Goal: Task Accomplishment & Management: Complete application form

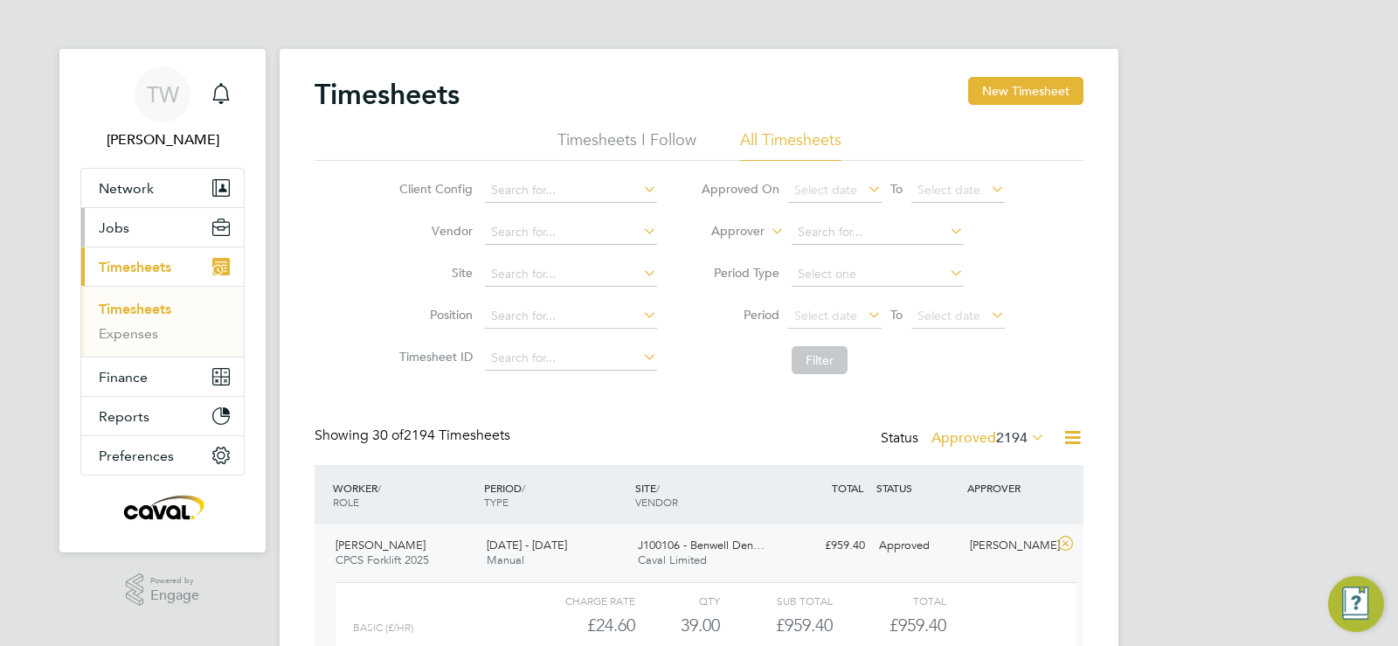
click at [148, 231] on button "Jobs" at bounding box center [162, 227] width 163 height 38
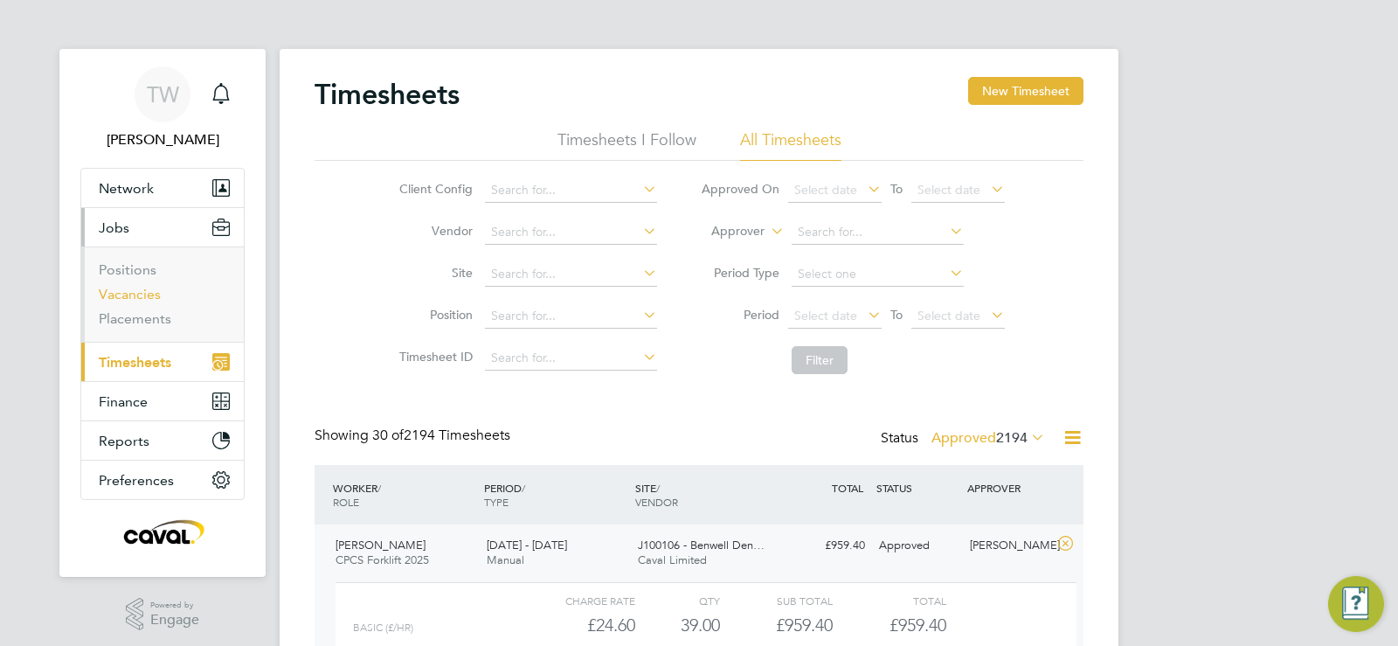
click at [141, 297] on link "Vacancies" at bounding box center [130, 294] width 62 height 17
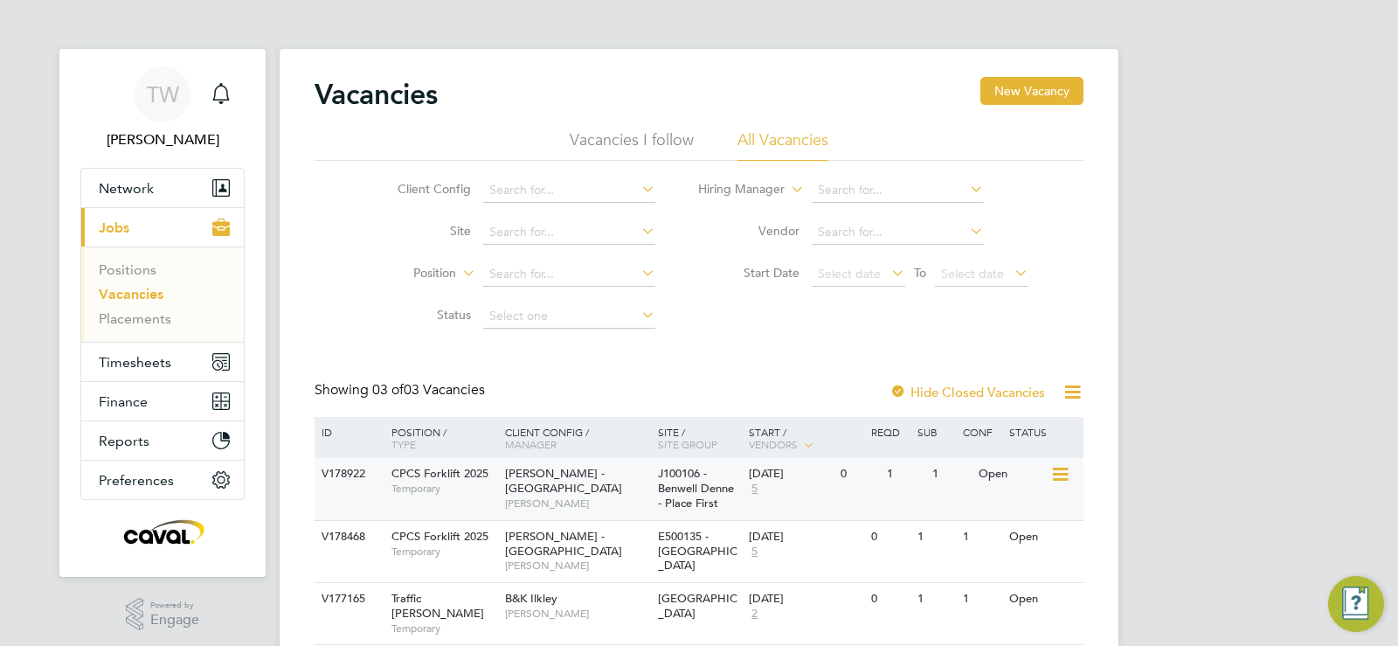
click at [1063, 474] on icon at bounding box center [1058, 474] width 17 height 21
click at [1039, 510] on li "View Details" at bounding box center [1018, 514] width 101 height 24
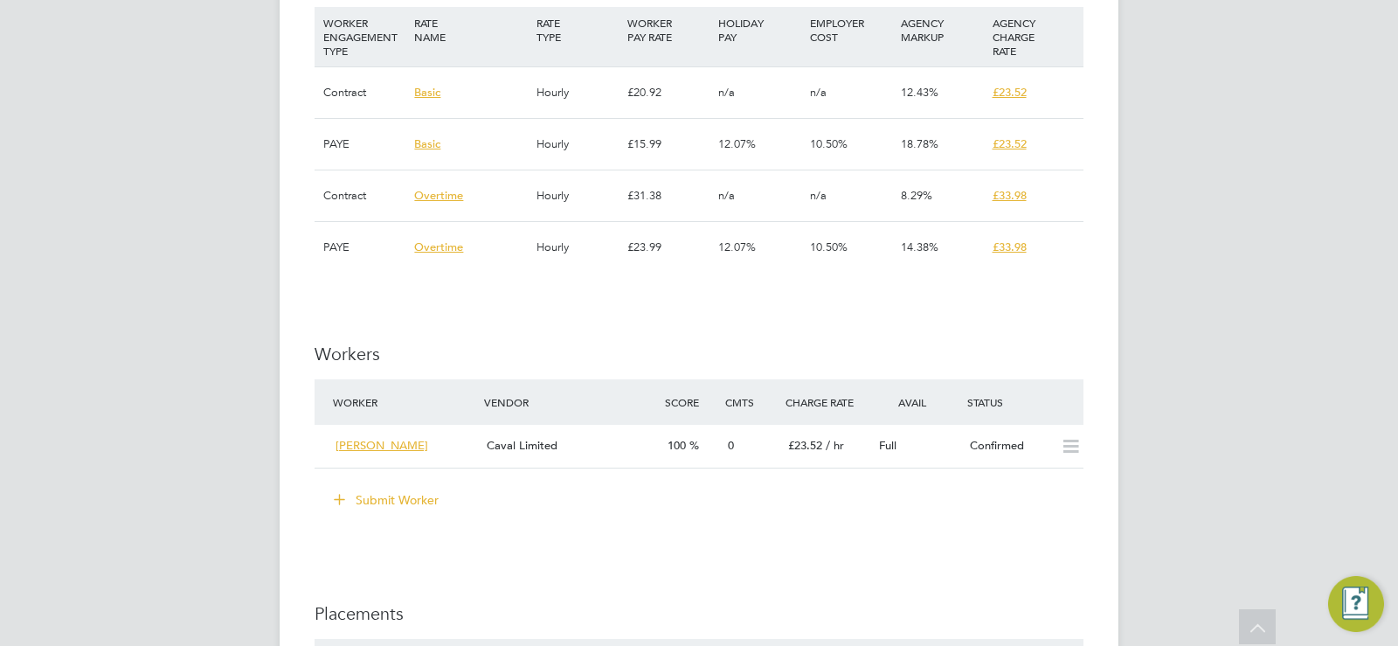
scroll to position [1340, 0]
click at [1072, 439] on icon at bounding box center [1071, 446] width 22 height 14
click at [1074, 440] on icon at bounding box center [1071, 446] width 22 height 14
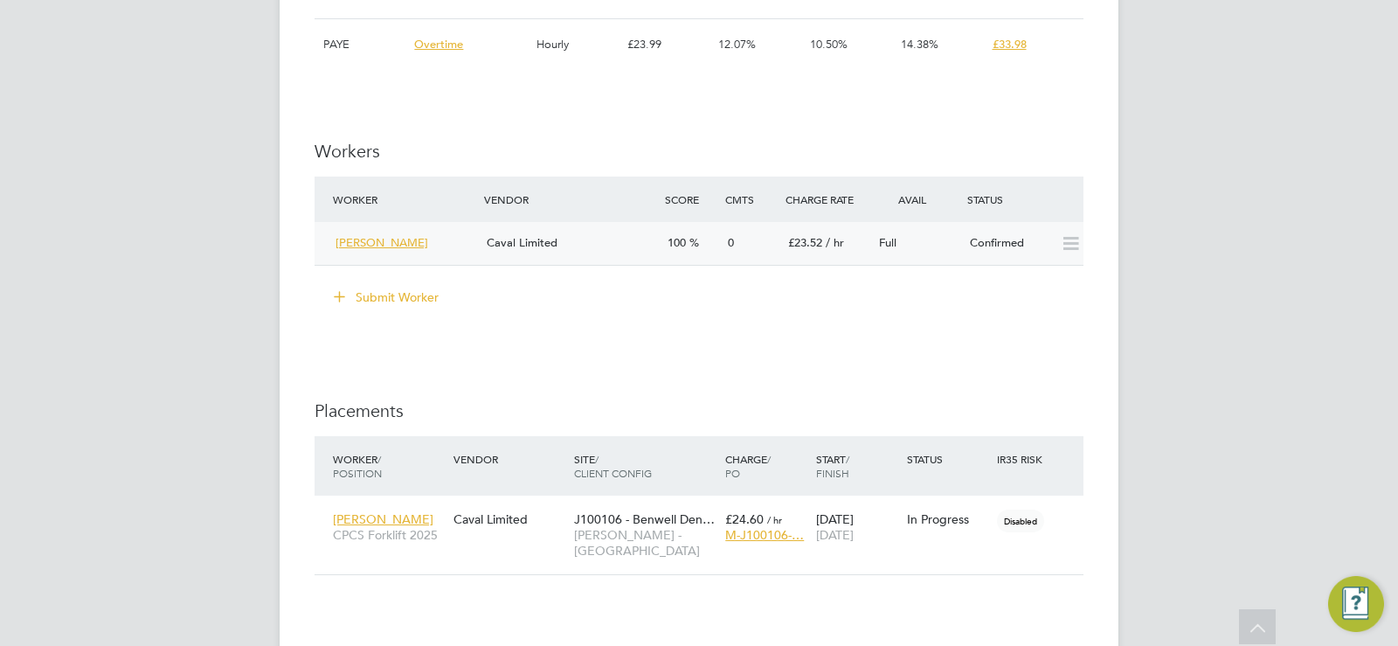
scroll to position [1544, 0]
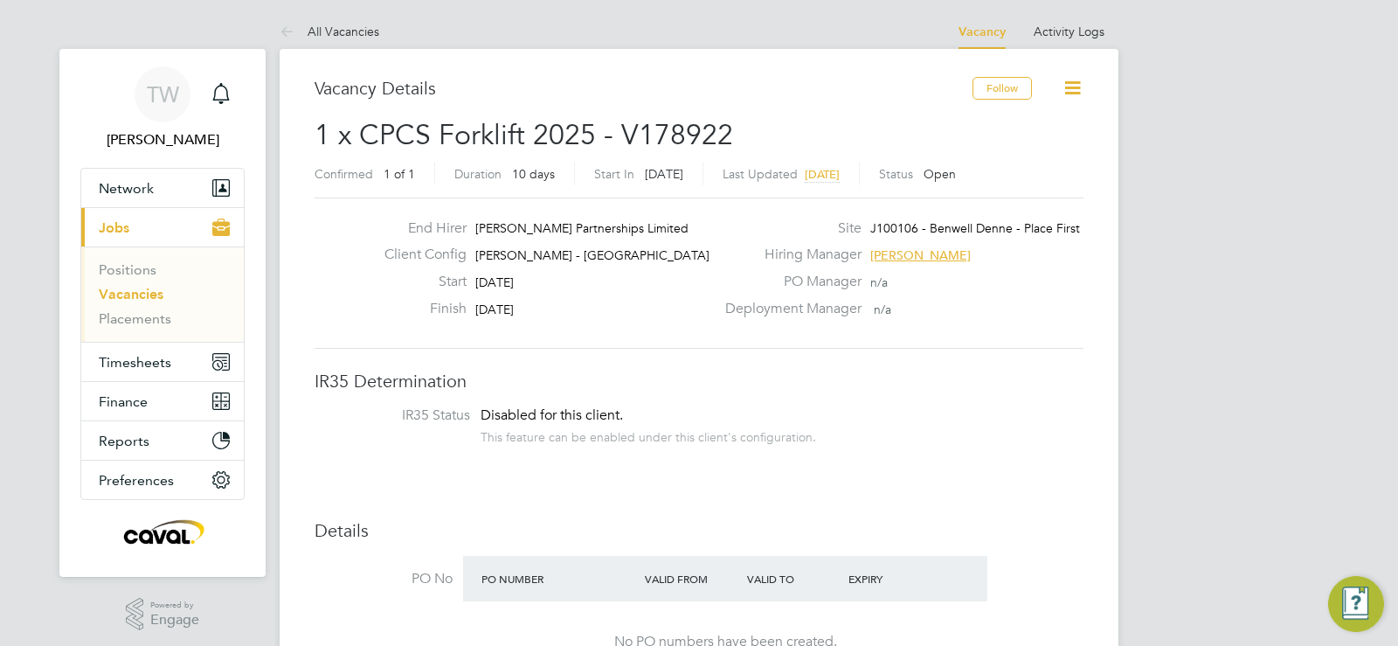
click at [1076, 86] on icon at bounding box center [1073, 88] width 22 height 22
click at [1049, 128] on li "Edit Vacancy" at bounding box center [1030, 129] width 101 height 24
click at [1029, 133] on li "Edit Vacancy" at bounding box center [1030, 129] width 101 height 24
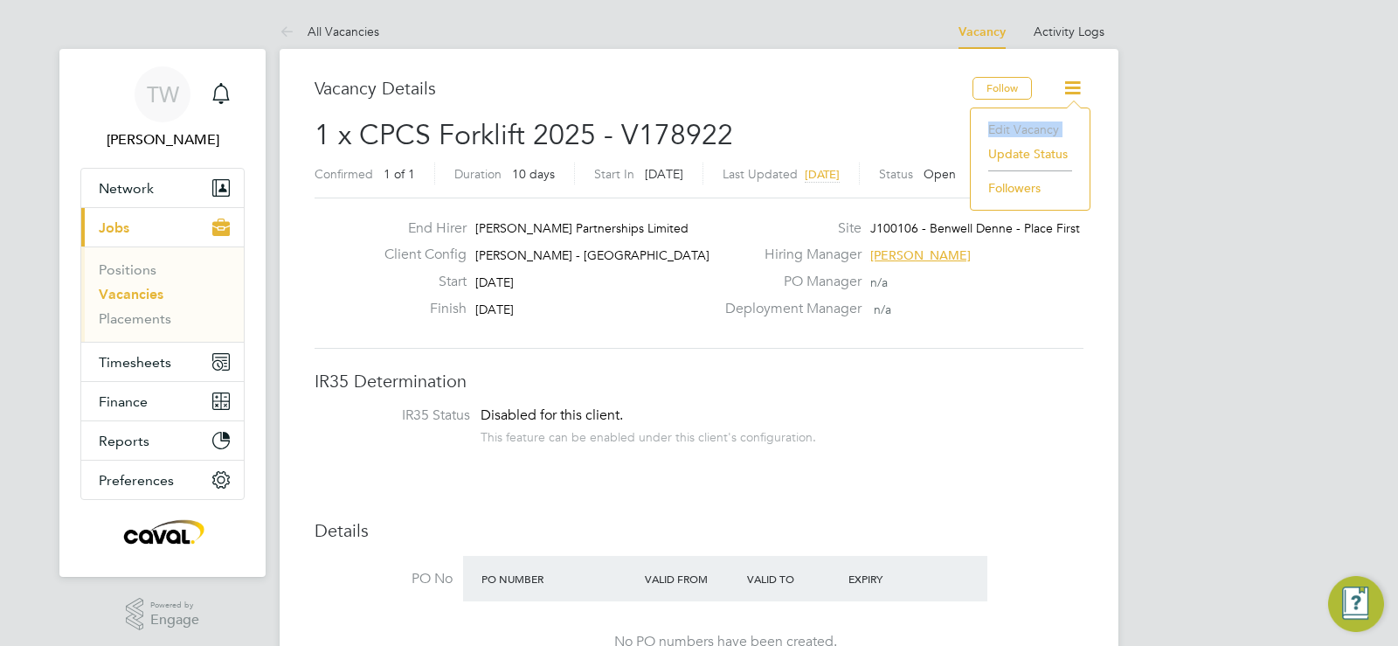
click at [1029, 133] on li "Edit Vacancy" at bounding box center [1030, 129] width 101 height 24
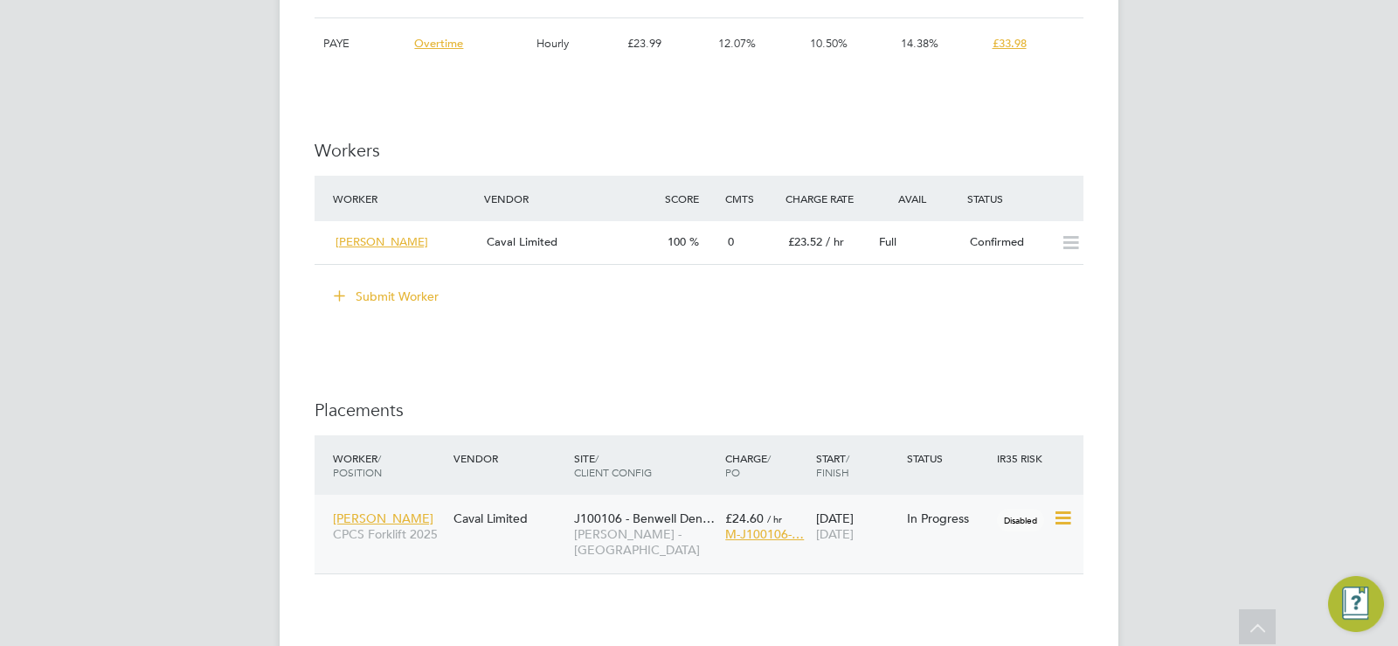
click at [523, 523] on div "Caval Limited" at bounding box center [509, 518] width 121 height 33
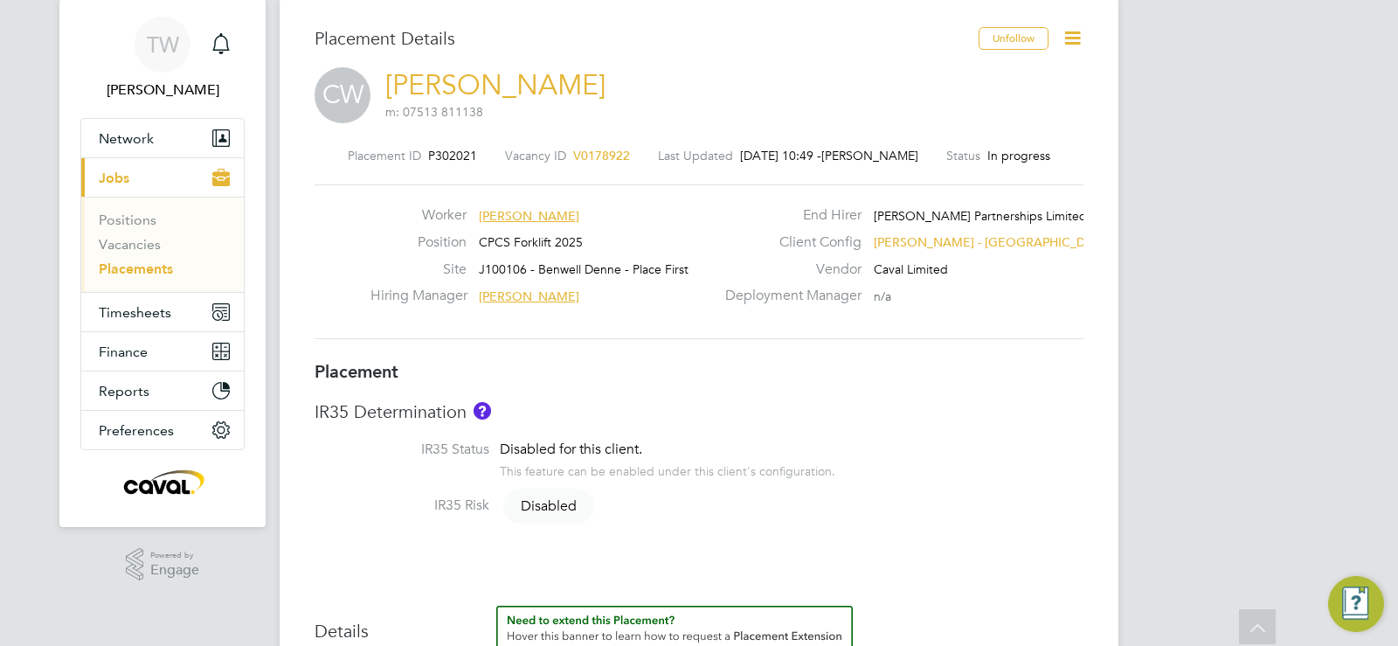
scroll to position [26, 0]
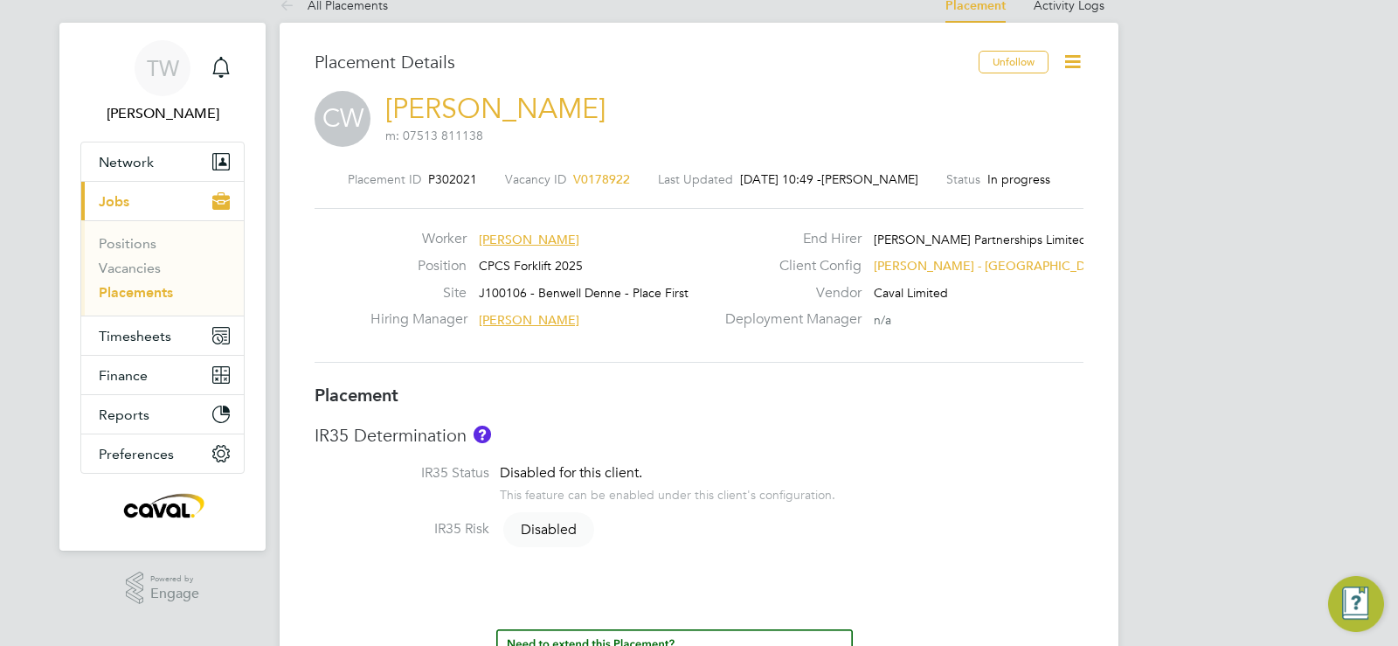
click at [1065, 56] on icon at bounding box center [1073, 62] width 22 height 22
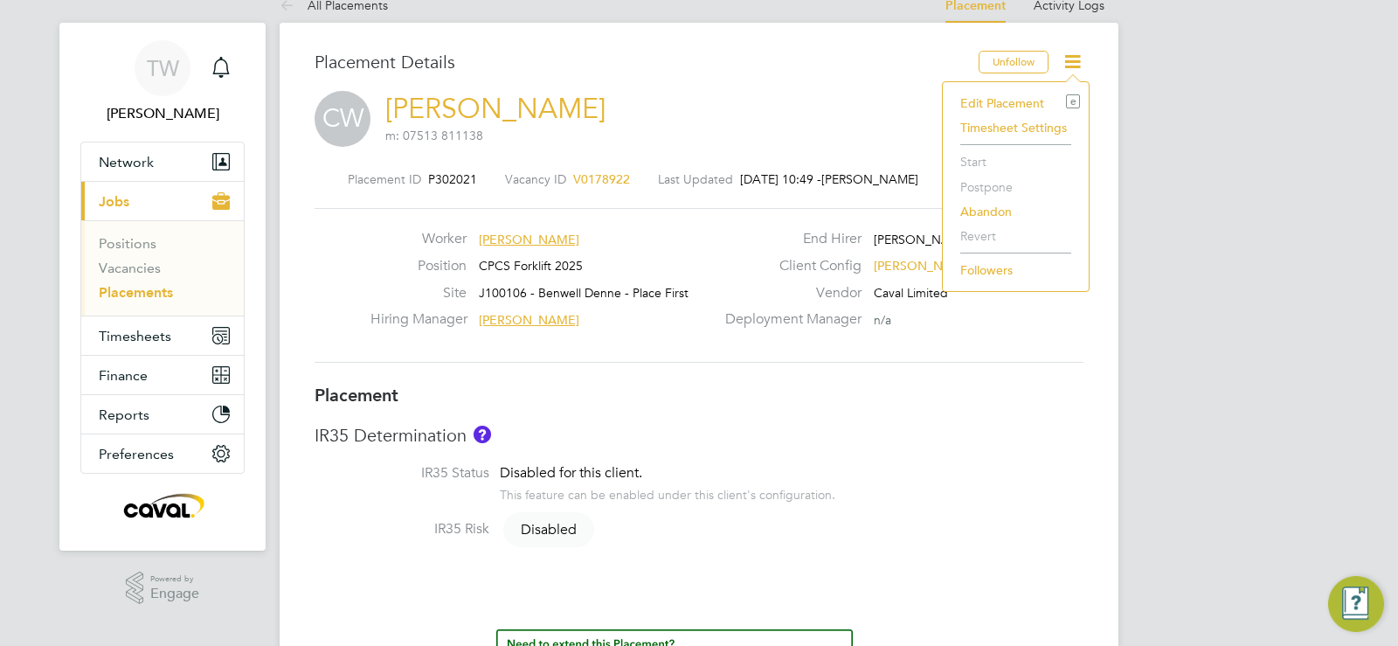
click at [1027, 100] on li "Edit Placement e" at bounding box center [1016, 103] width 128 height 24
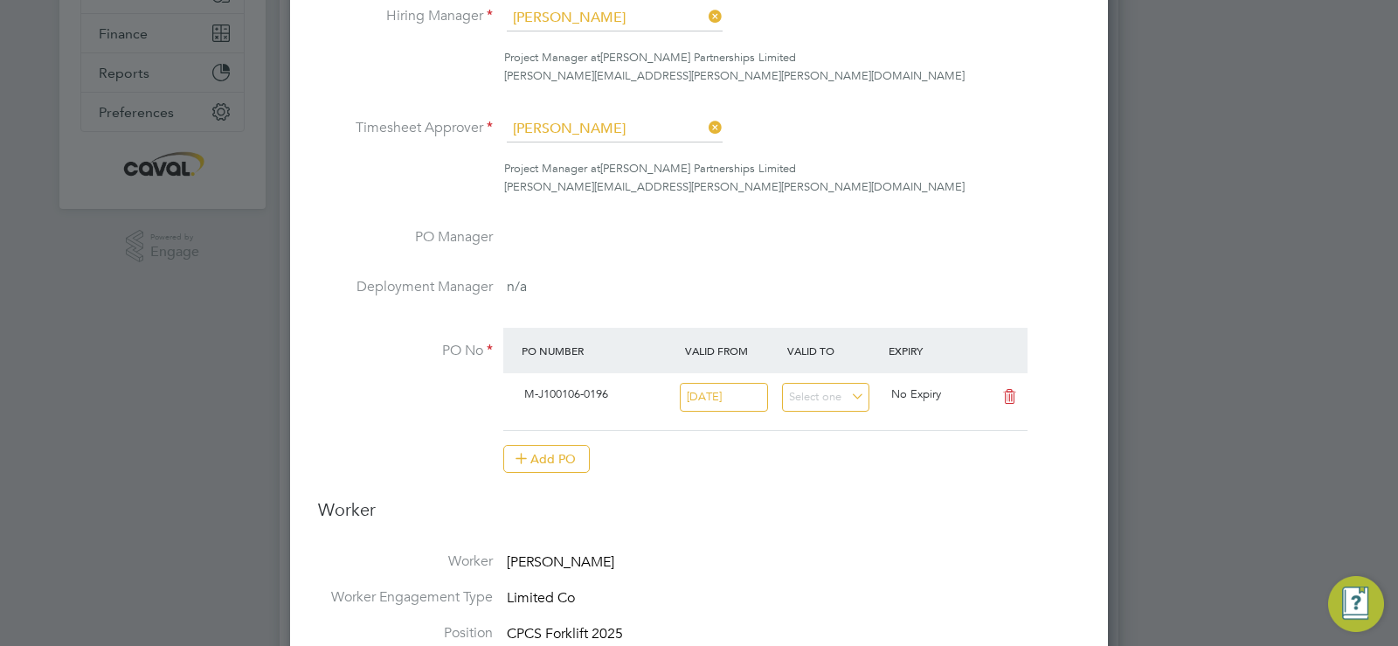
scroll to position [398, 0]
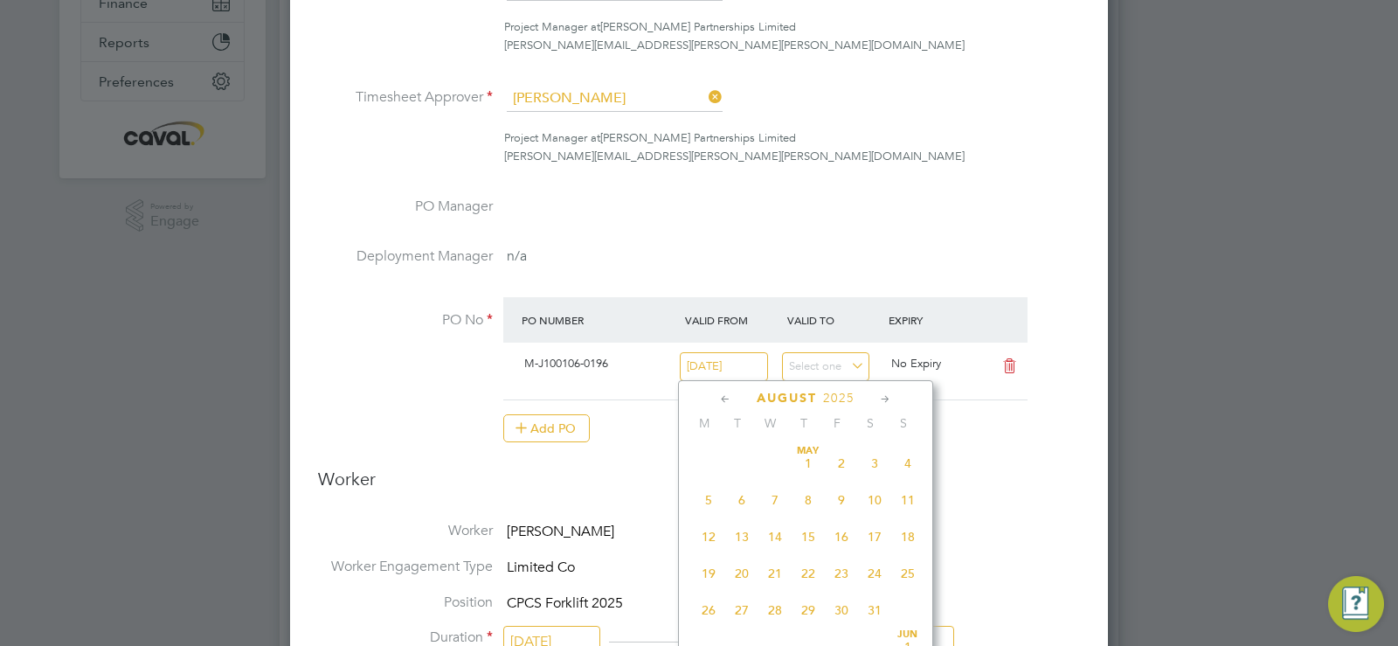
click at [729, 375] on input "27 Aug 2025" at bounding box center [724, 366] width 88 height 29
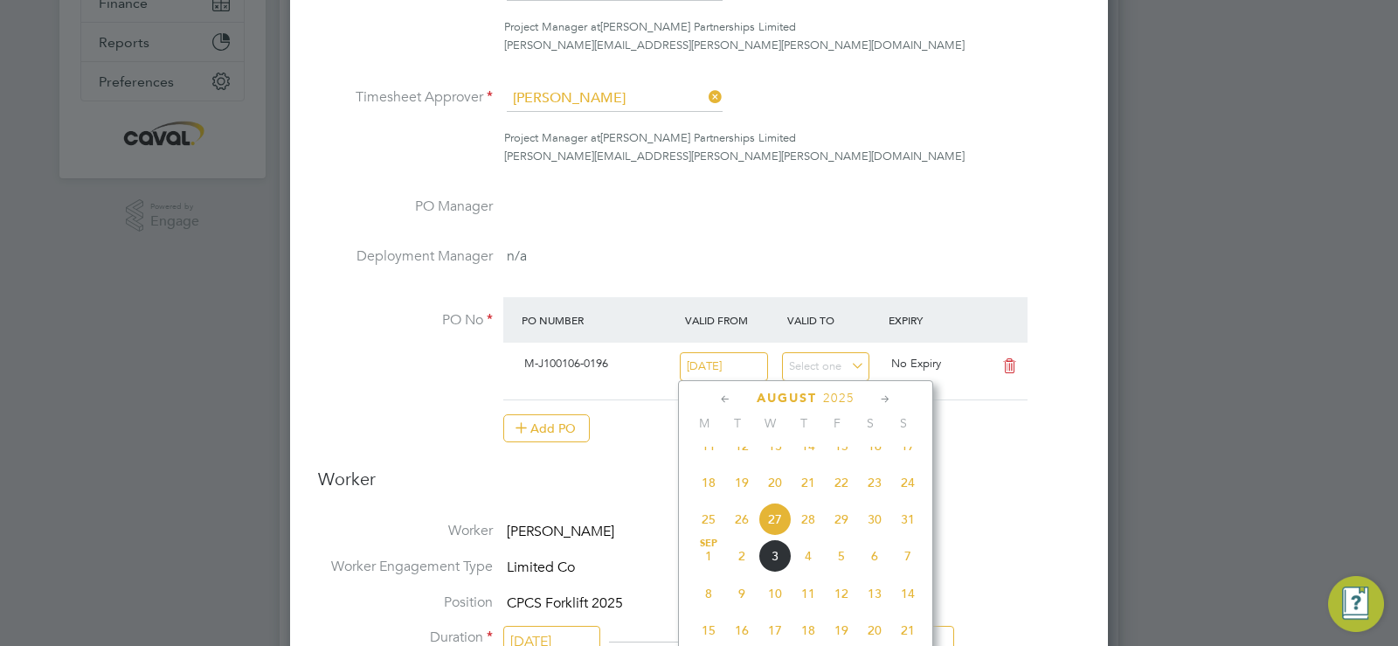
click at [780, 495] on span "20" at bounding box center [774, 482] width 33 height 33
type input "[DATE]"
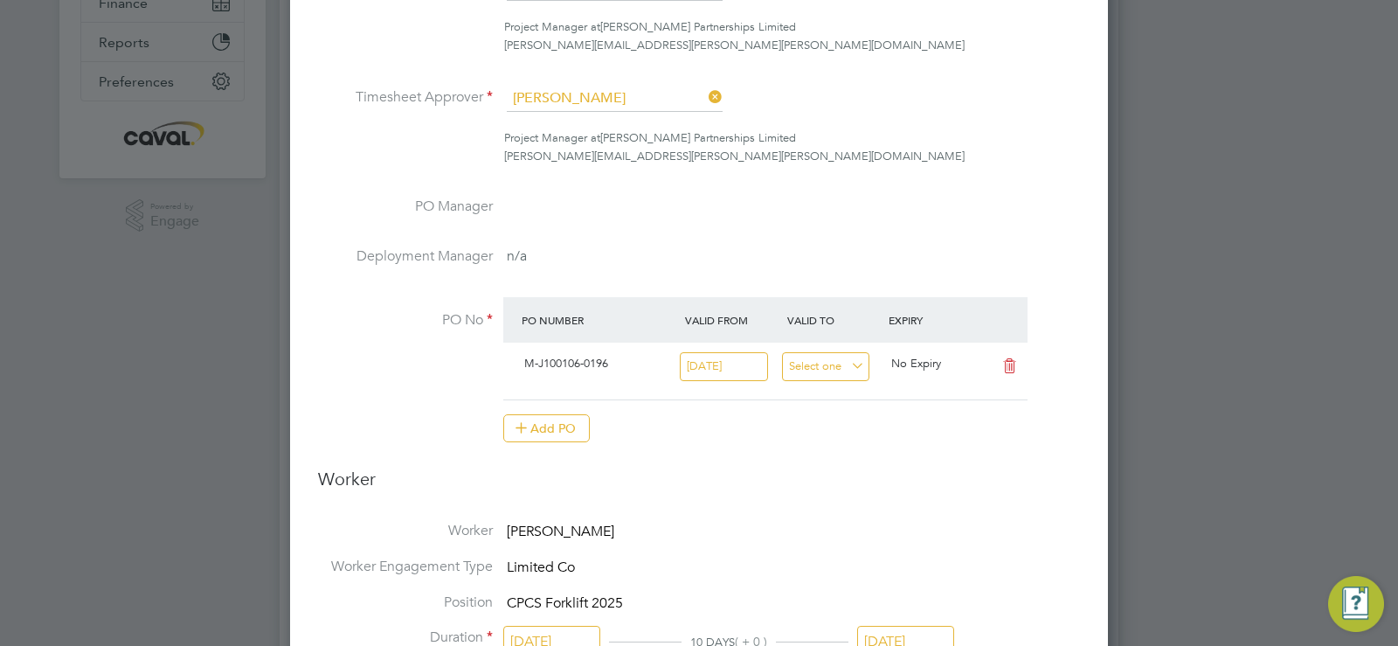
click at [825, 372] on input at bounding box center [826, 366] width 88 height 29
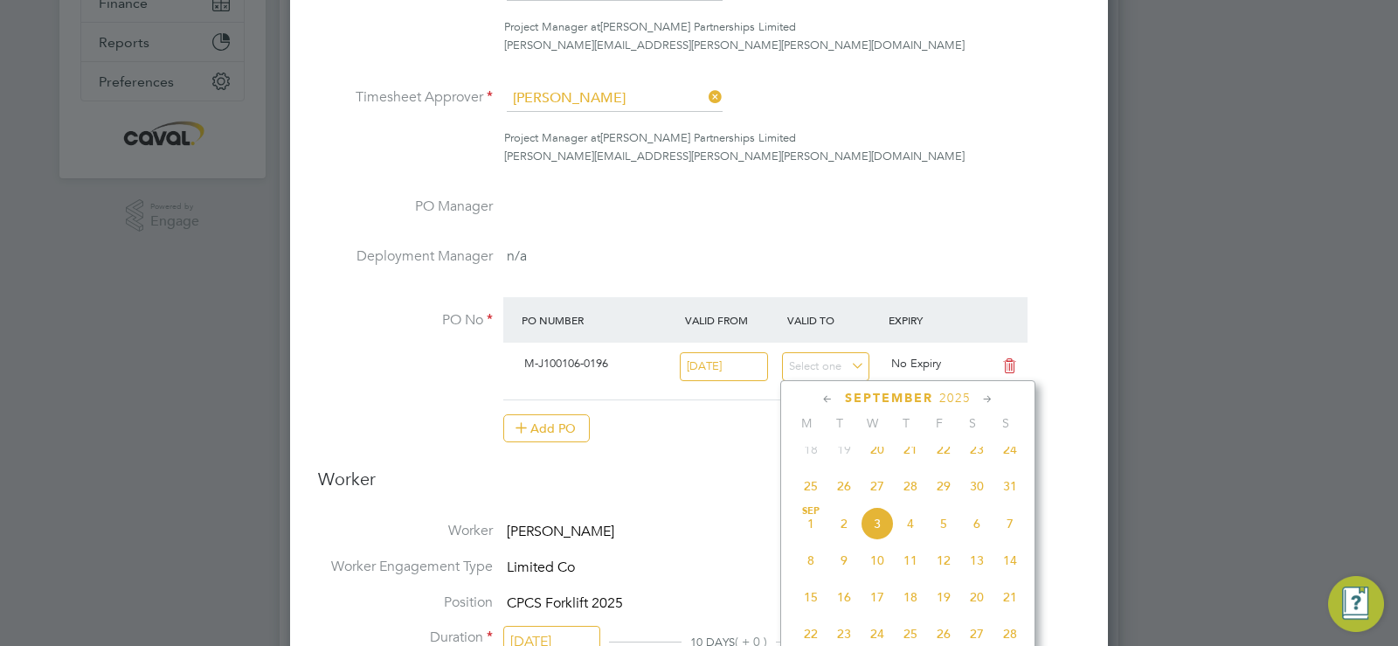
click at [1010, 613] on span "21" at bounding box center [1010, 596] width 33 height 33
type input "21 Sep 2025"
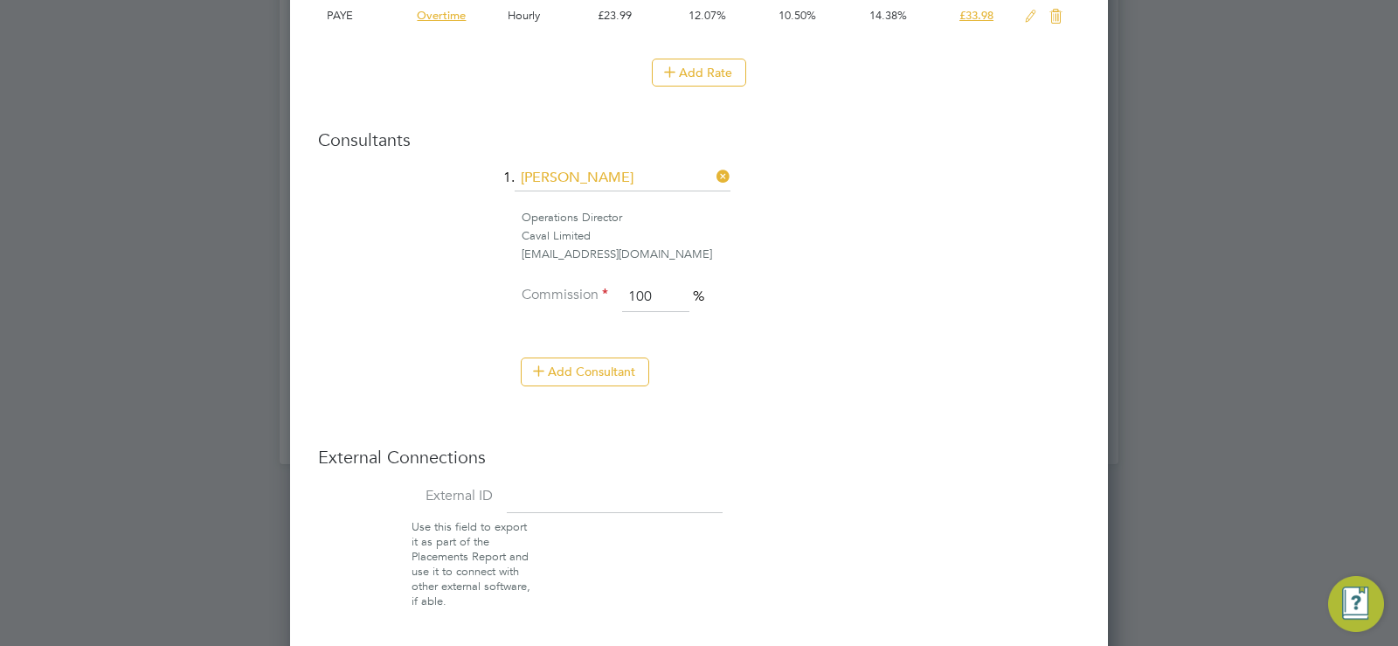
scroll to position [1453, 0]
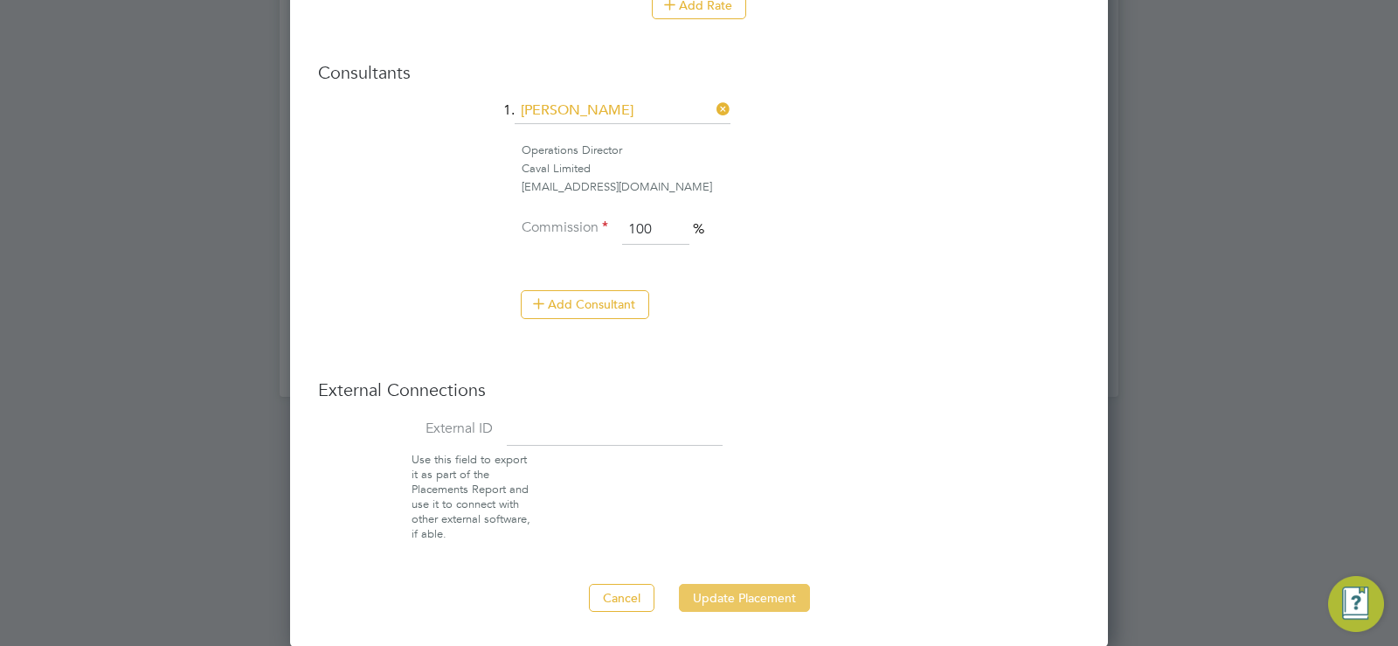
click at [788, 599] on button "Update Placement" at bounding box center [744, 598] width 131 height 28
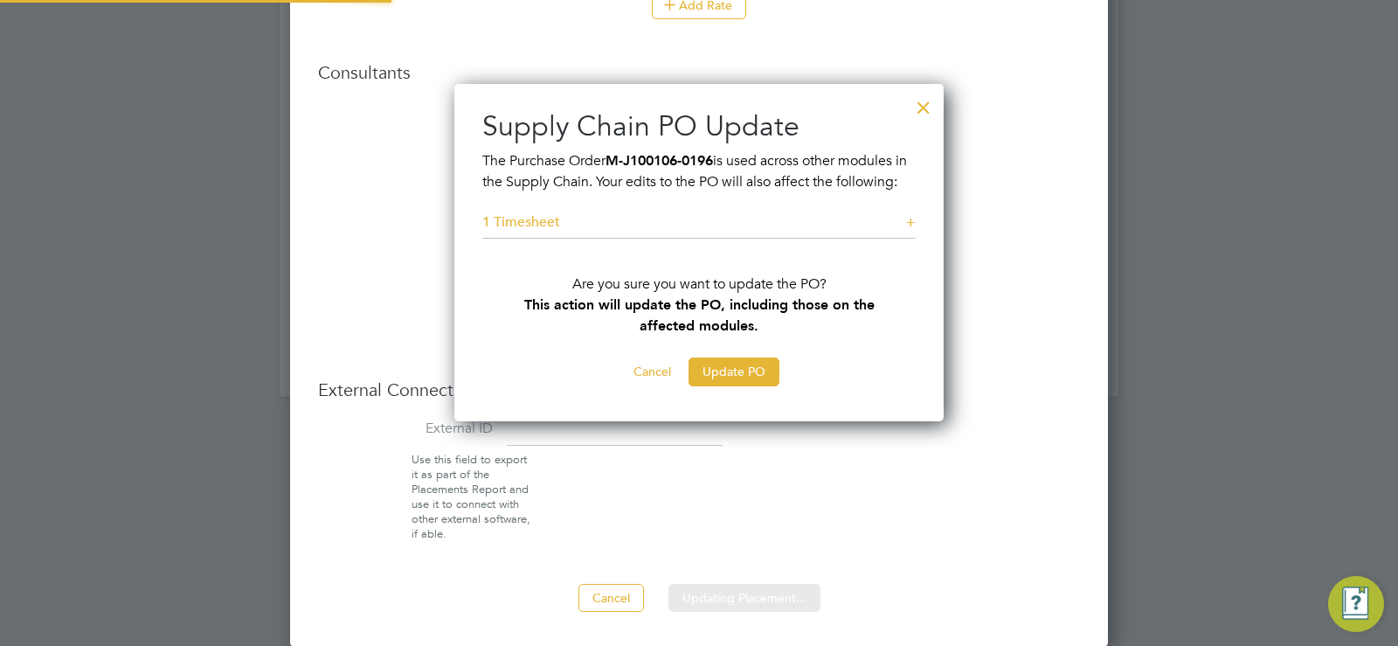
scroll to position [358, 490]
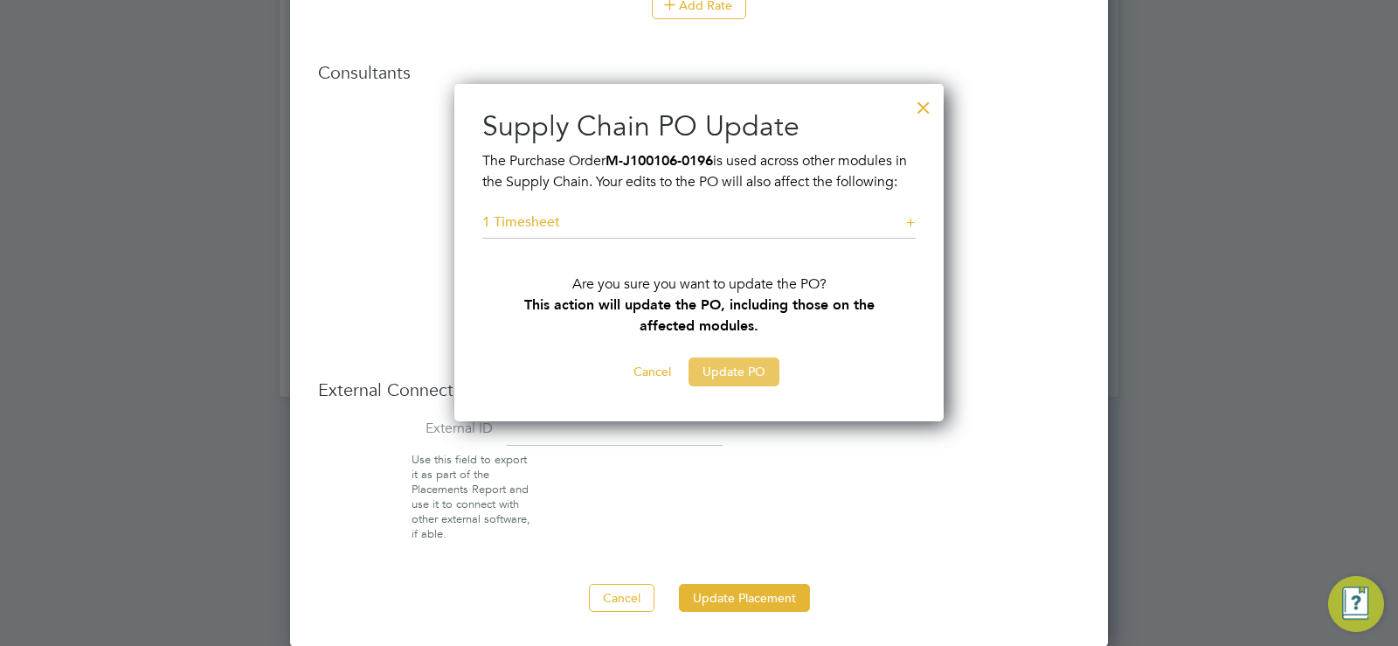
click at [734, 385] on button "Update PO" at bounding box center [734, 371] width 91 height 28
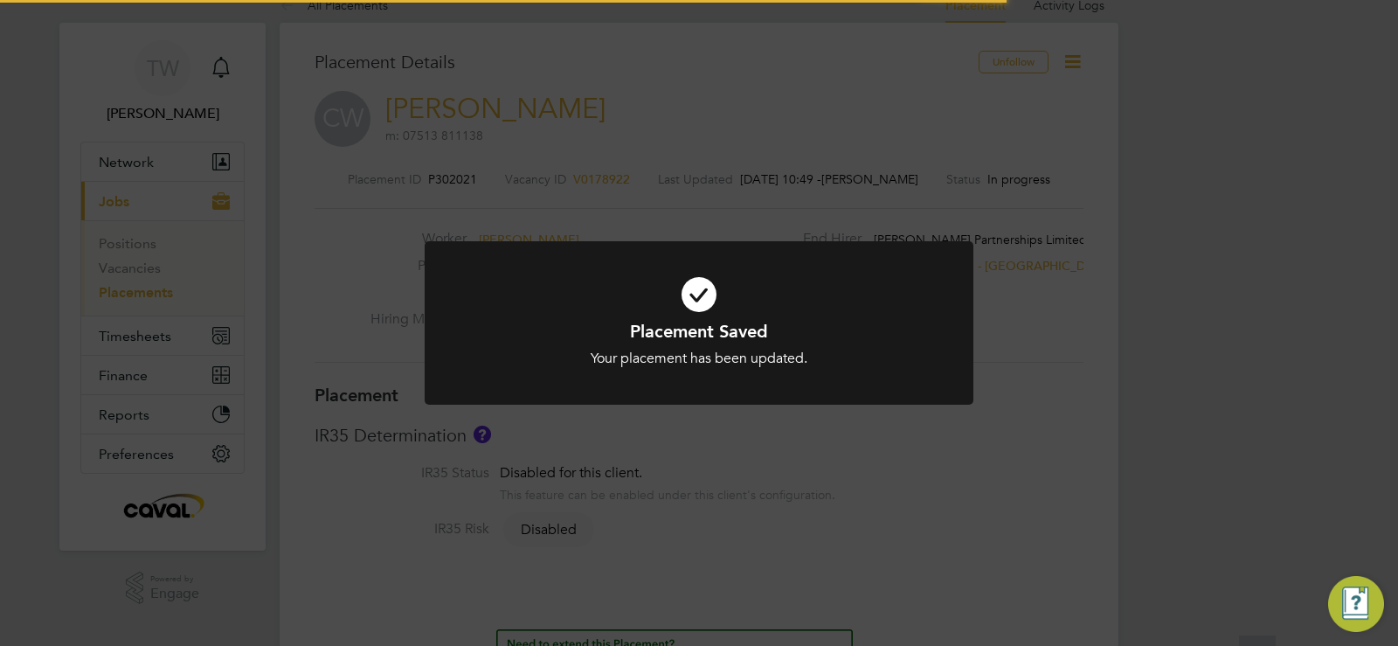
scroll to position [52, 122]
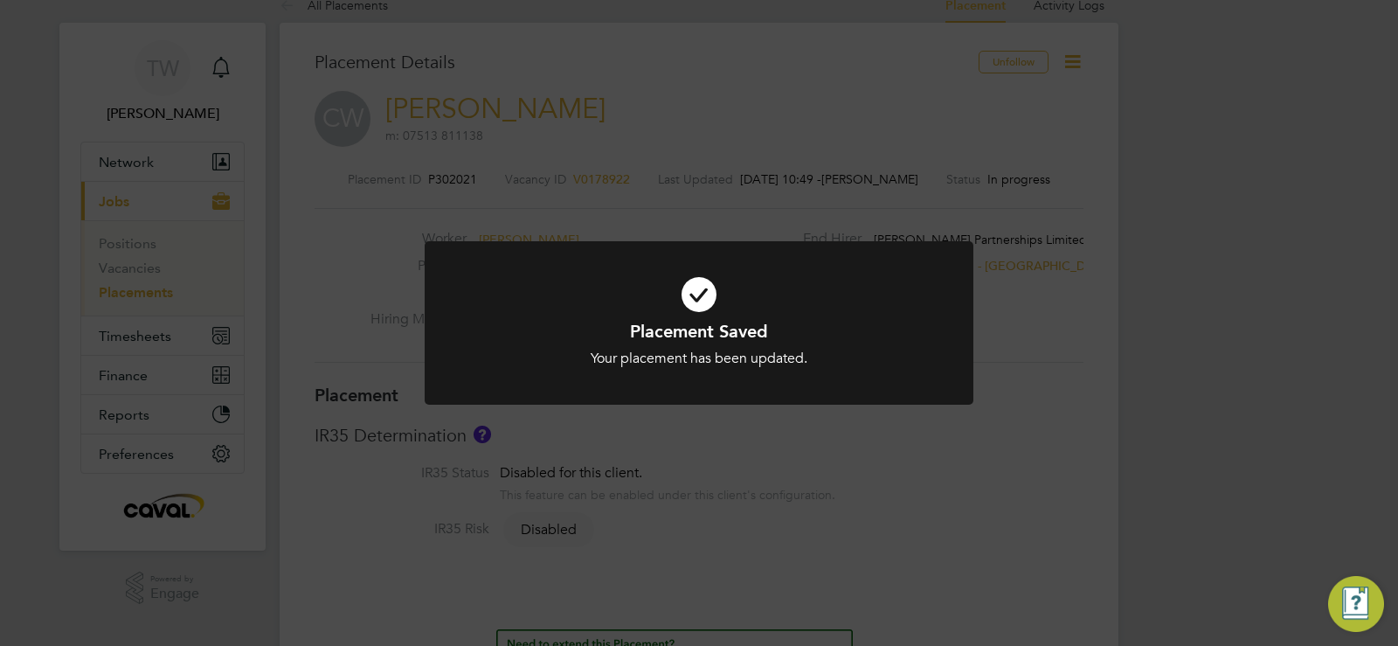
click at [910, 481] on div "Placement Saved Your placement has been updated. Cancel Okay" at bounding box center [699, 323] width 1398 height 646
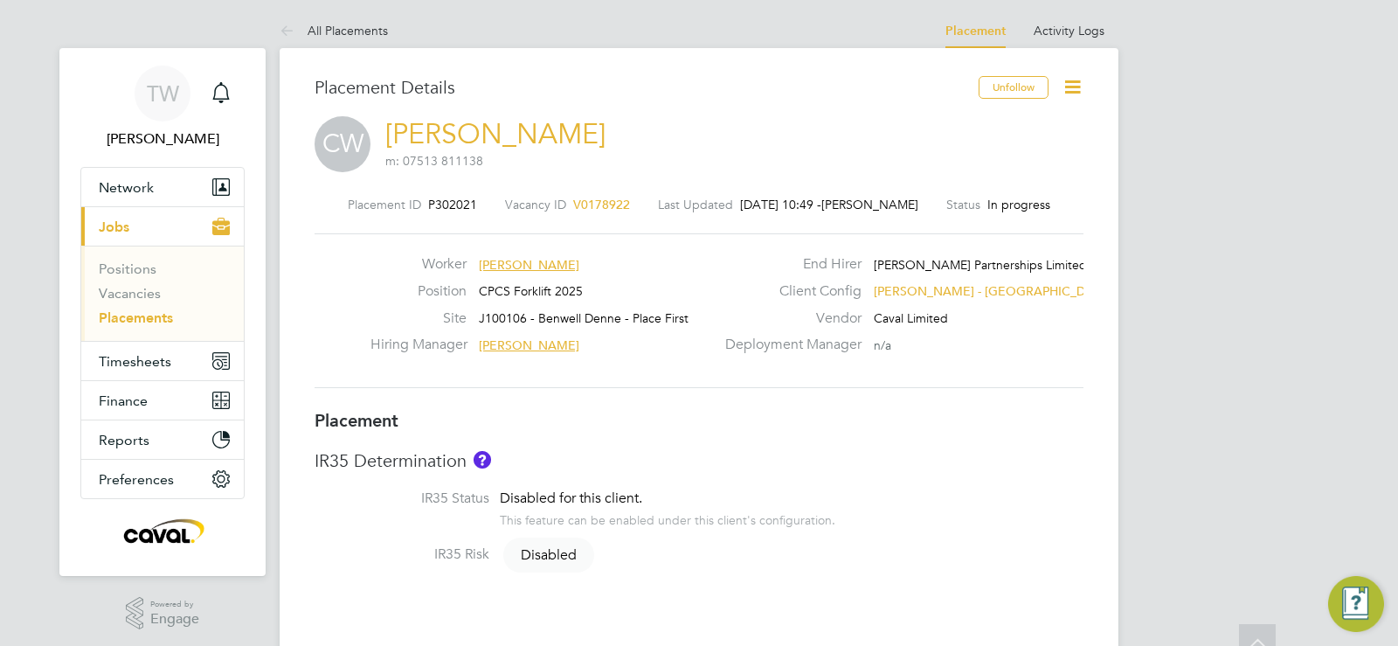
scroll to position [0, 0]
click at [156, 357] on span "Timesheets" at bounding box center [135, 362] width 73 height 17
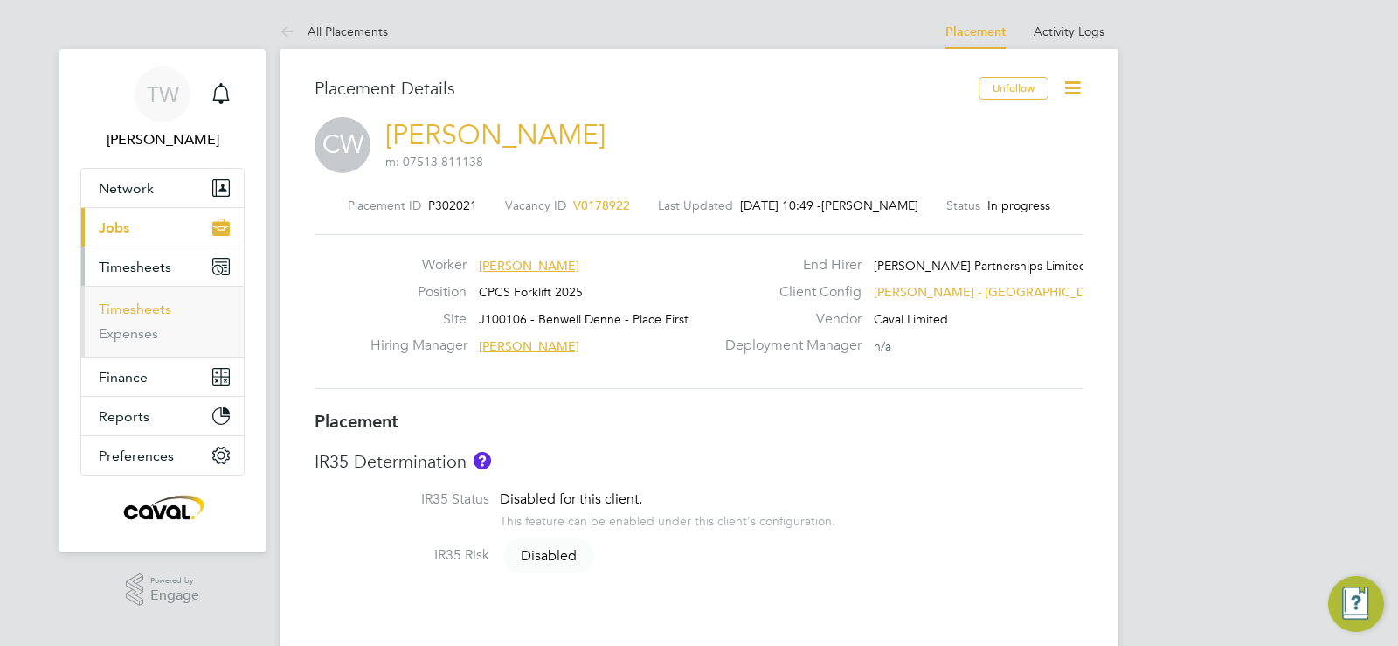
click at [158, 306] on link "Timesheets" at bounding box center [135, 309] width 73 height 17
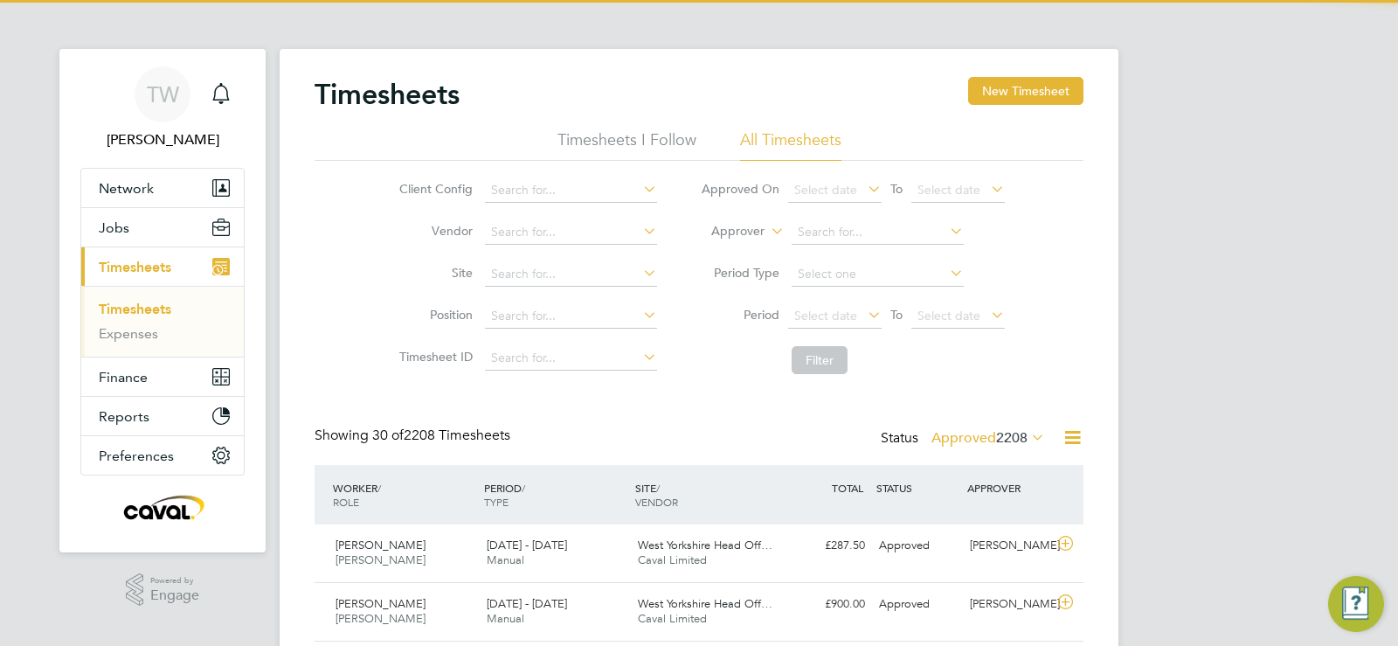
scroll to position [45, 152]
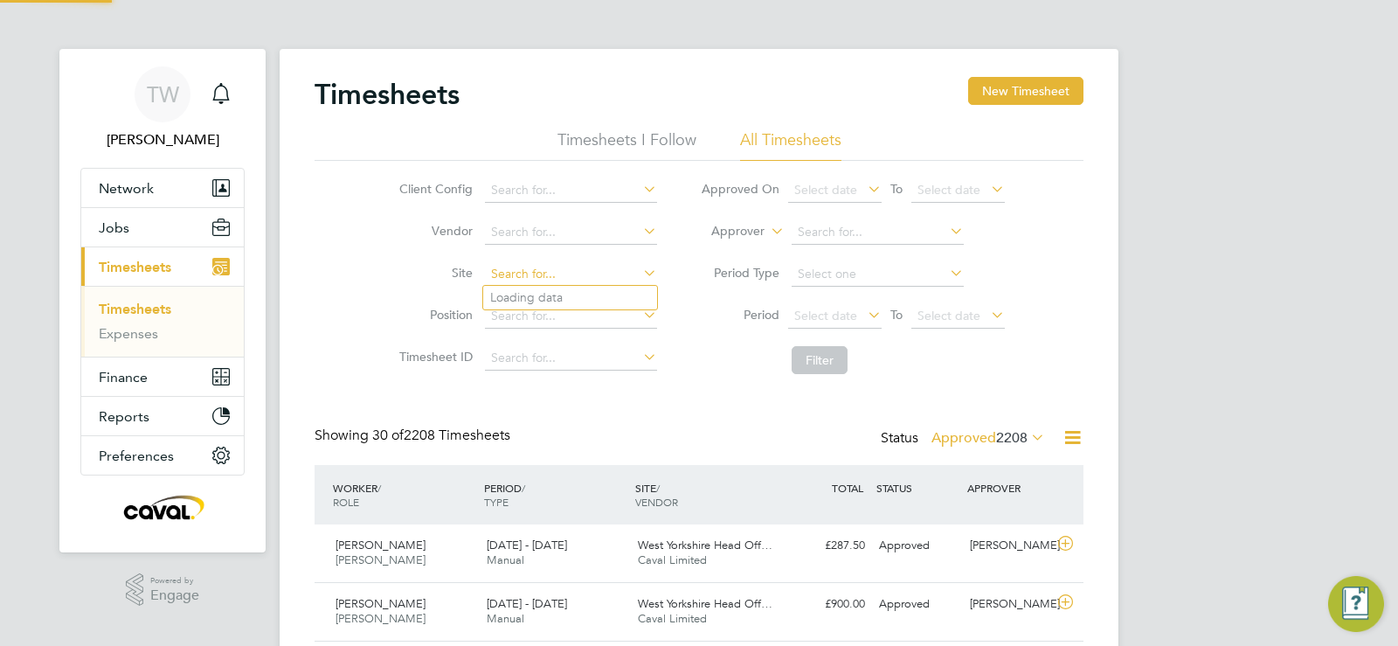
click at [501, 272] on input at bounding box center [571, 274] width 172 height 24
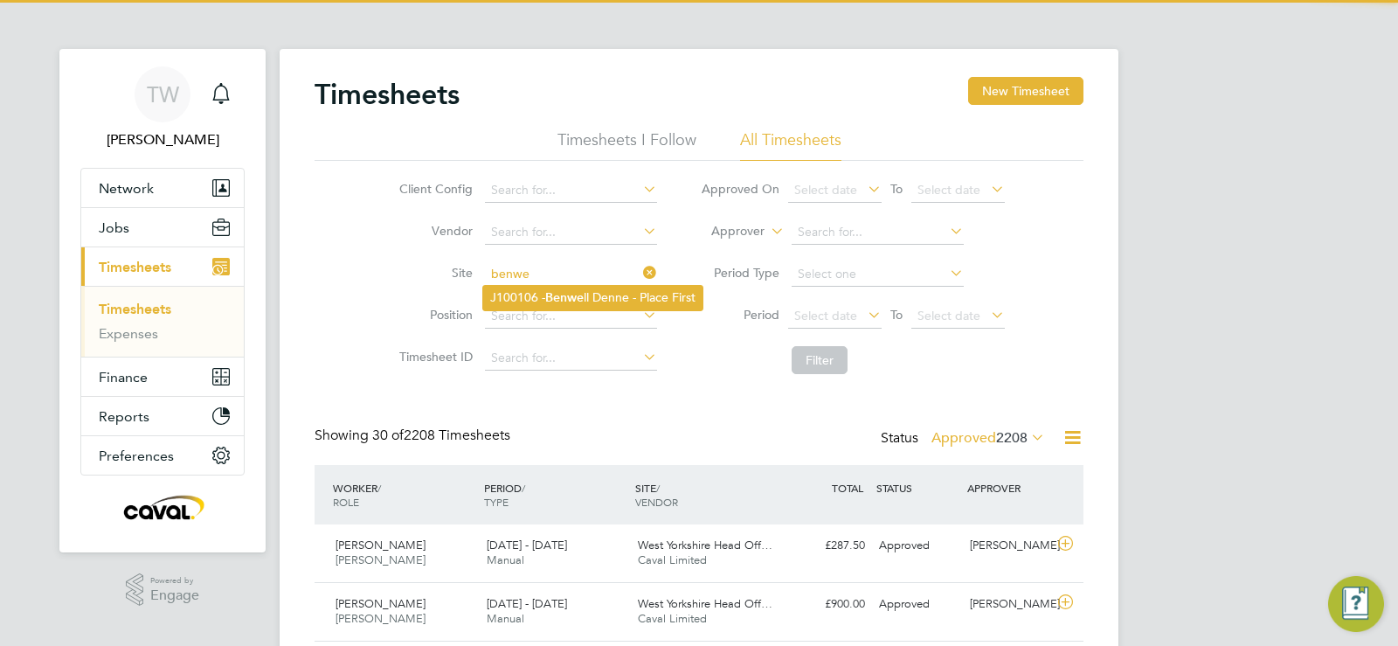
click at [521, 297] on li "J100106 - Benwe ll Denne - Place First" at bounding box center [592, 298] width 219 height 24
type input "J100106 - Benwell Denne - Place First"
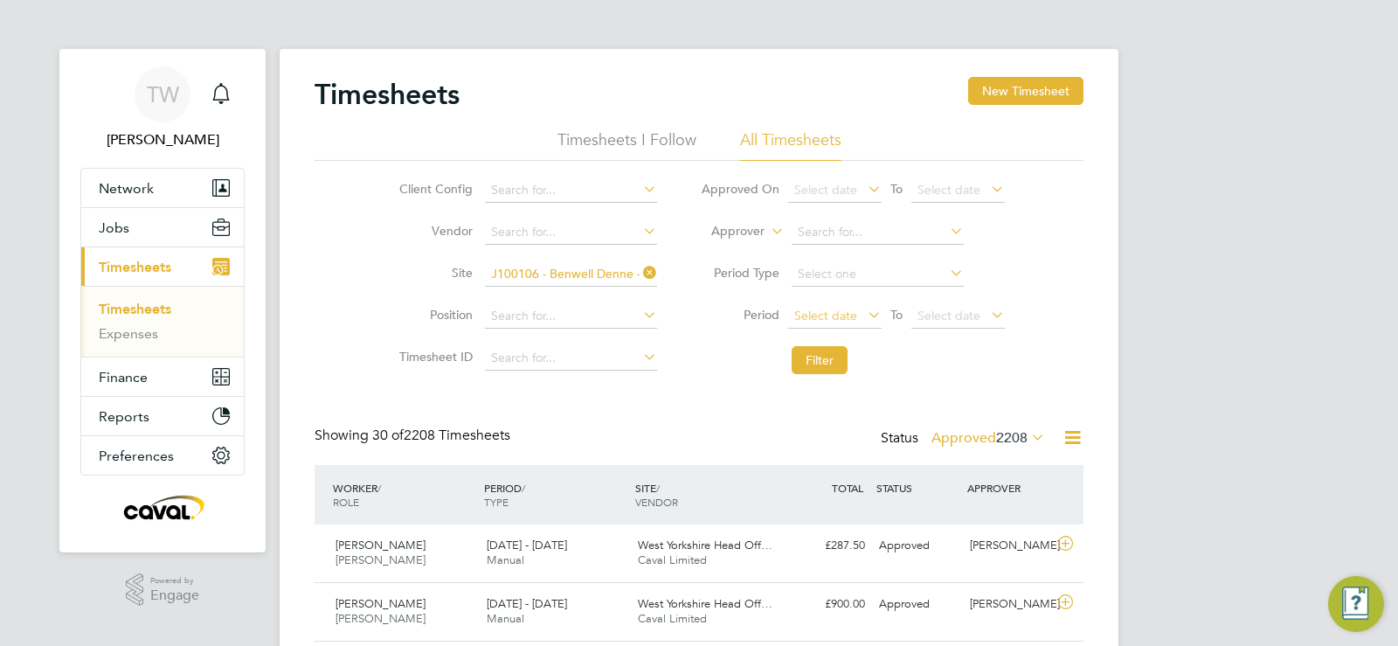
click at [826, 322] on span "Select date" at bounding box center [835, 317] width 94 height 24
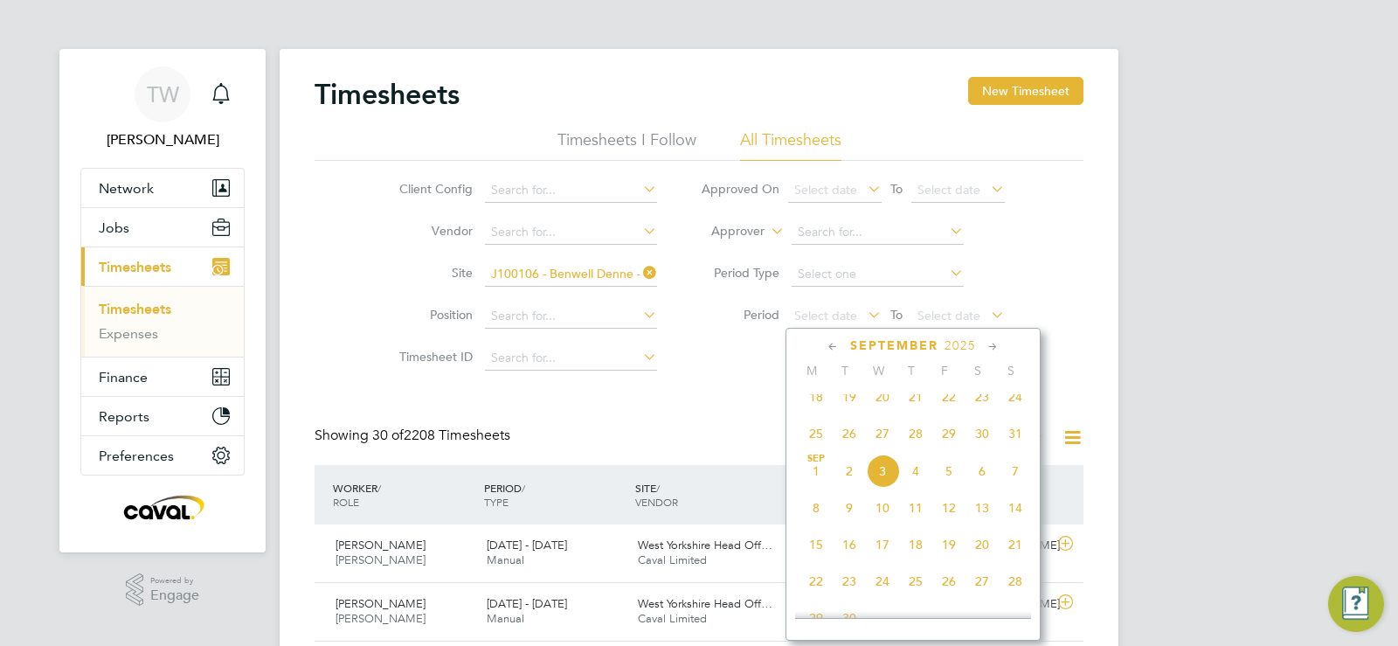
click at [879, 413] on span "20" at bounding box center [882, 396] width 33 height 33
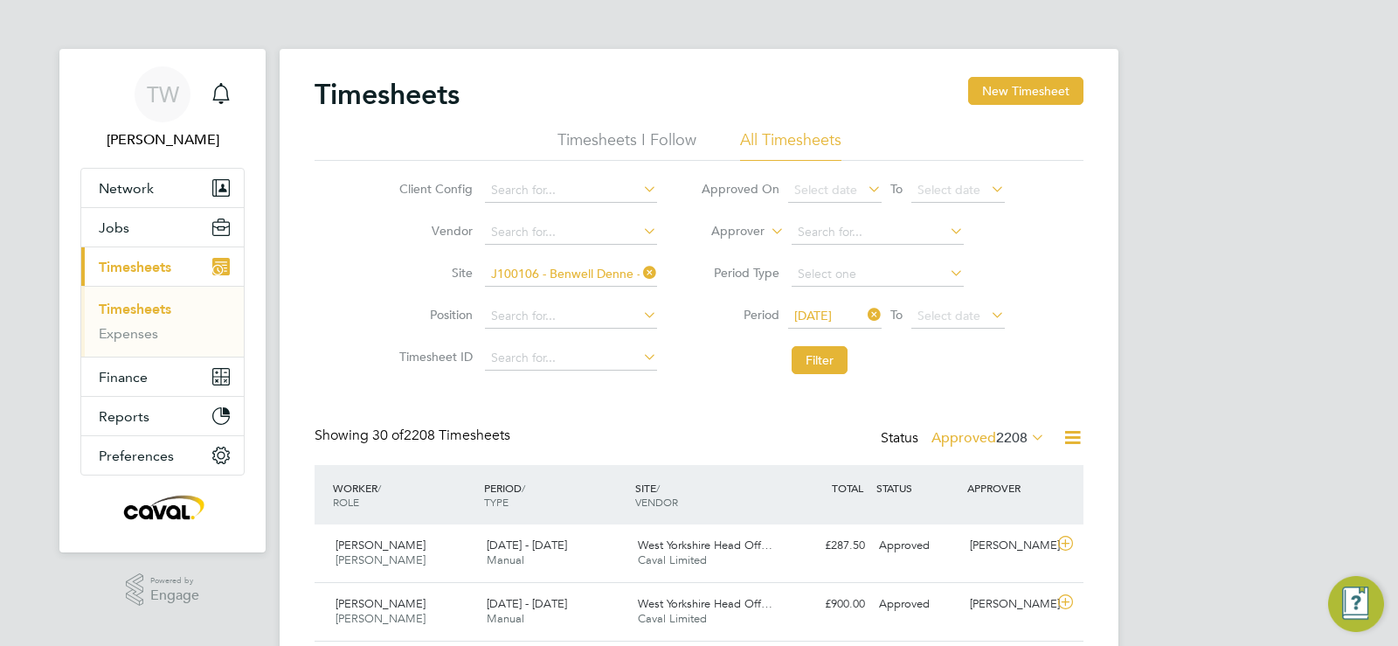
click at [955, 300] on li "Period 20 Aug 2025 To Select date" at bounding box center [853, 316] width 348 height 42
click at [955, 305] on span "Select date" at bounding box center [958, 317] width 94 height 24
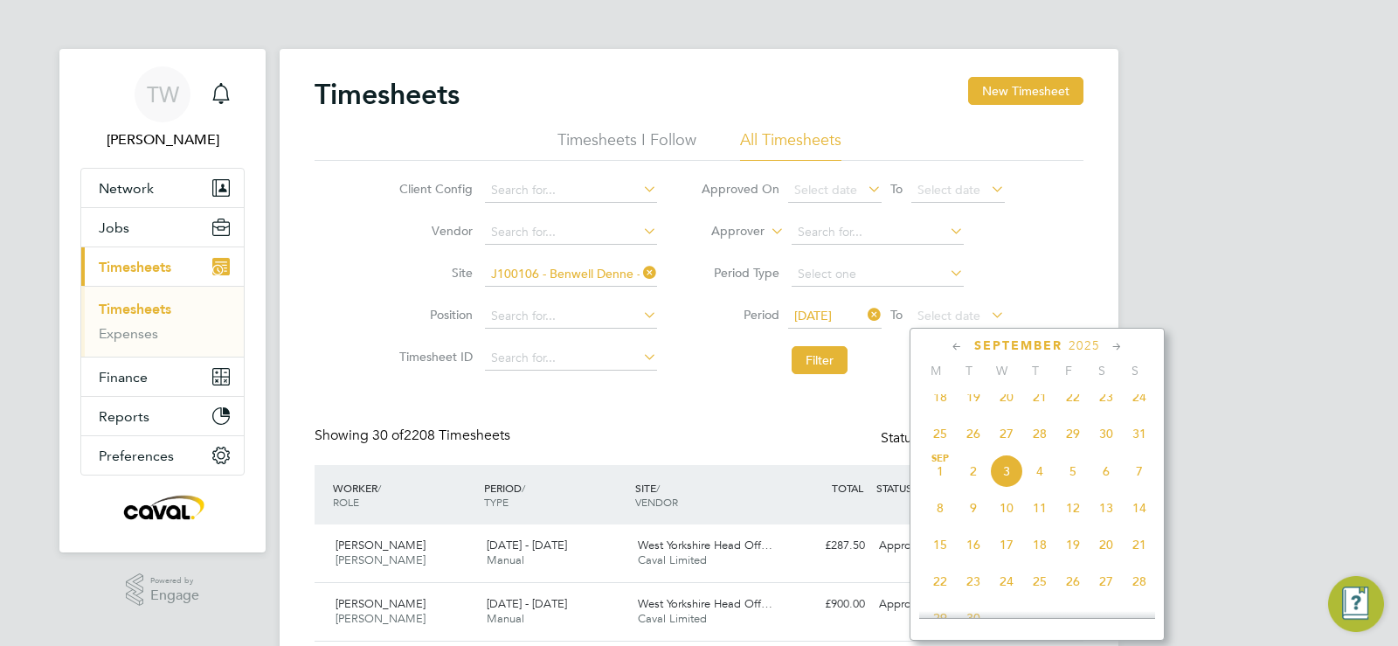
click at [1135, 482] on span "7" at bounding box center [1139, 470] width 33 height 33
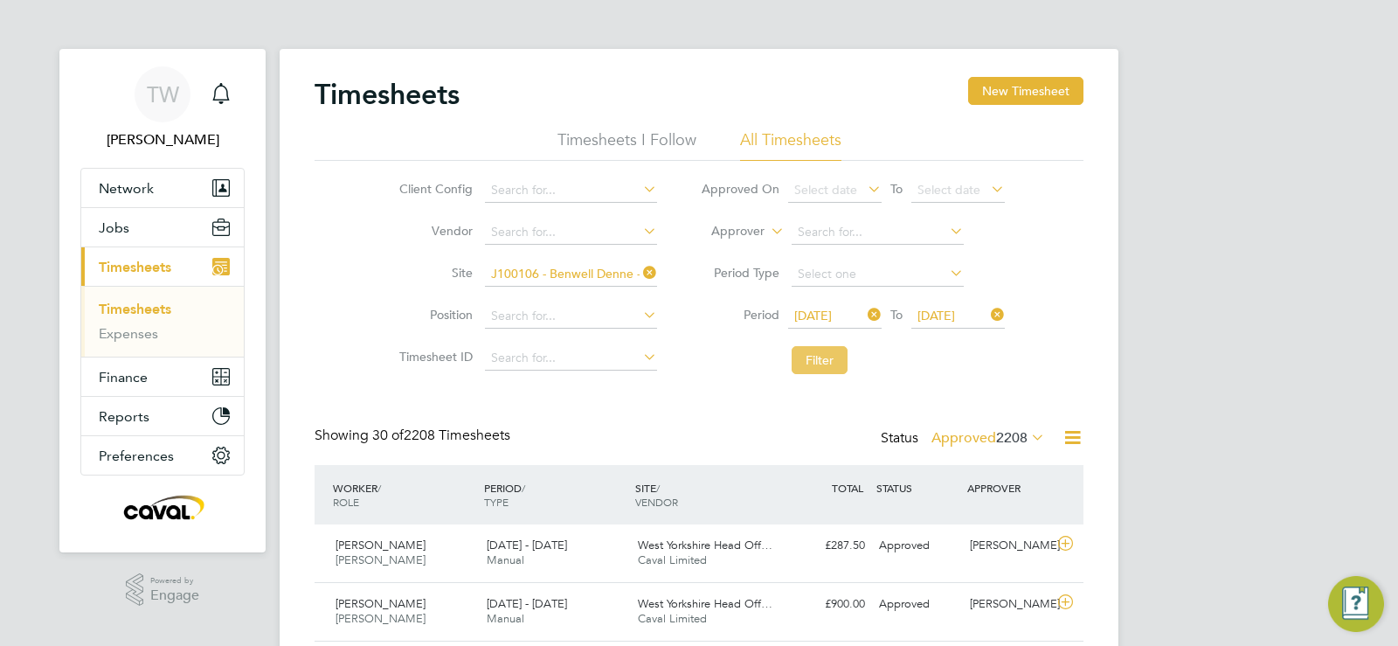
click at [838, 370] on button "Filter" at bounding box center [820, 360] width 56 height 28
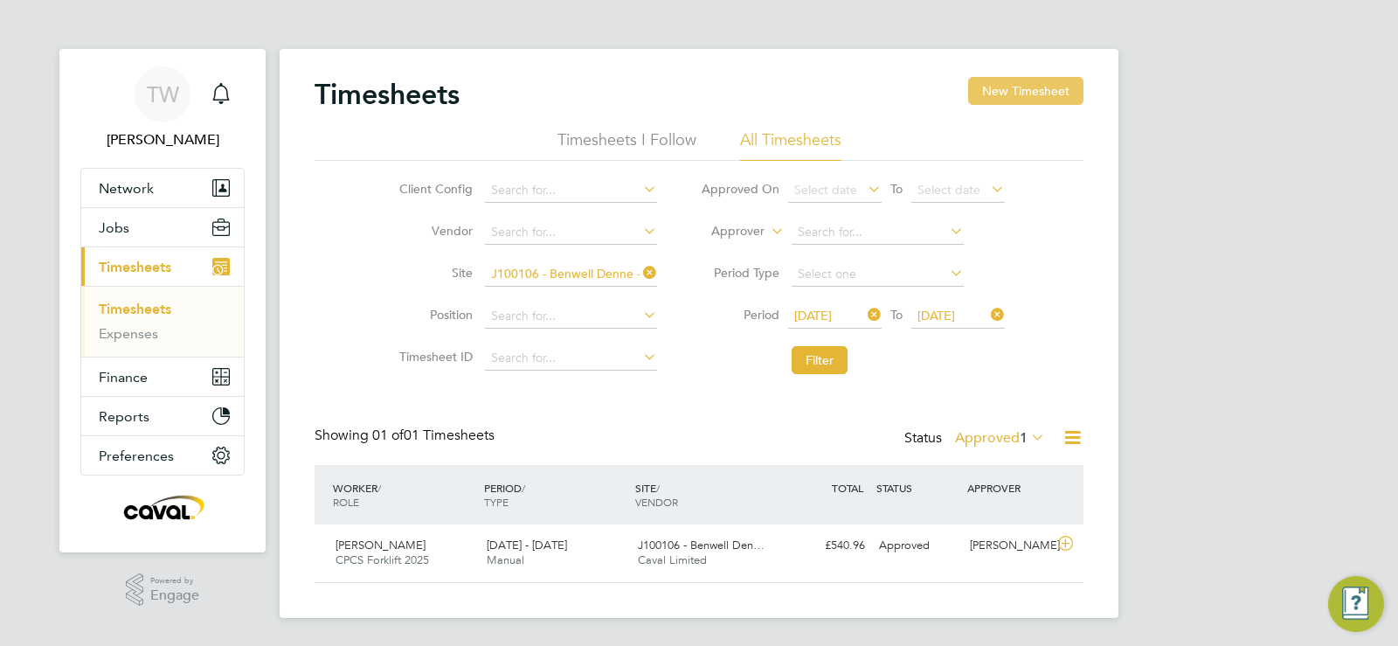
click at [1001, 78] on button "New Timesheet" at bounding box center [1025, 91] width 115 height 28
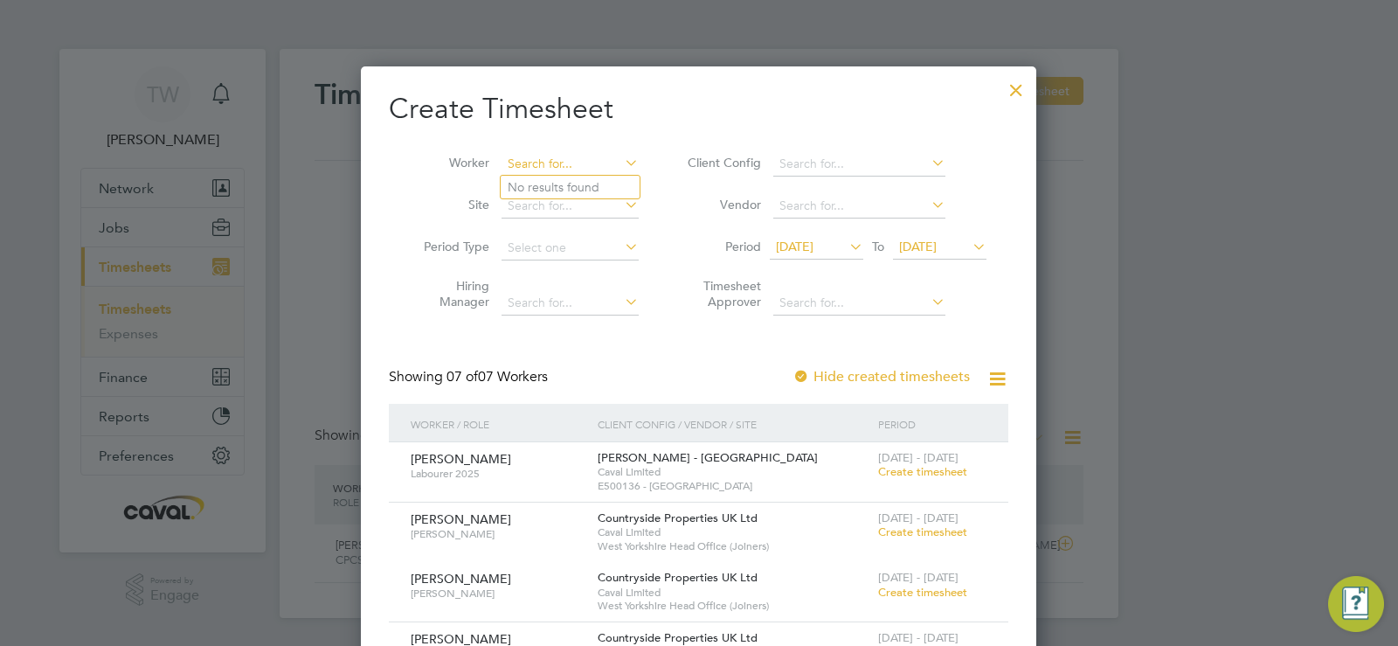
click at [574, 153] on input at bounding box center [570, 164] width 137 height 24
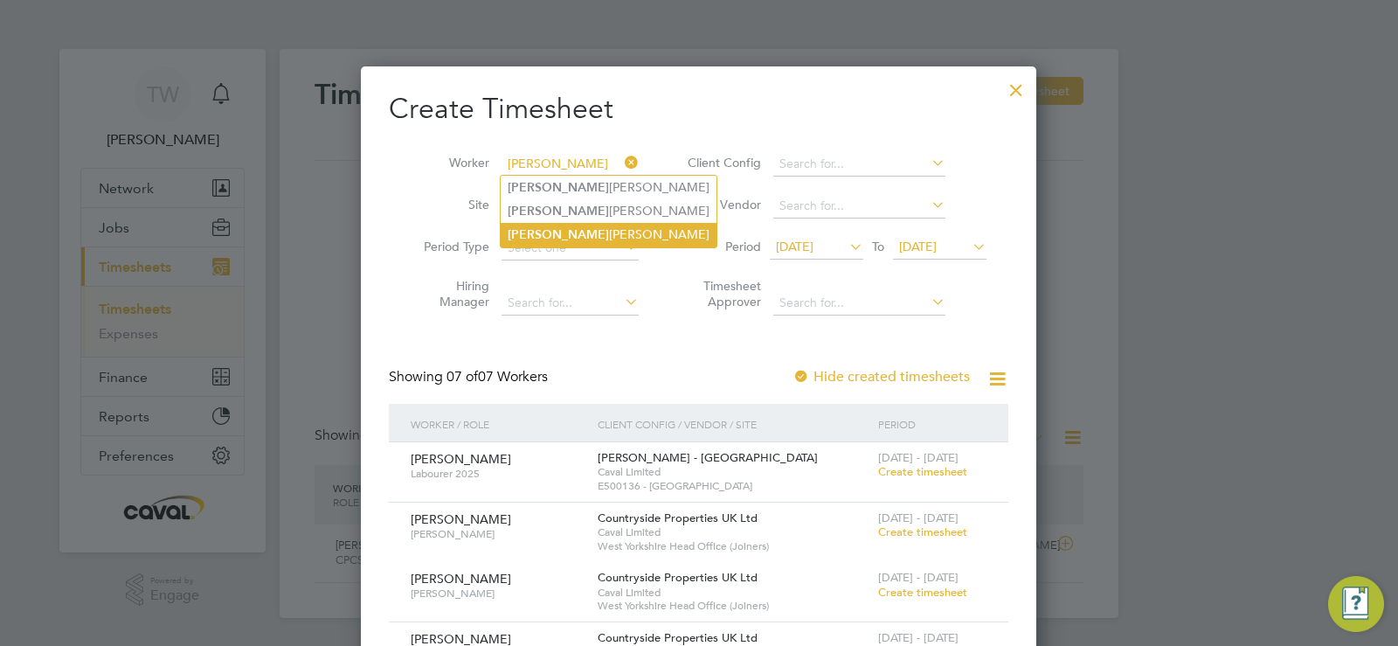
click at [578, 232] on li "Craig Ward" at bounding box center [609, 235] width 216 height 24
type input "[PERSON_NAME]"
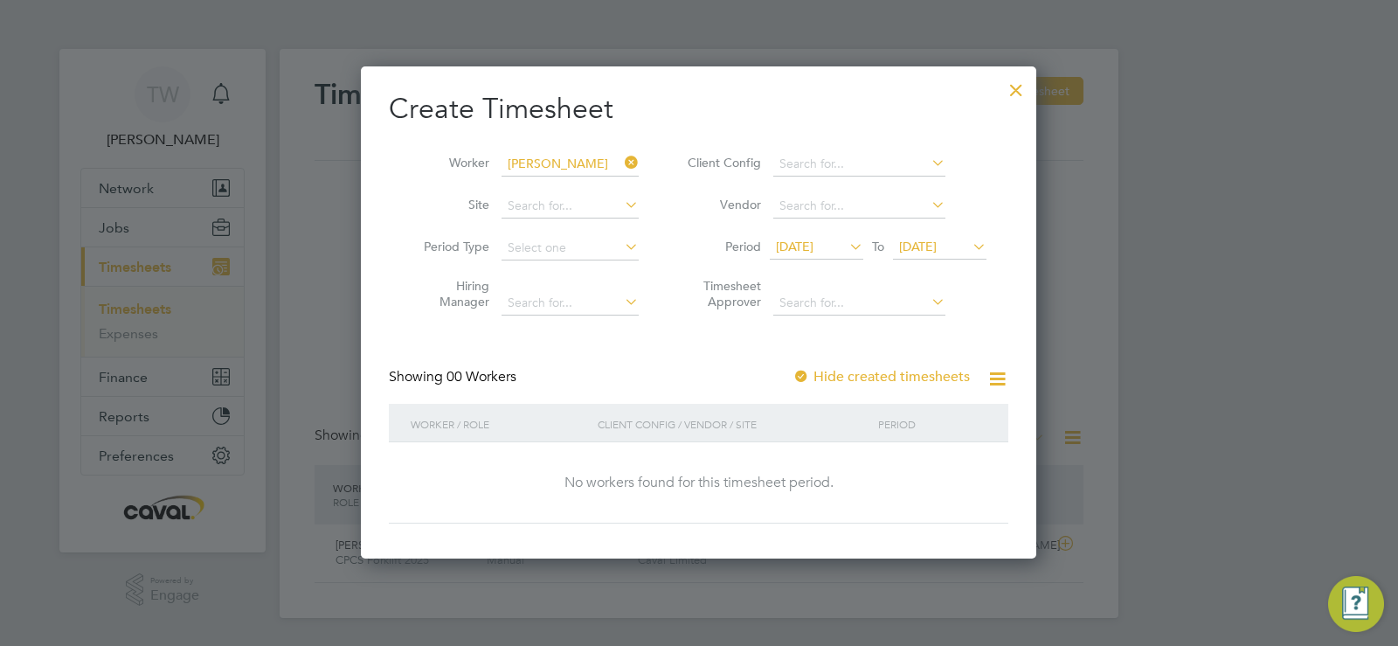
click at [835, 237] on span "[DATE]" at bounding box center [817, 248] width 94 height 24
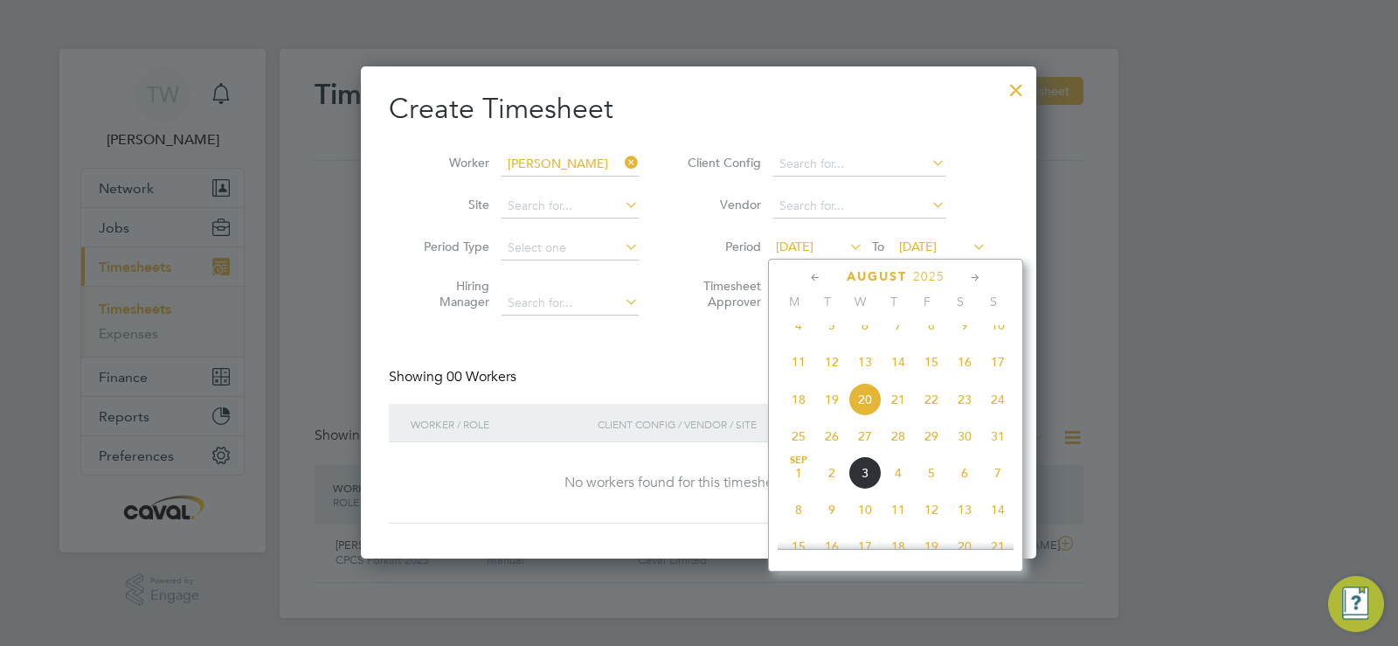
click at [862, 378] on span "13" at bounding box center [865, 361] width 33 height 33
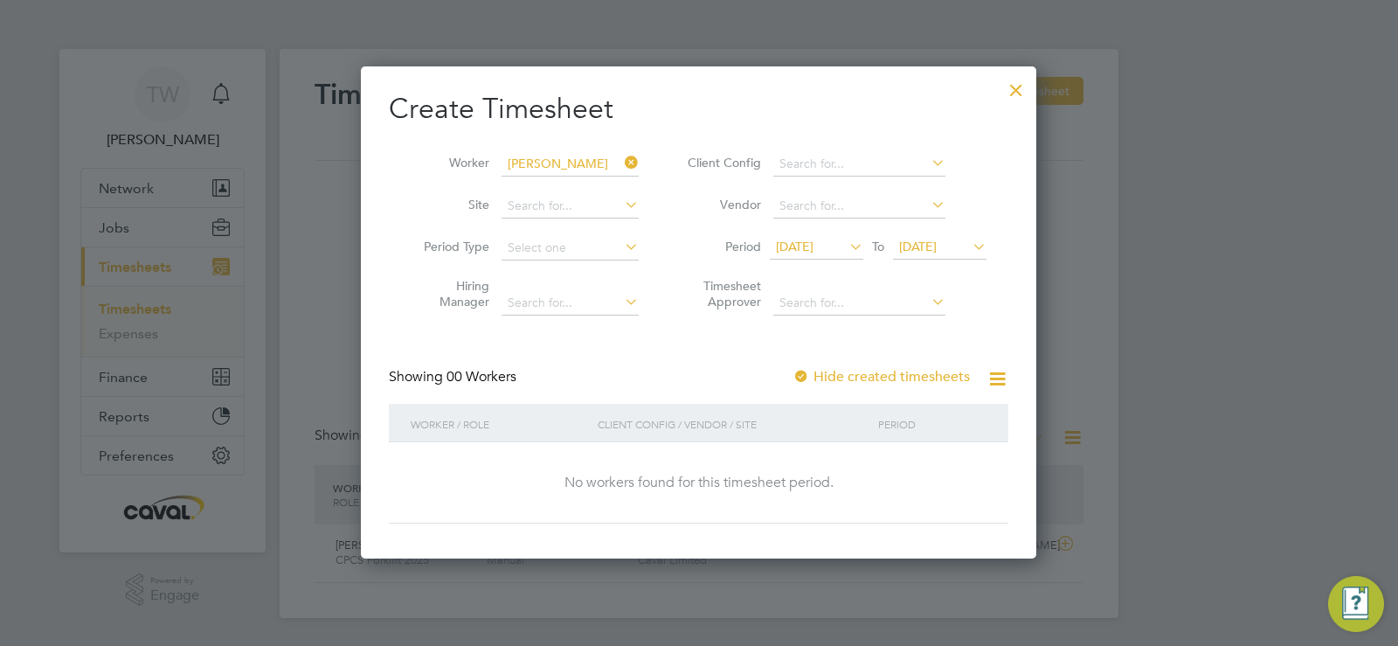
click at [911, 249] on span "[DATE]" at bounding box center [918, 247] width 38 height 16
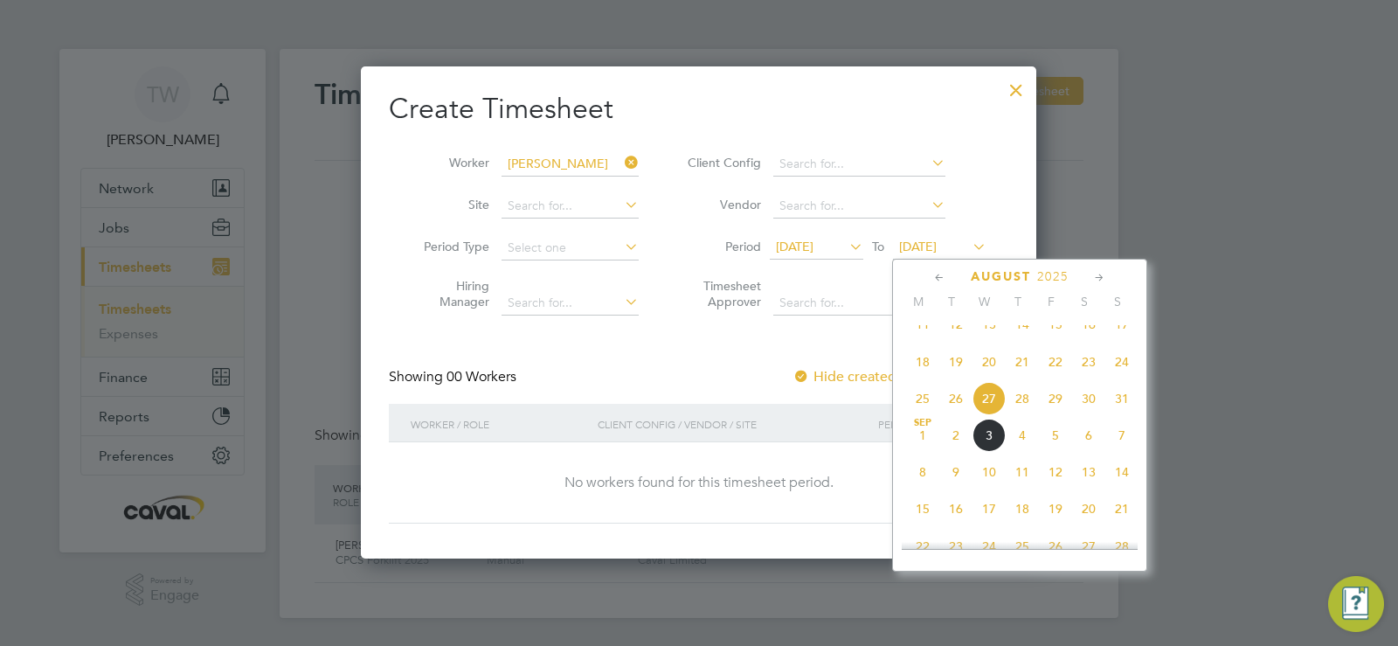
click at [1115, 336] on span "17" at bounding box center [1121, 324] width 33 height 33
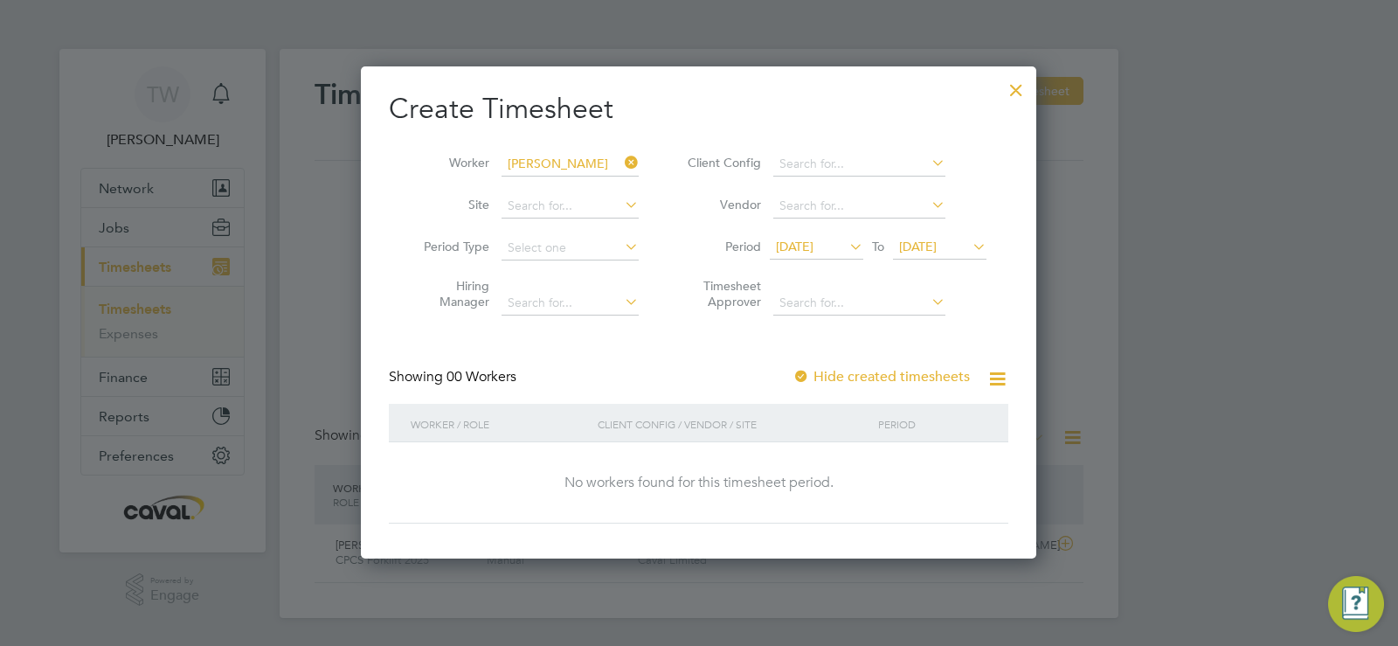
click at [804, 375] on div at bounding box center [801, 377] width 17 height 17
click at [802, 249] on span "13 Aug 2025" at bounding box center [795, 247] width 38 height 16
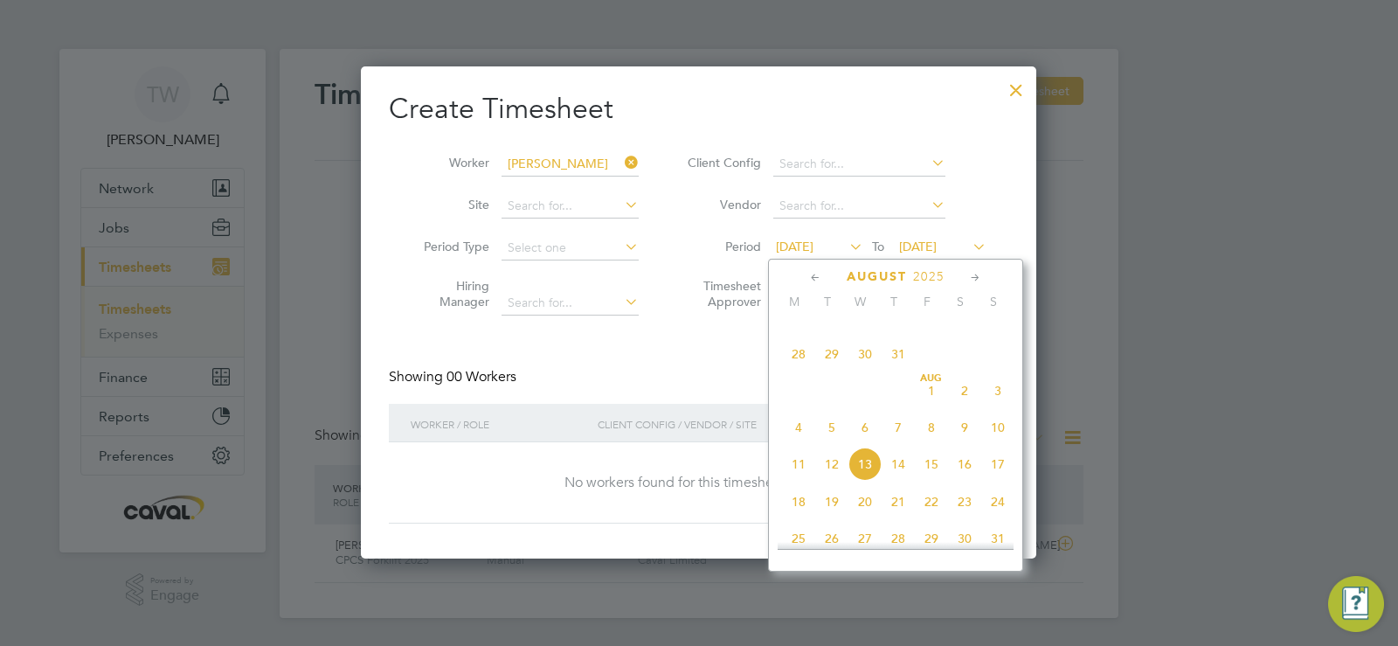
click at [863, 444] on span "6" at bounding box center [865, 427] width 33 height 33
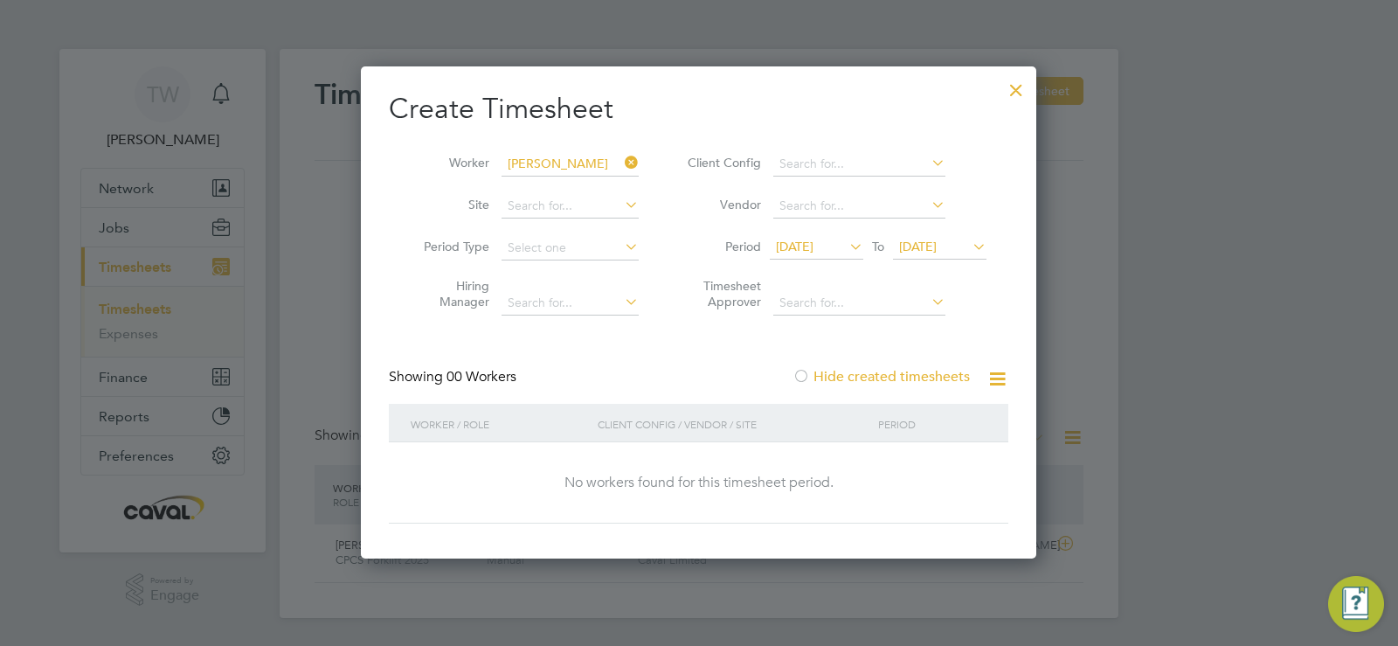
click at [921, 246] on span "17 Aug 2025" at bounding box center [918, 247] width 38 height 16
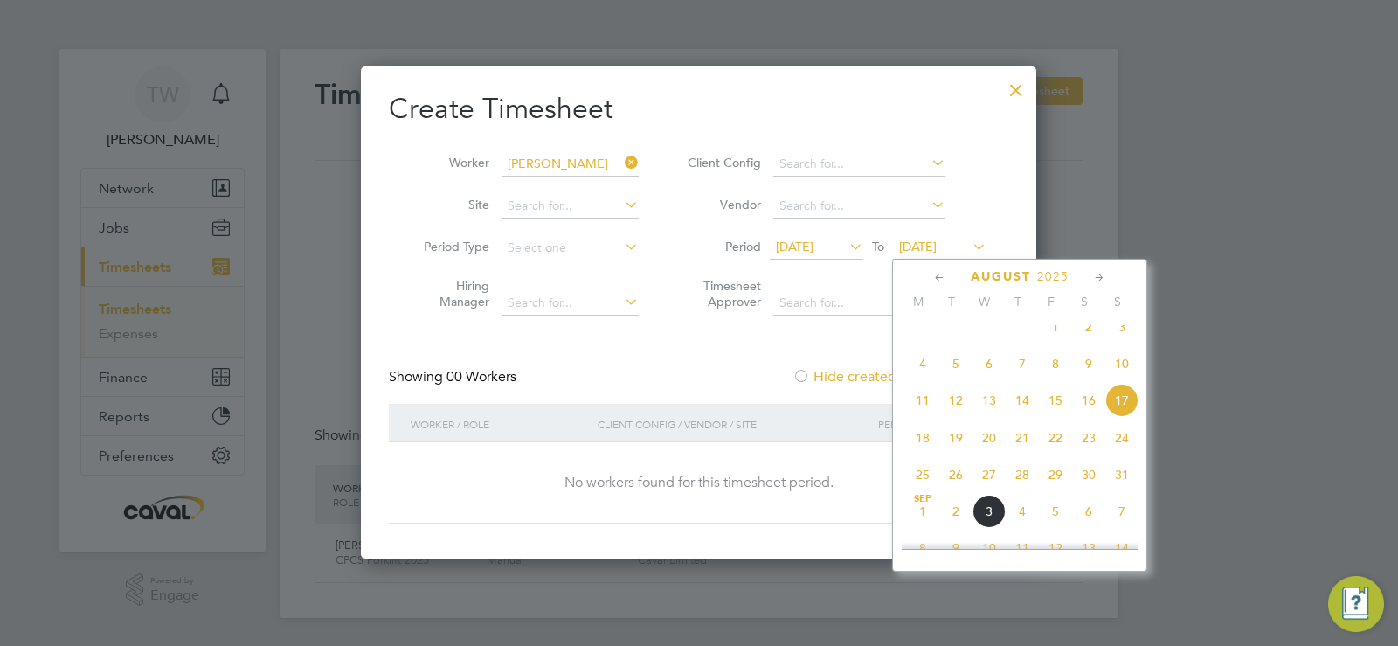
click at [1121, 380] on span "10" at bounding box center [1121, 363] width 33 height 33
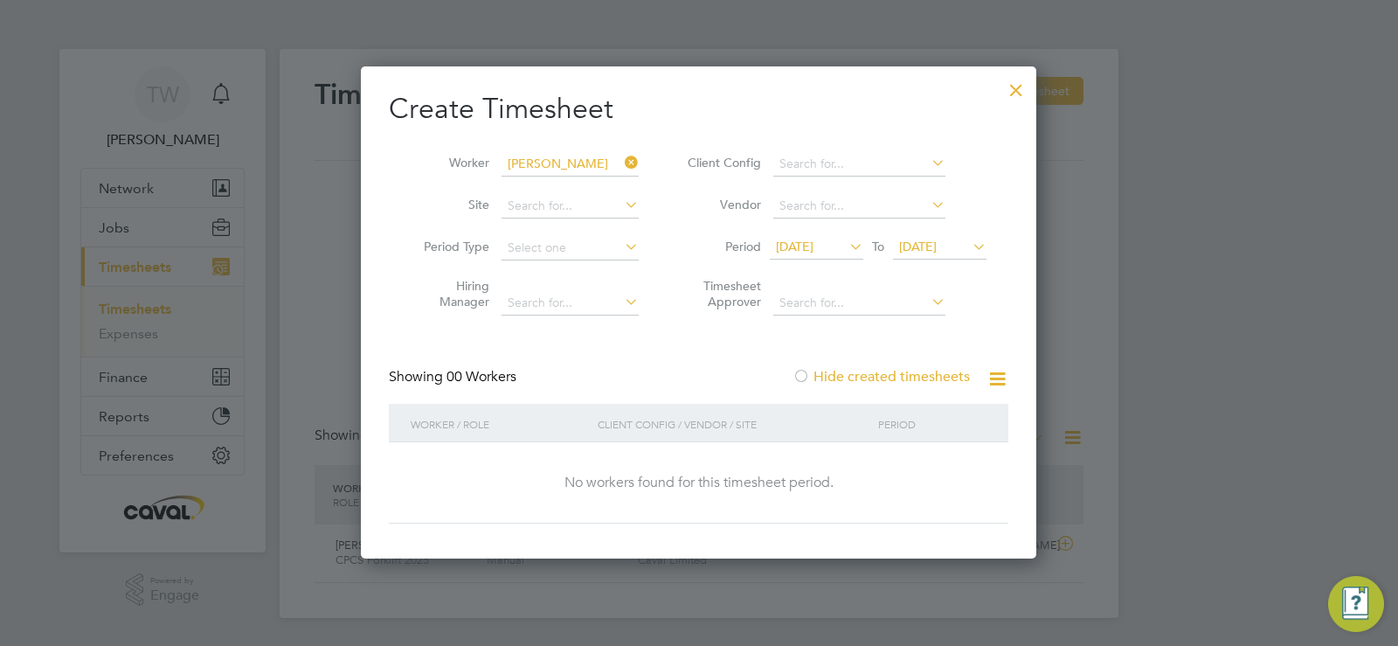
click at [1015, 93] on div at bounding box center [1016, 85] width 31 height 31
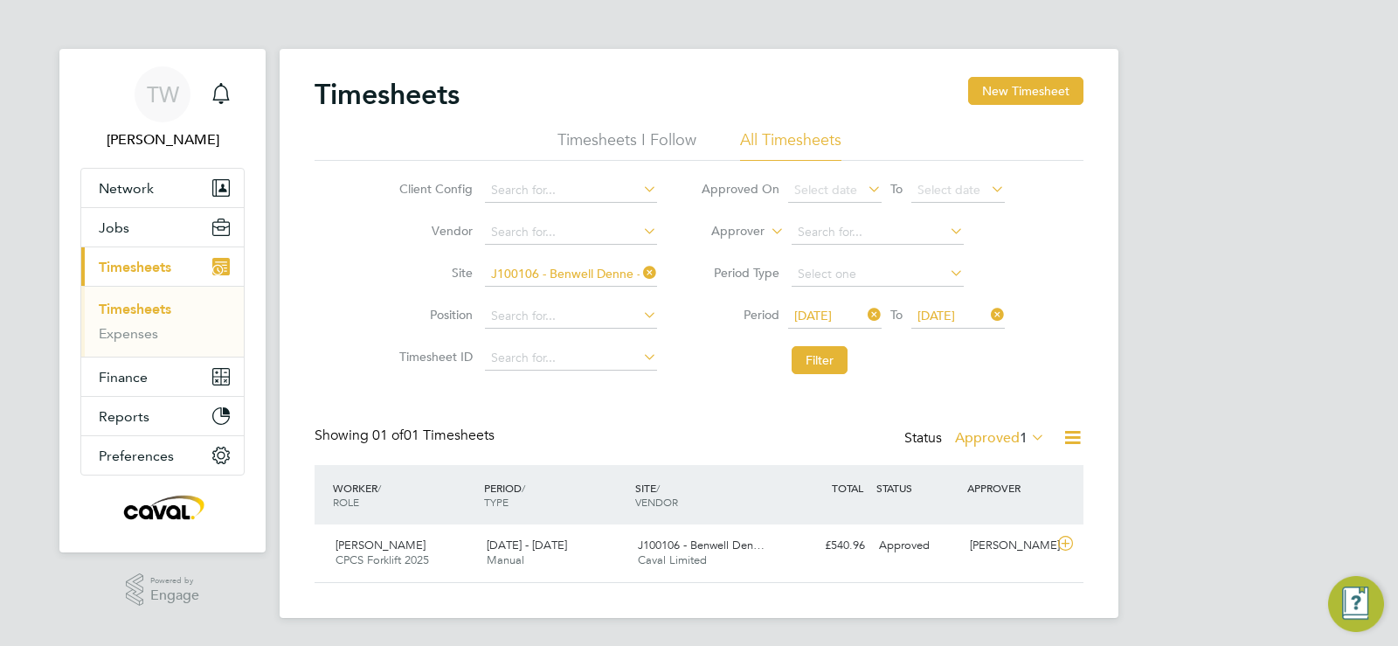
click at [146, 279] on button "Current page: Timesheets" at bounding box center [162, 266] width 163 height 38
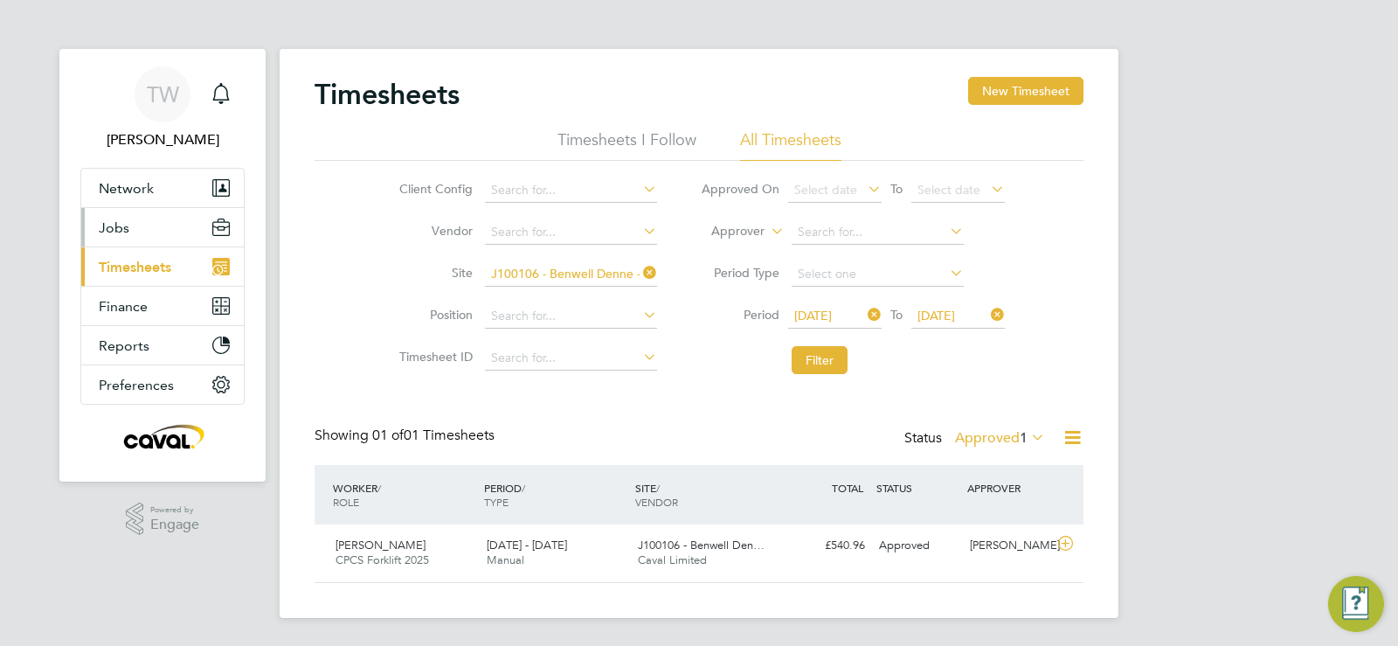
click at [132, 237] on button "Jobs" at bounding box center [162, 227] width 163 height 38
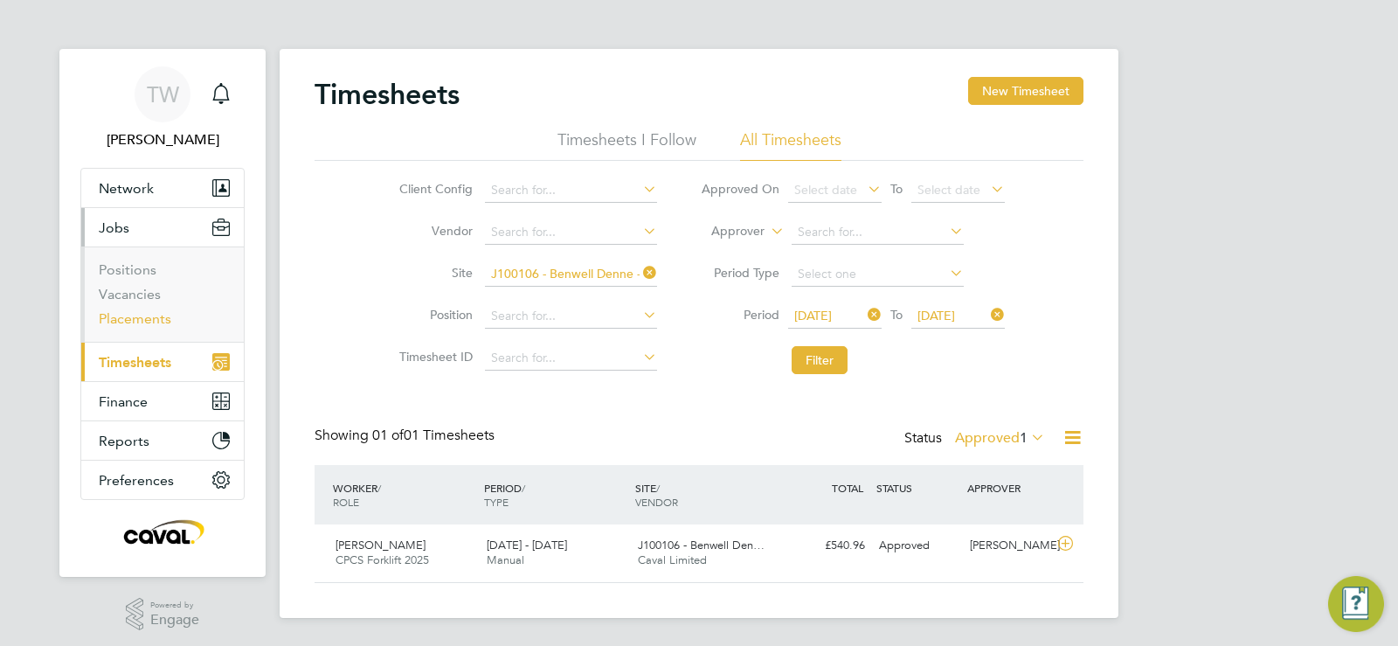
click at [139, 317] on link "Placements" at bounding box center [135, 318] width 73 height 17
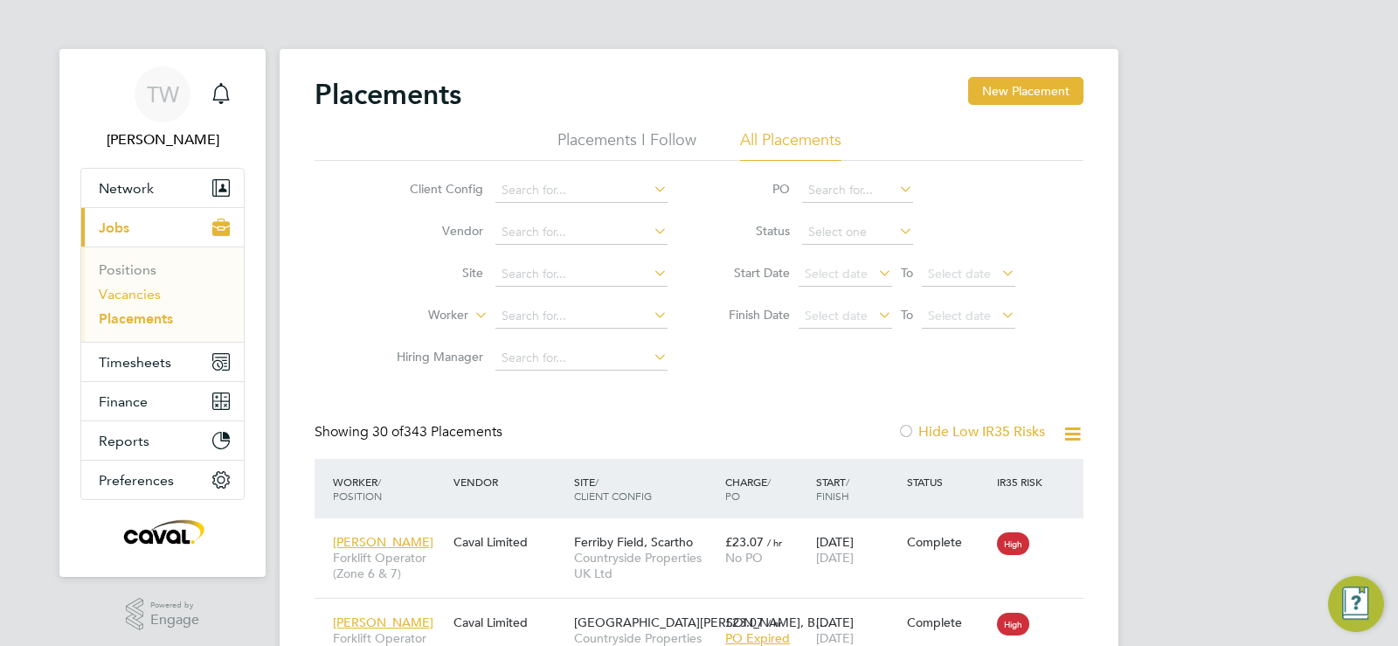
click at [148, 298] on link "Vacancies" at bounding box center [130, 294] width 62 height 17
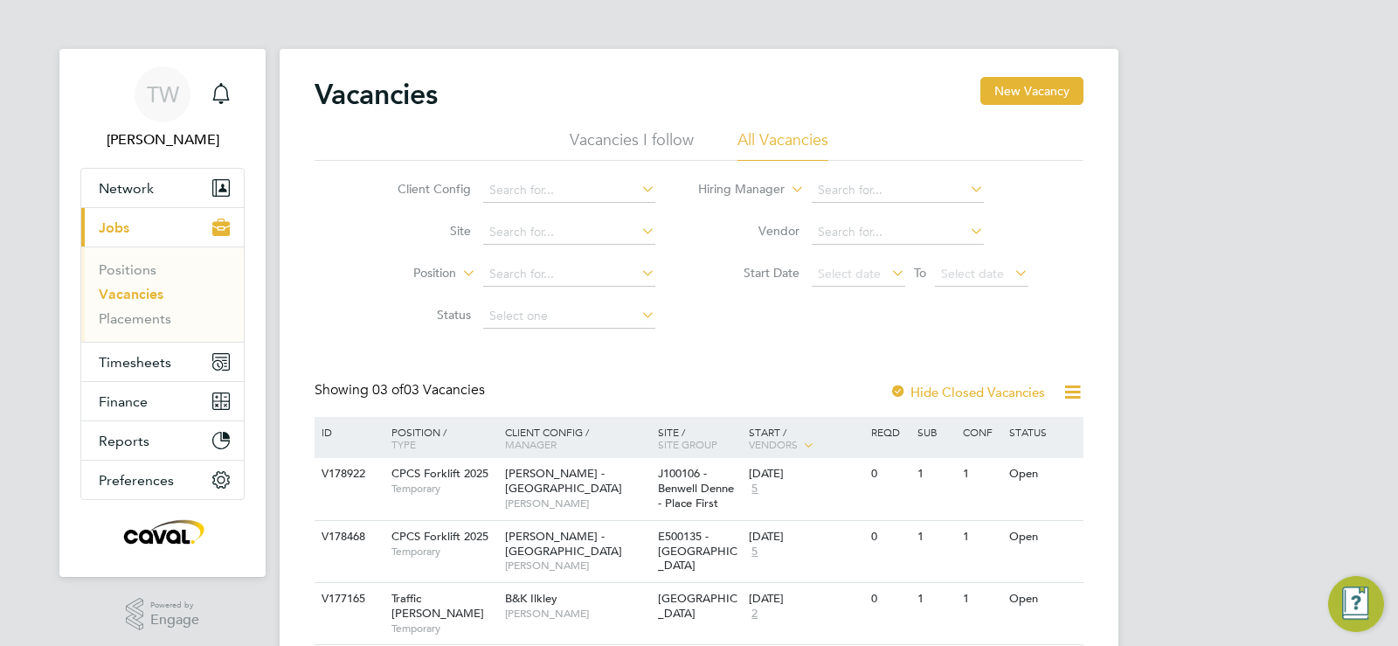
click at [551, 206] on li "Client Config" at bounding box center [513, 191] width 329 height 42
click at [549, 225] on input at bounding box center [569, 232] width 172 height 24
click at [1060, 471] on icon at bounding box center [1058, 474] width 17 height 21
click at [1032, 518] on li "View Details" at bounding box center [1018, 514] width 101 height 24
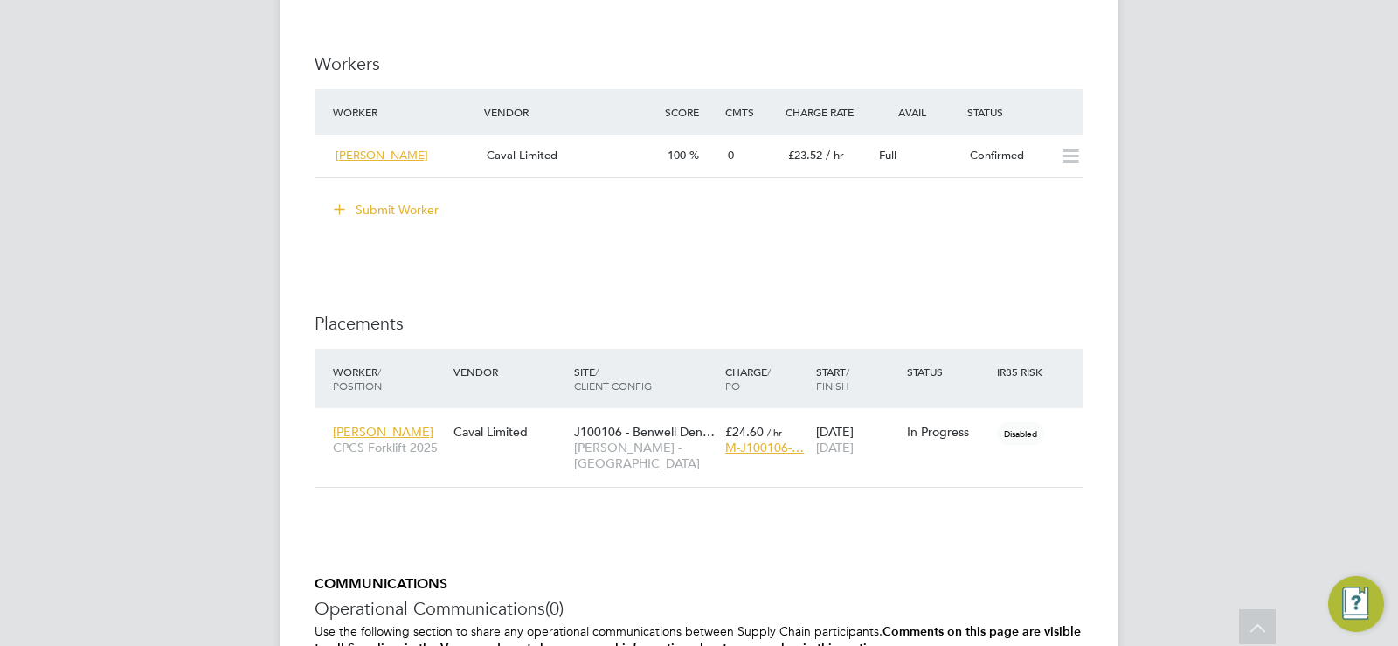
scroll to position [1661, 0]
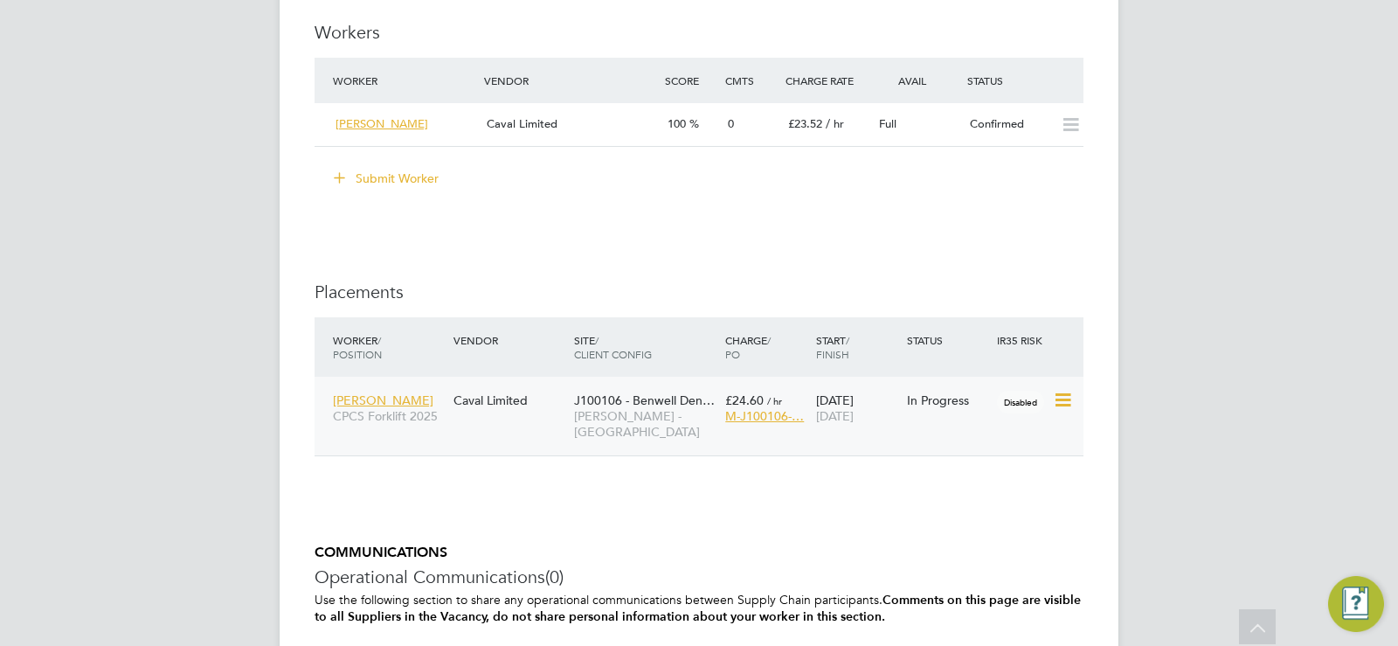
click at [1049, 409] on div "Disabled" at bounding box center [1023, 400] width 60 height 33
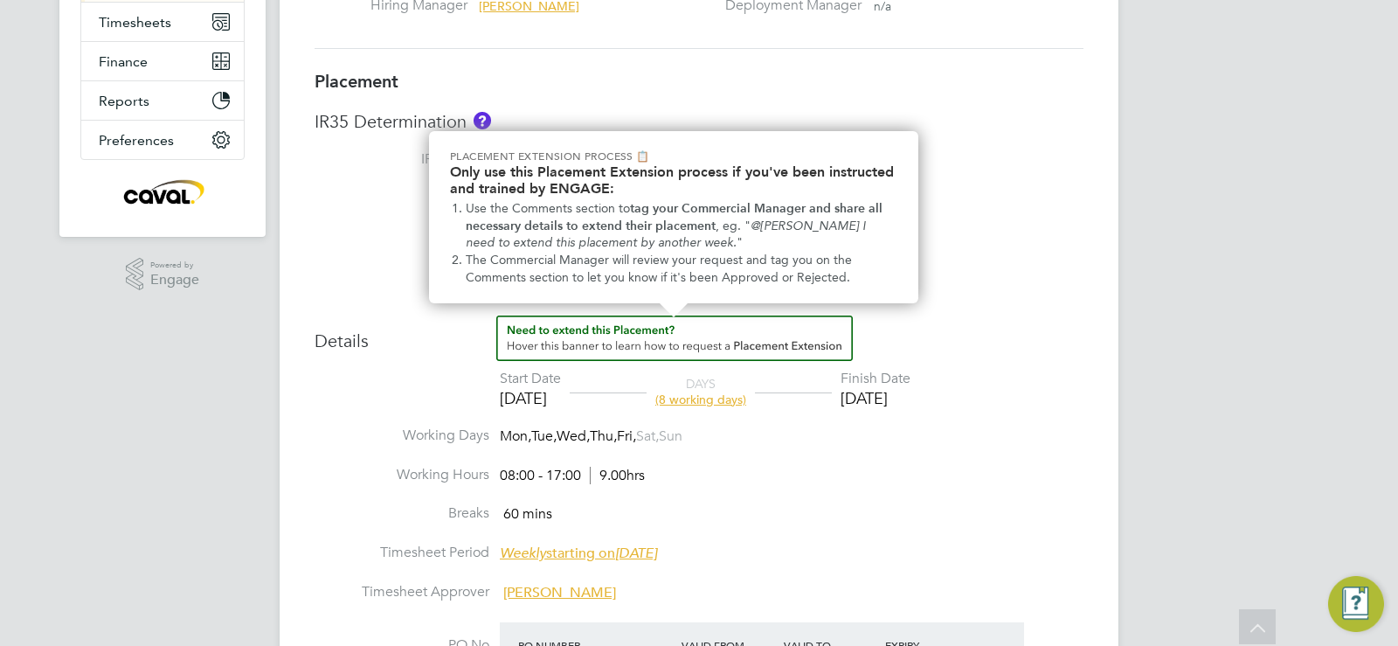
click at [688, 340] on img "How to extend a Placement?" at bounding box center [674, 337] width 357 height 45
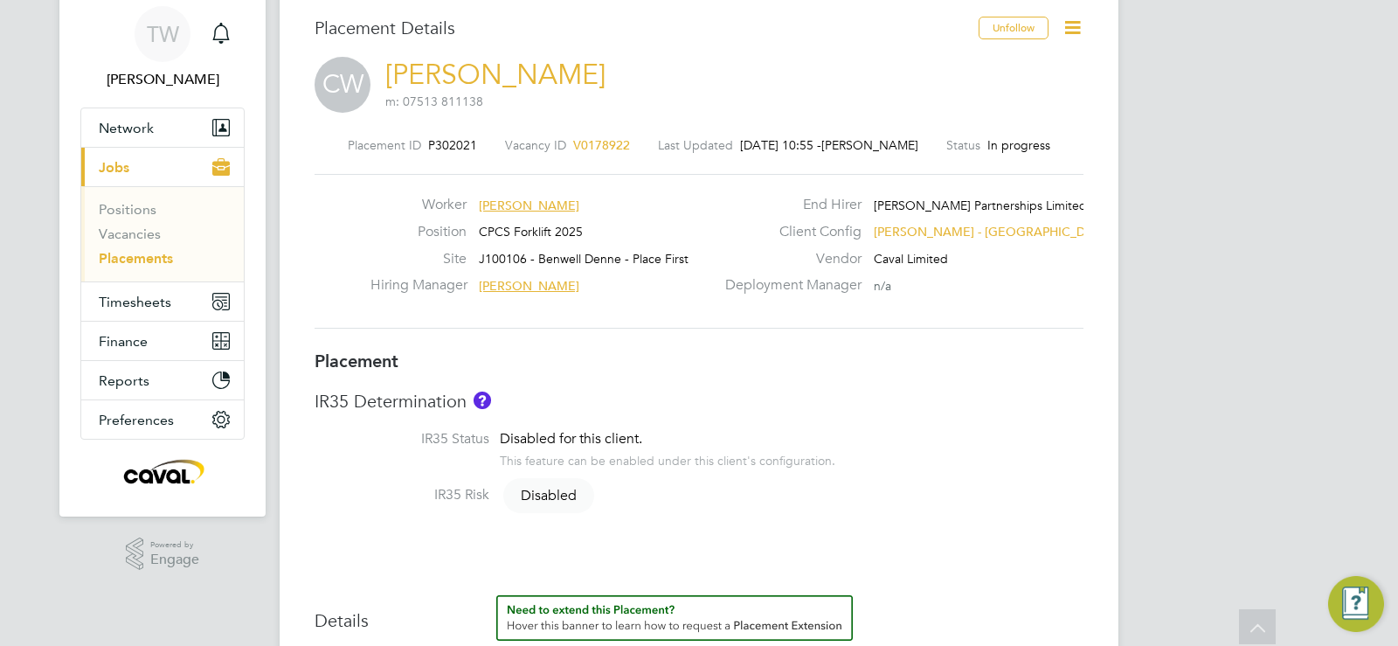
click at [1072, 21] on icon at bounding box center [1073, 28] width 22 height 22
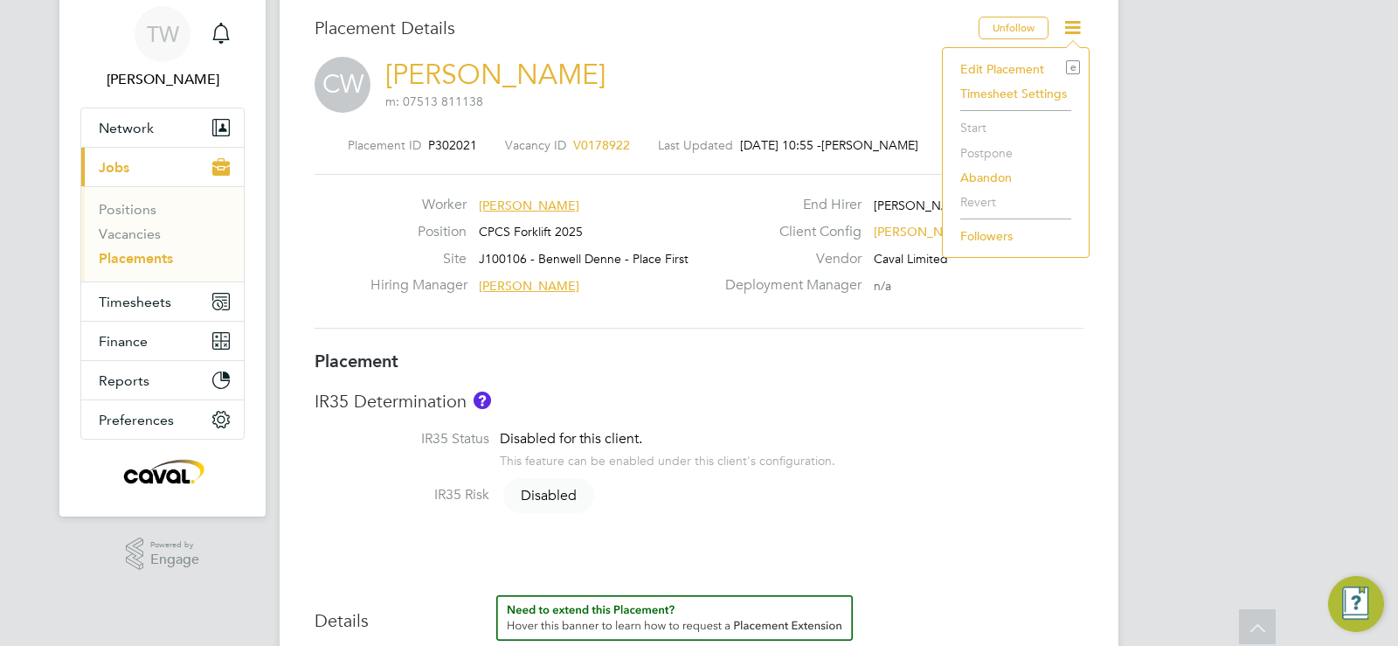
click at [1022, 68] on li "Edit Placement e" at bounding box center [1016, 69] width 128 height 24
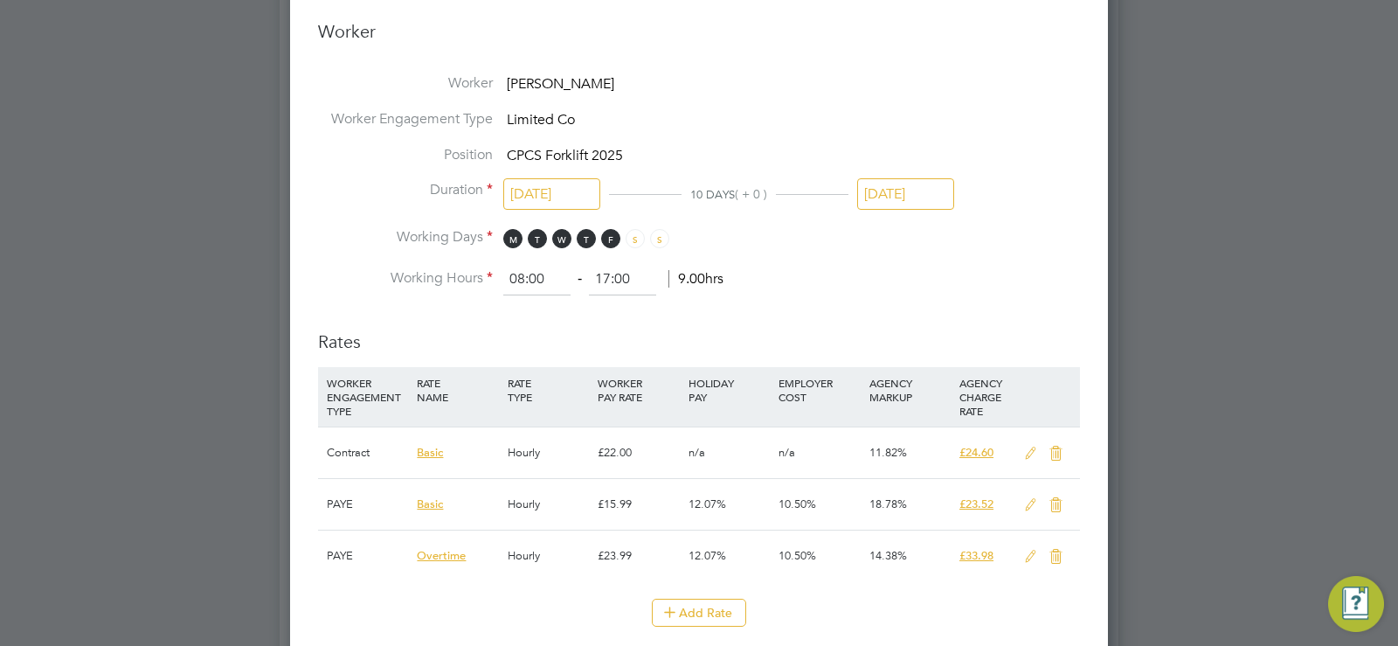
click at [1258, 276] on div at bounding box center [699, 323] width 1398 height 646
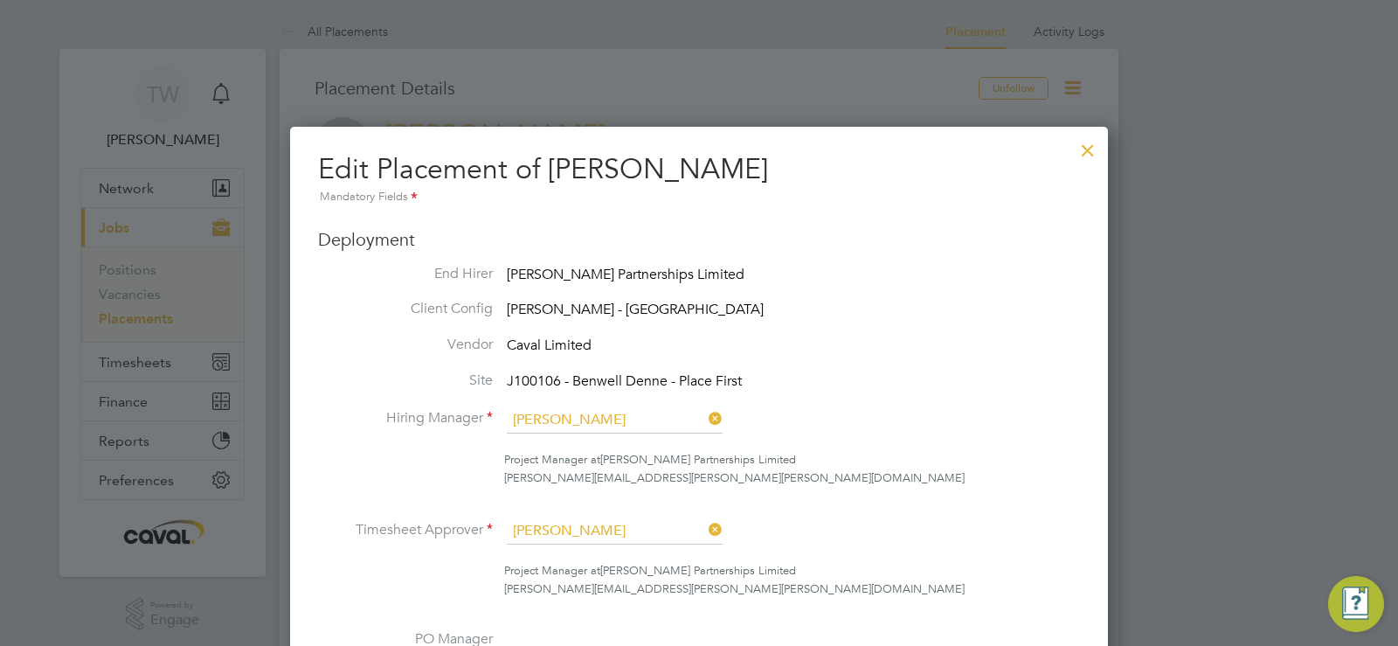
click at [1091, 153] on div at bounding box center [1087, 145] width 31 height 31
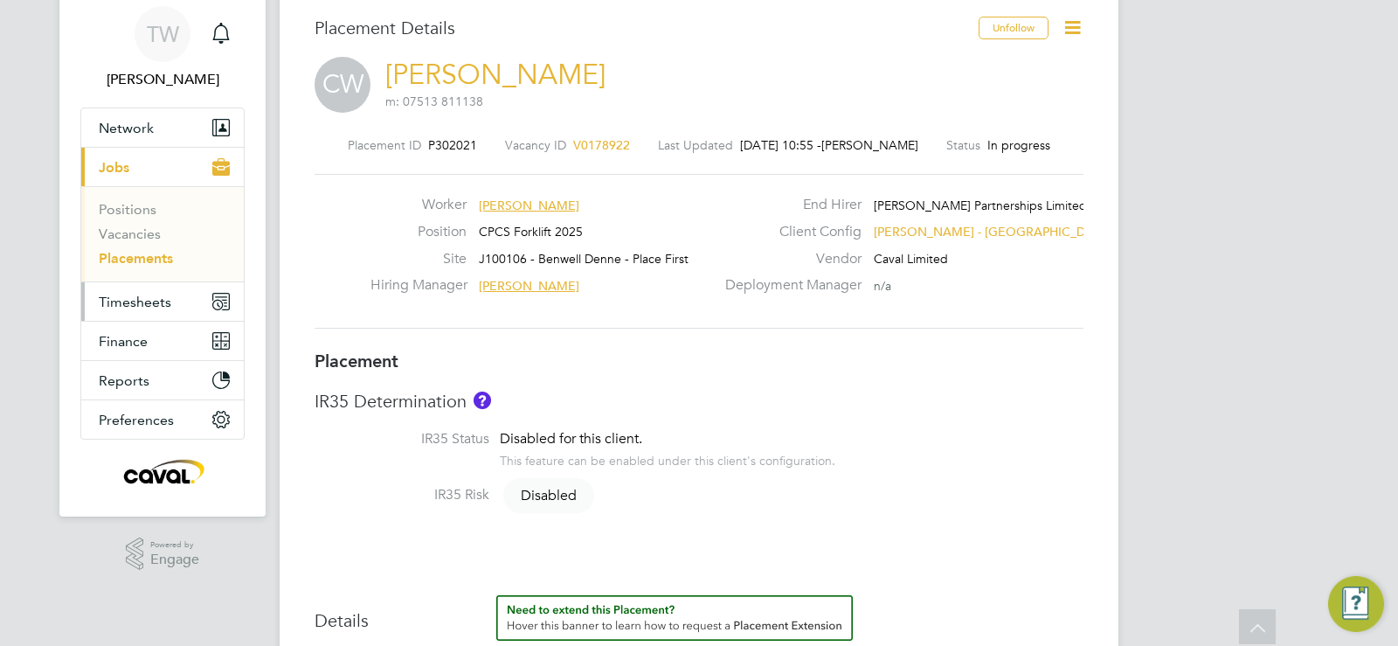
click at [148, 294] on span "Timesheets" at bounding box center [135, 302] width 73 height 17
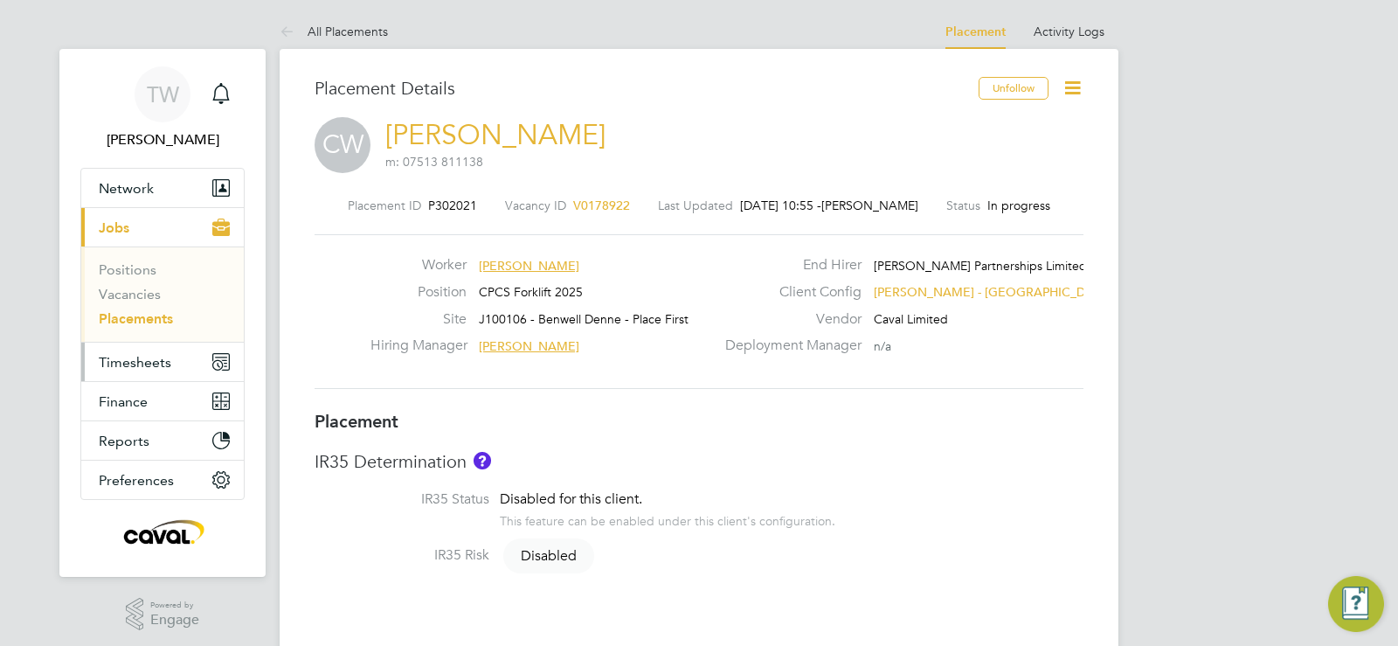
click at [169, 345] on button "Timesheets" at bounding box center [162, 362] width 163 height 38
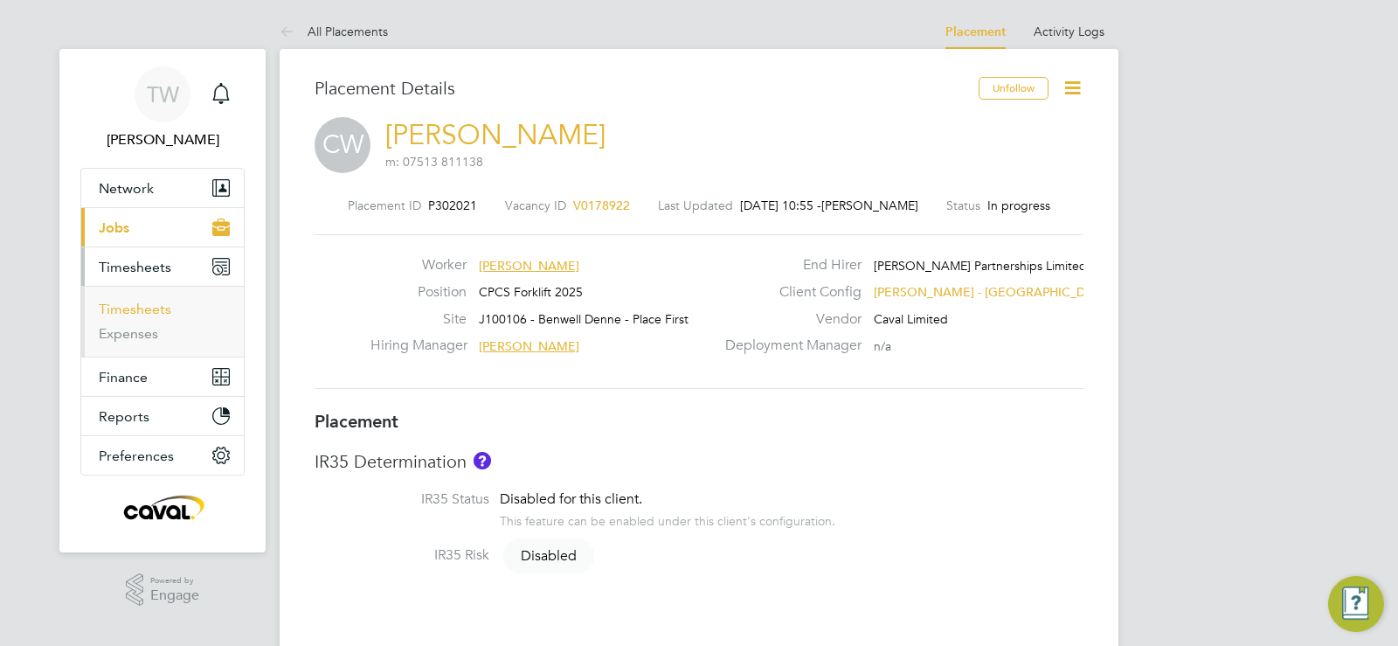
click at [156, 308] on link "Timesheets" at bounding box center [135, 309] width 73 height 17
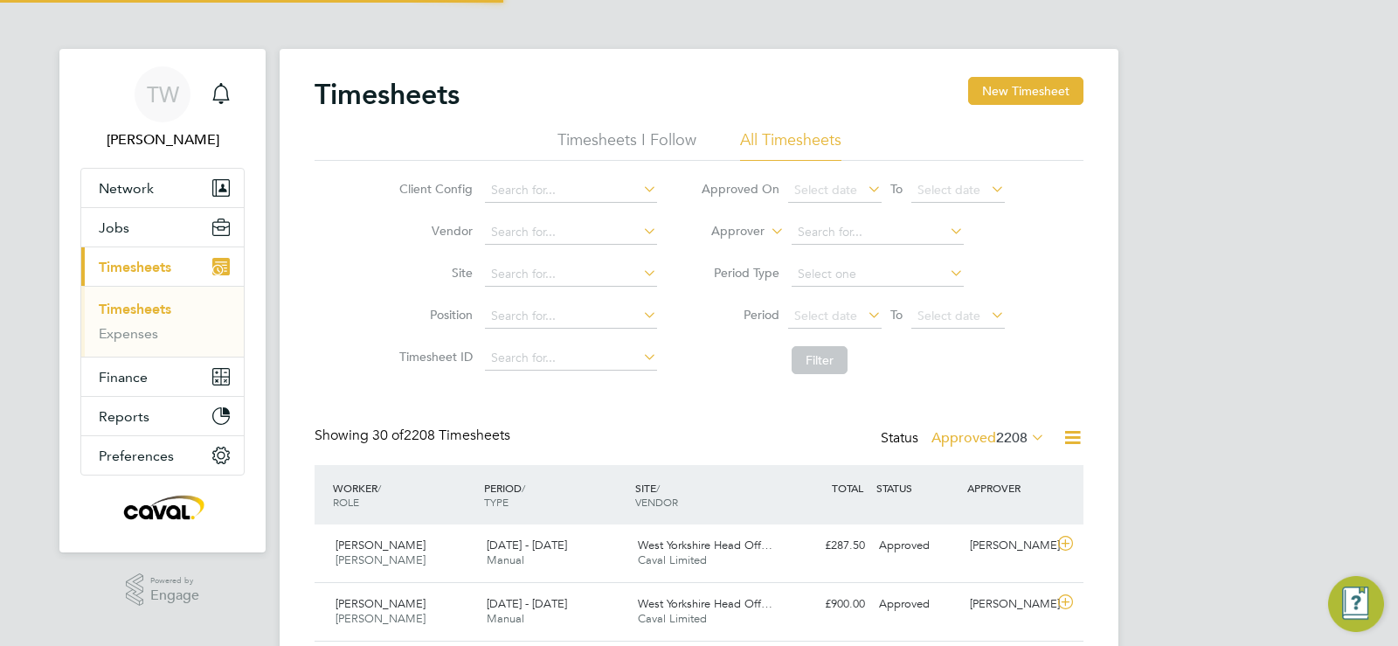
scroll to position [45, 152]
click at [574, 196] on input at bounding box center [571, 190] width 172 height 24
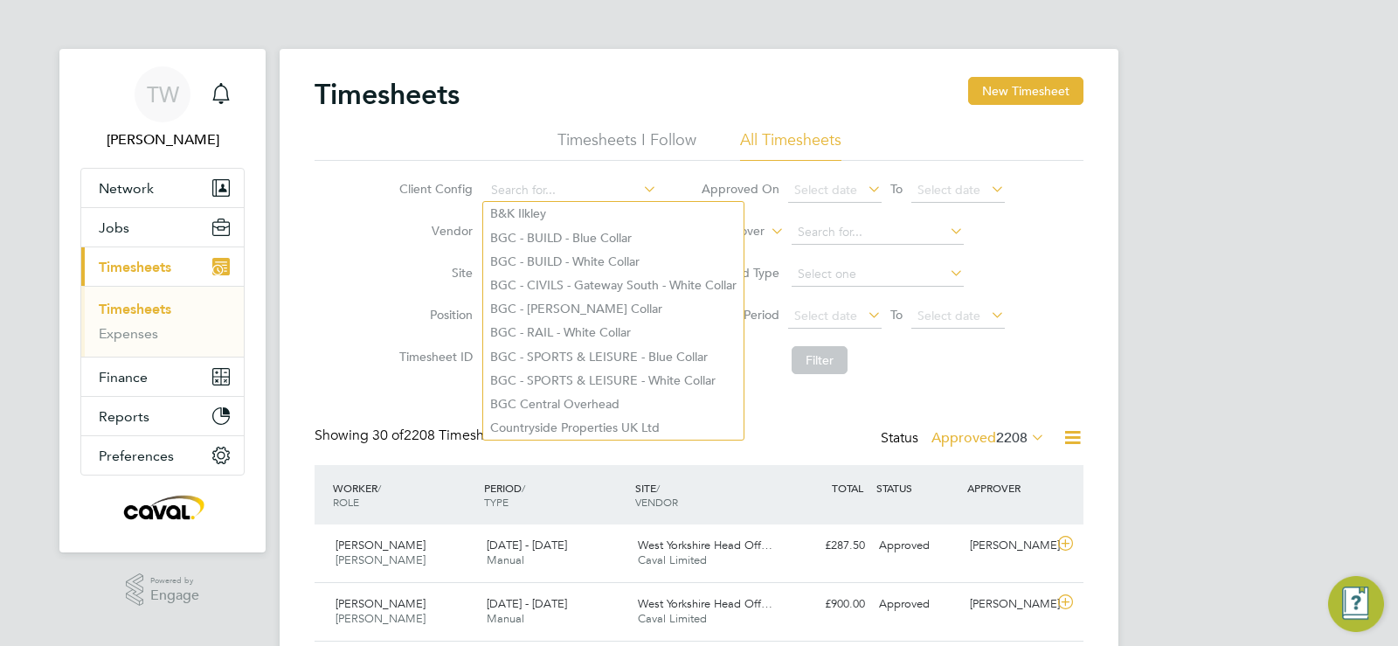
click at [376, 260] on li "Site" at bounding box center [525, 274] width 307 height 42
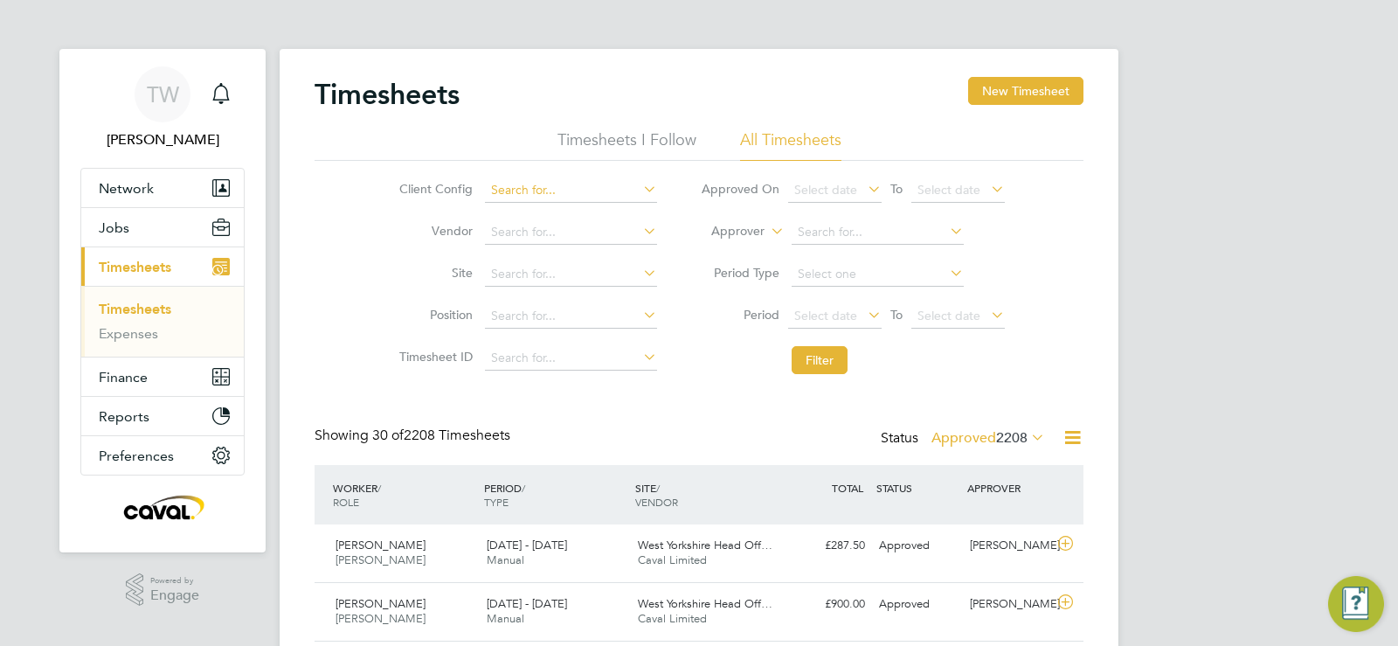
click at [530, 188] on input at bounding box center [571, 190] width 172 height 24
type input "b"
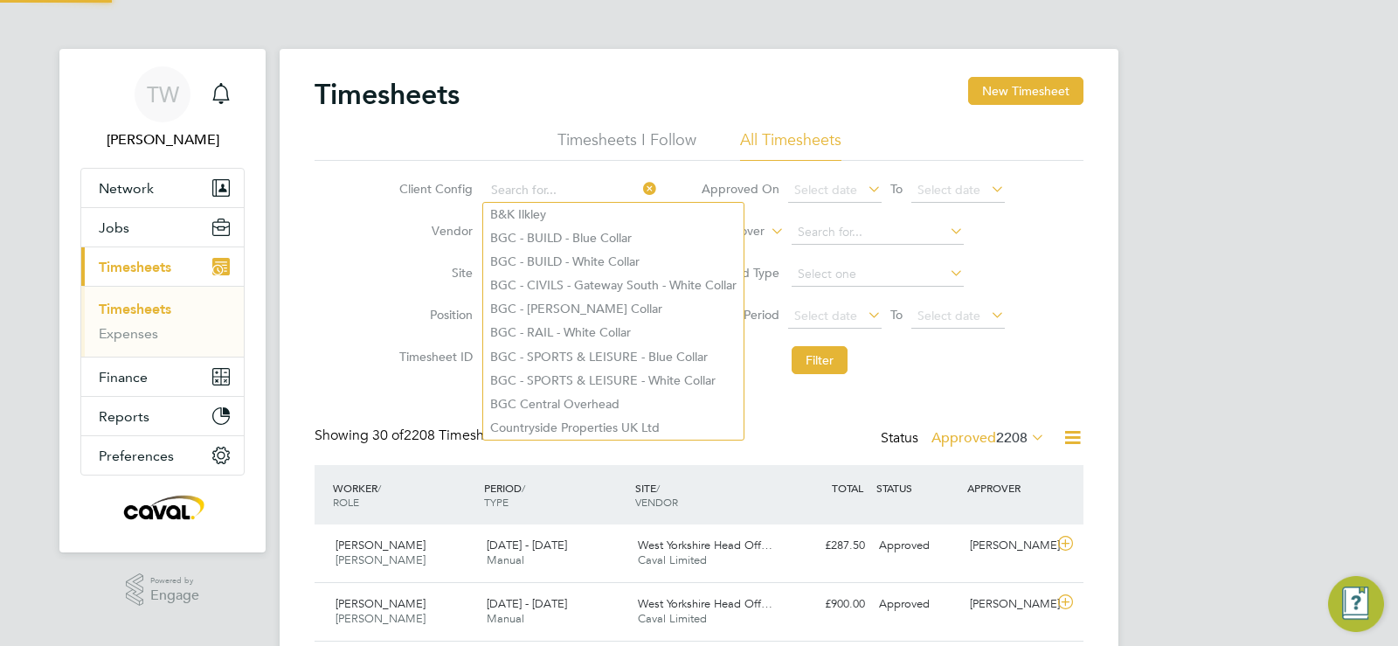
click at [410, 249] on li "Vendor" at bounding box center [525, 232] width 307 height 42
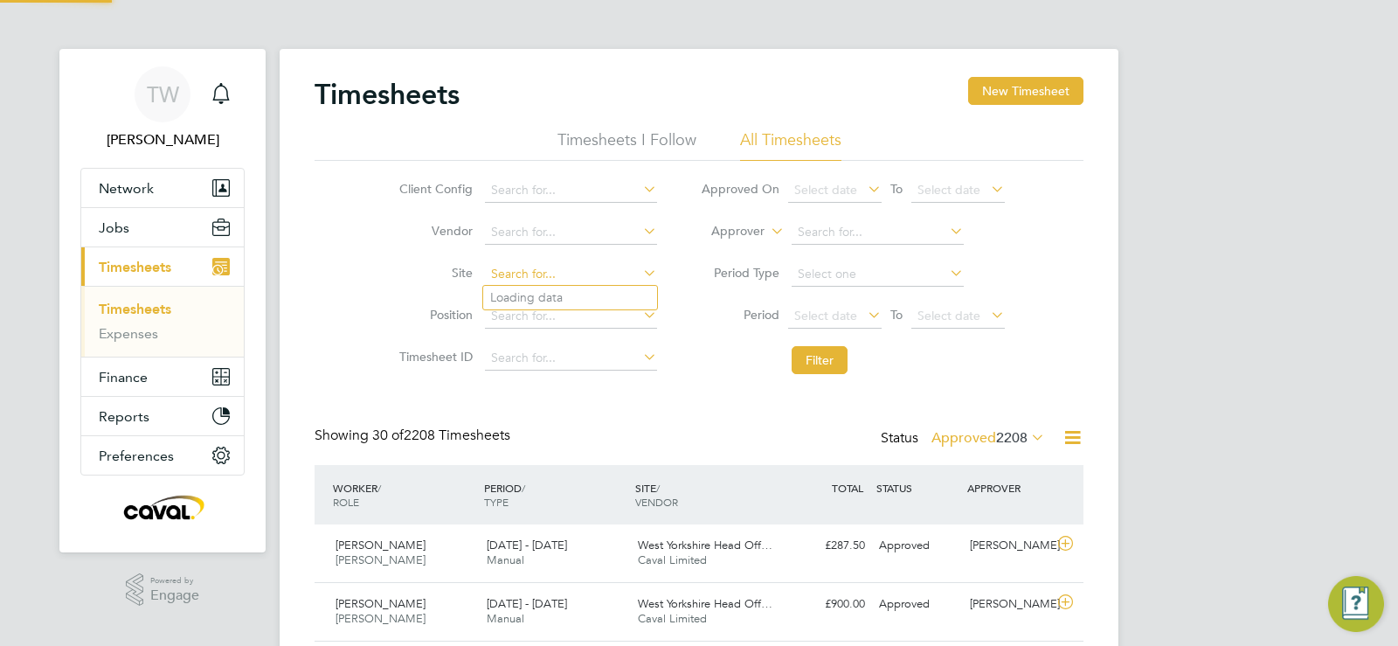
click at [498, 265] on input at bounding box center [571, 274] width 172 height 24
click at [627, 296] on li "J100106 - Benwe ll Denne - Place First" at bounding box center [592, 298] width 219 height 24
type input "J100106 - Benwell Denne - Place First"
click at [820, 358] on button "Filter" at bounding box center [820, 360] width 56 height 28
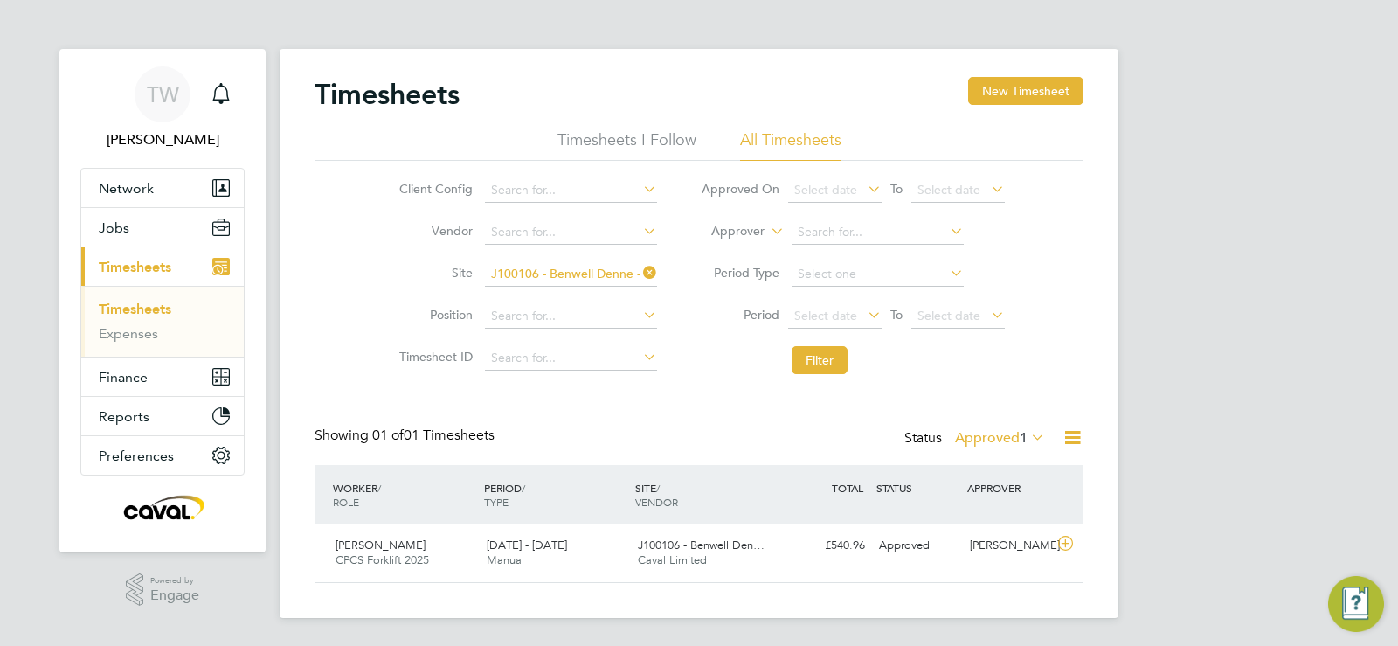
click at [1015, 436] on label "Approved 1" at bounding box center [1000, 437] width 90 height 17
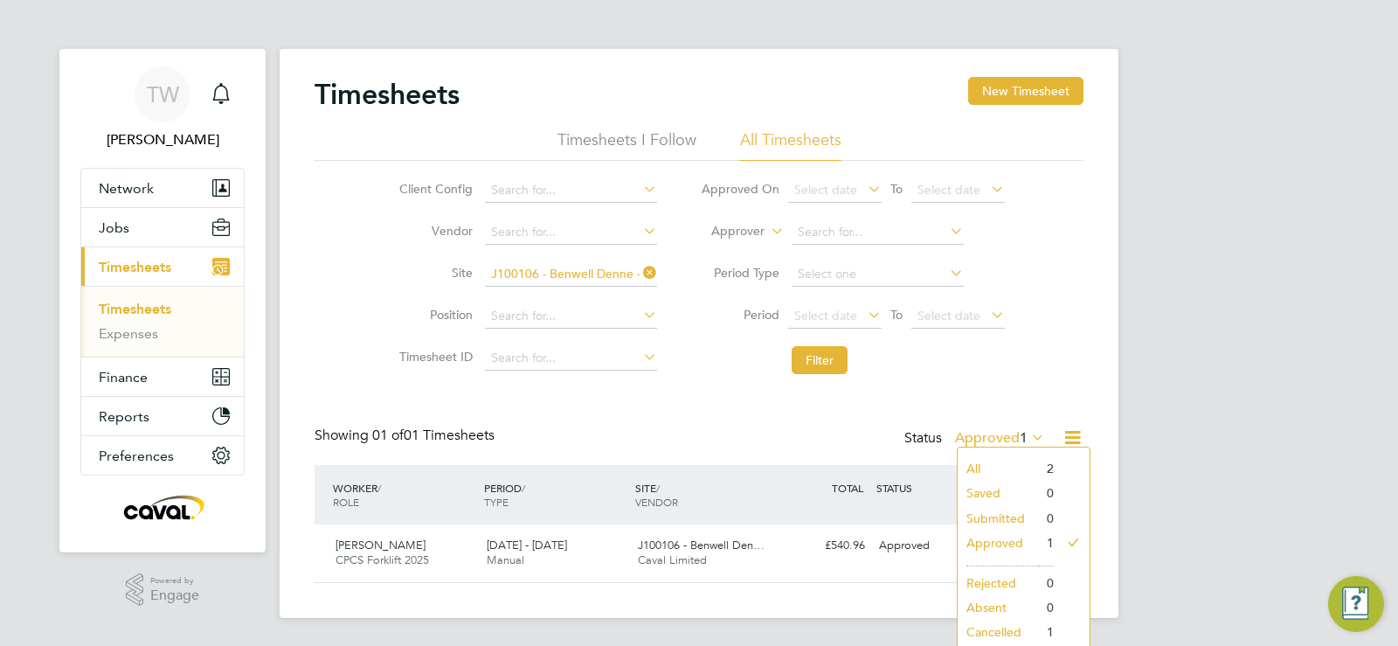
click at [980, 473] on li "All" at bounding box center [998, 468] width 80 height 24
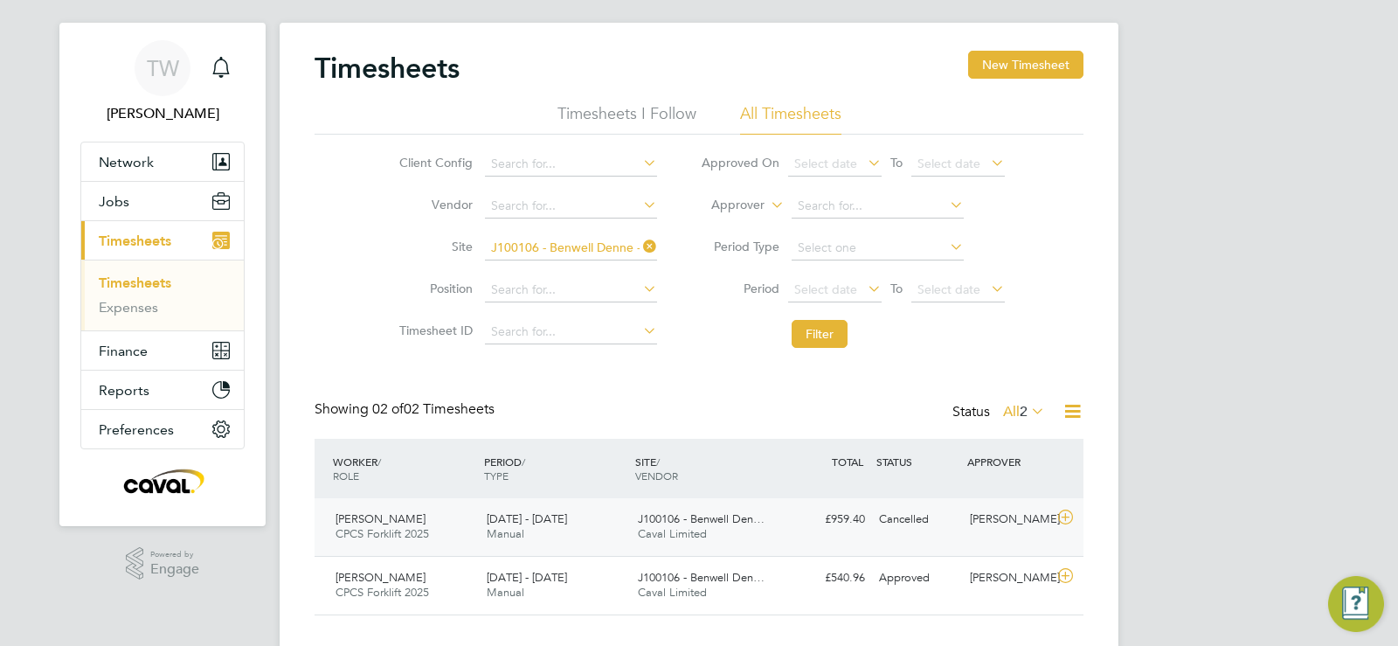
click at [925, 529] on div "Cancelled" at bounding box center [917, 519] width 91 height 29
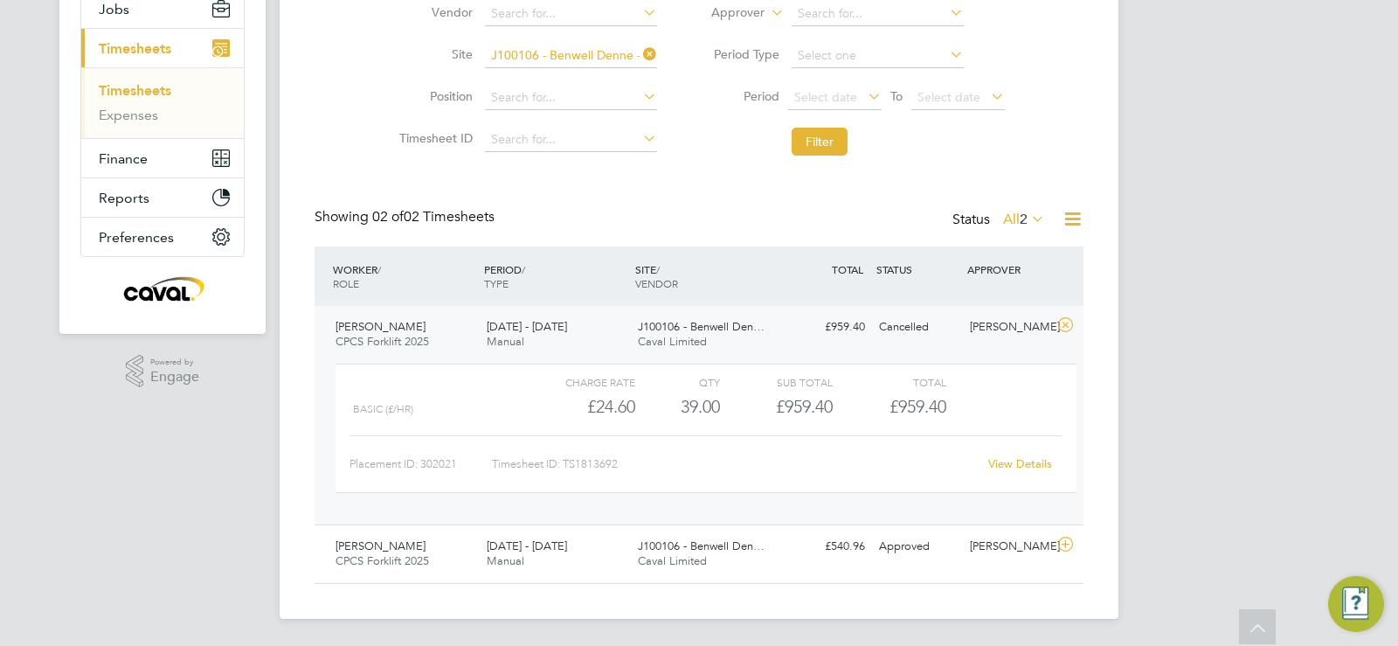
click at [1022, 471] on div "View Details" at bounding box center [1020, 464] width 86 height 28
click at [1019, 464] on link "View Details" at bounding box center [1020, 463] width 64 height 15
click at [160, 87] on link "Timesheets" at bounding box center [135, 90] width 73 height 17
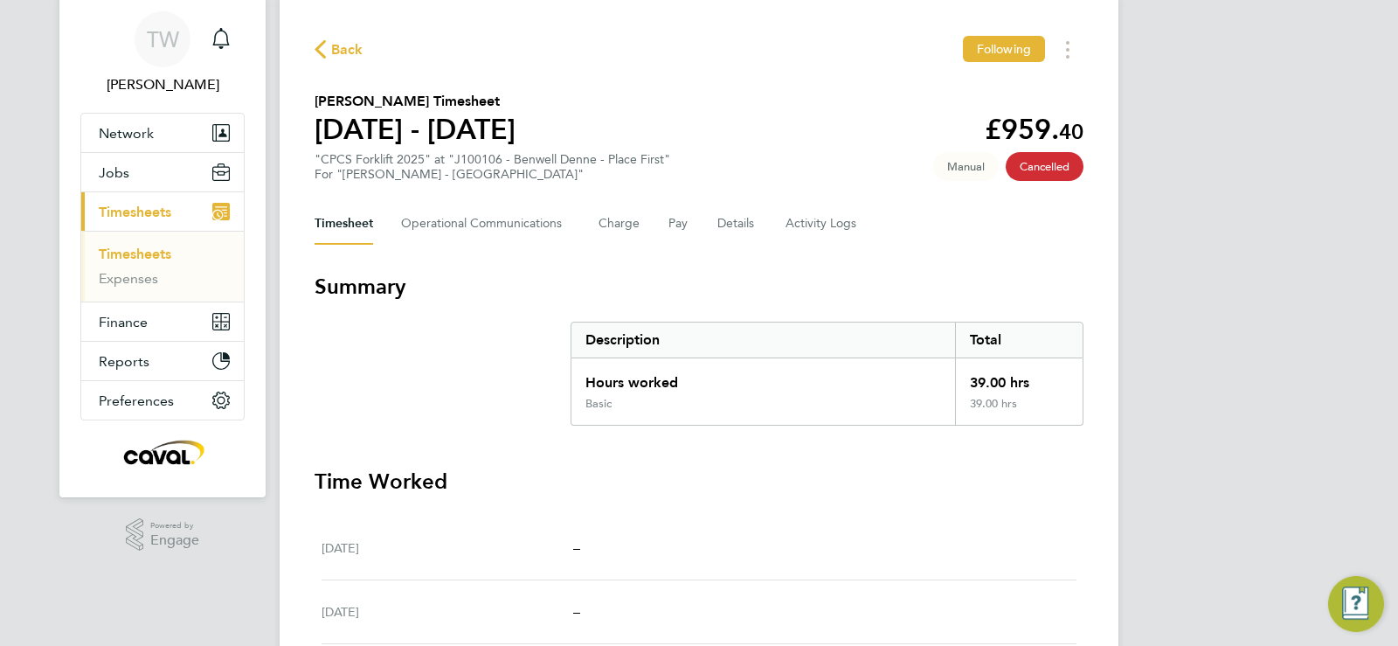
scroll to position [59, 0]
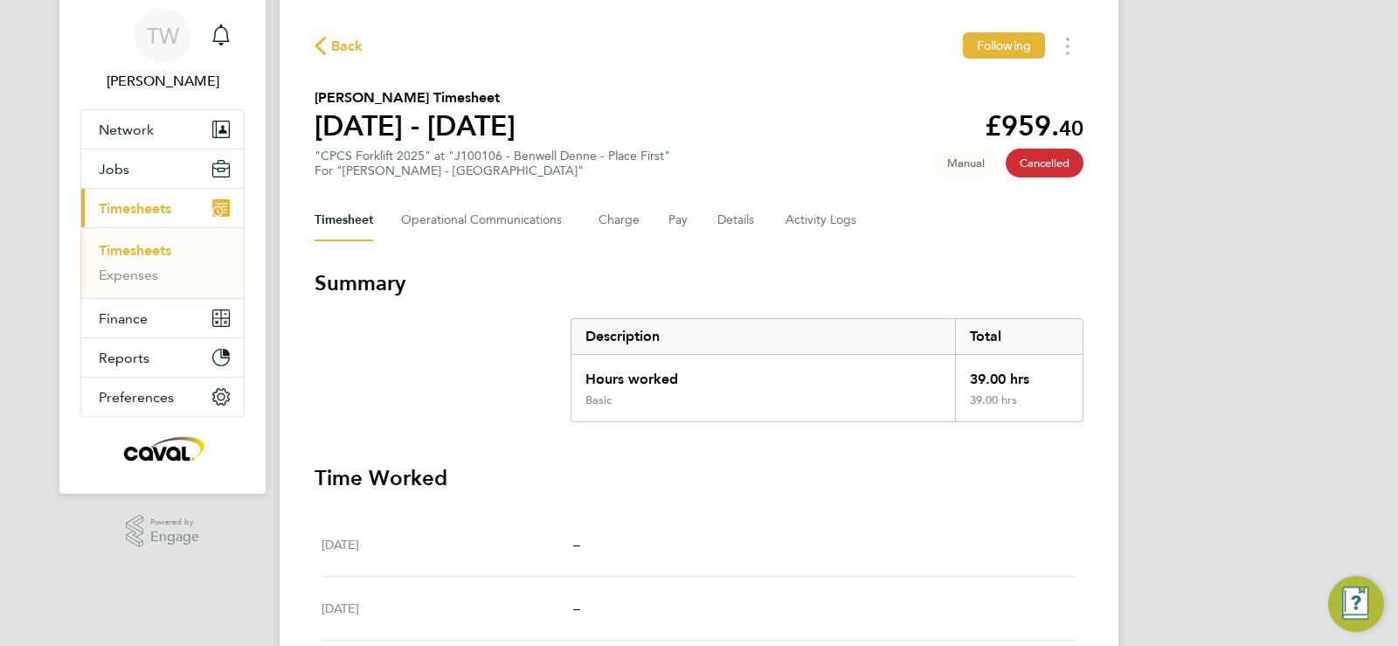
click at [1041, 171] on span "Cancelled" at bounding box center [1045, 163] width 78 height 29
click at [1045, 156] on span "Cancelled" at bounding box center [1045, 163] width 78 height 29
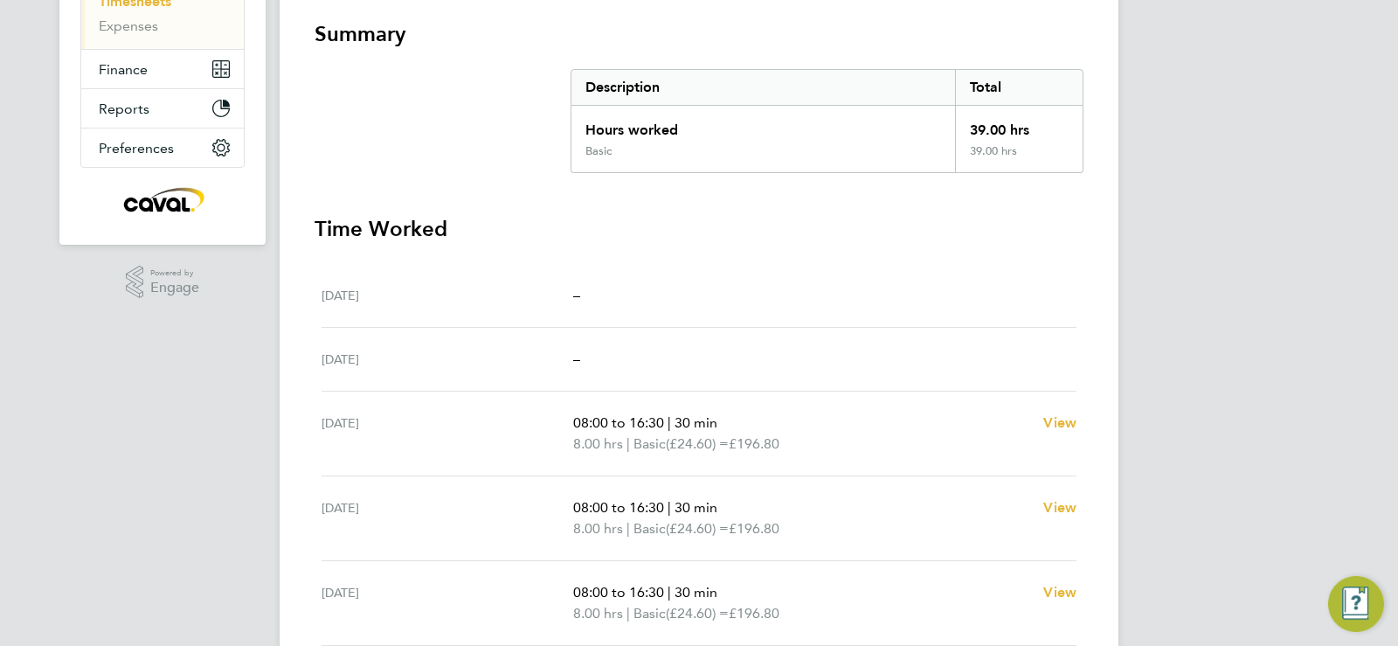
scroll to position [352, 0]
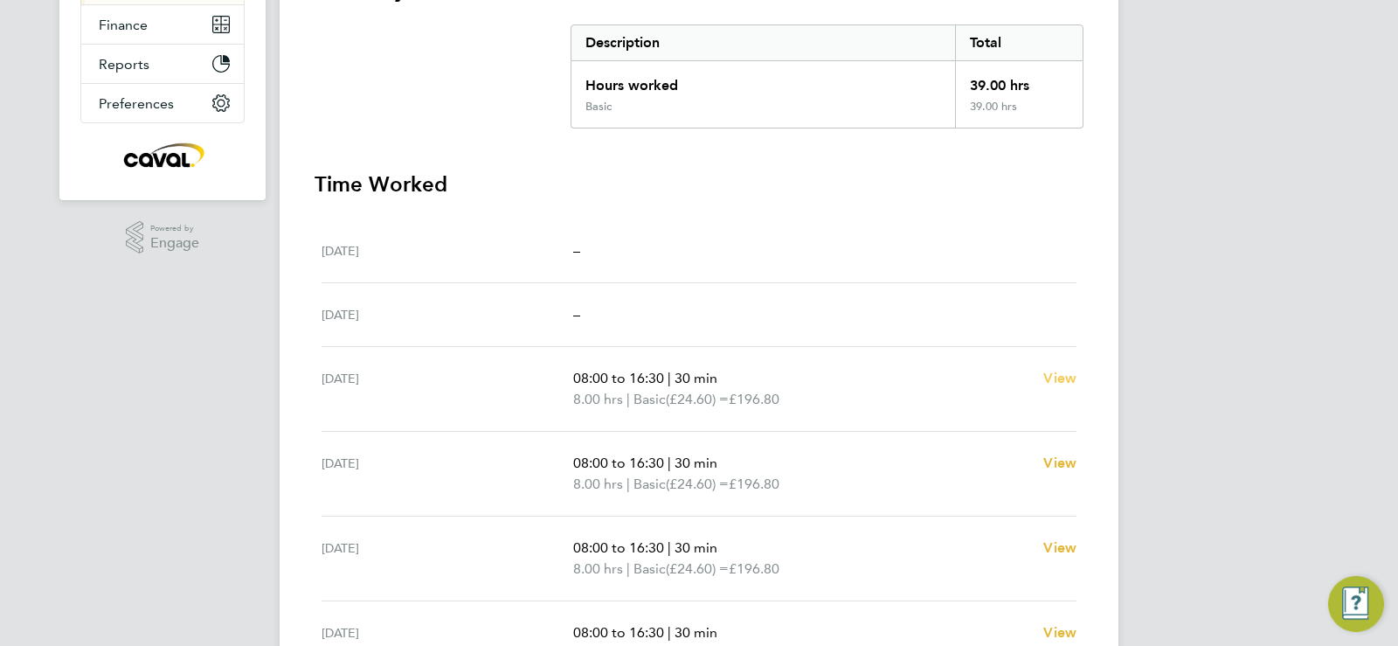
click at [1057, 388] on link "View" at bounding box center [1059, 378] width 33 height 21
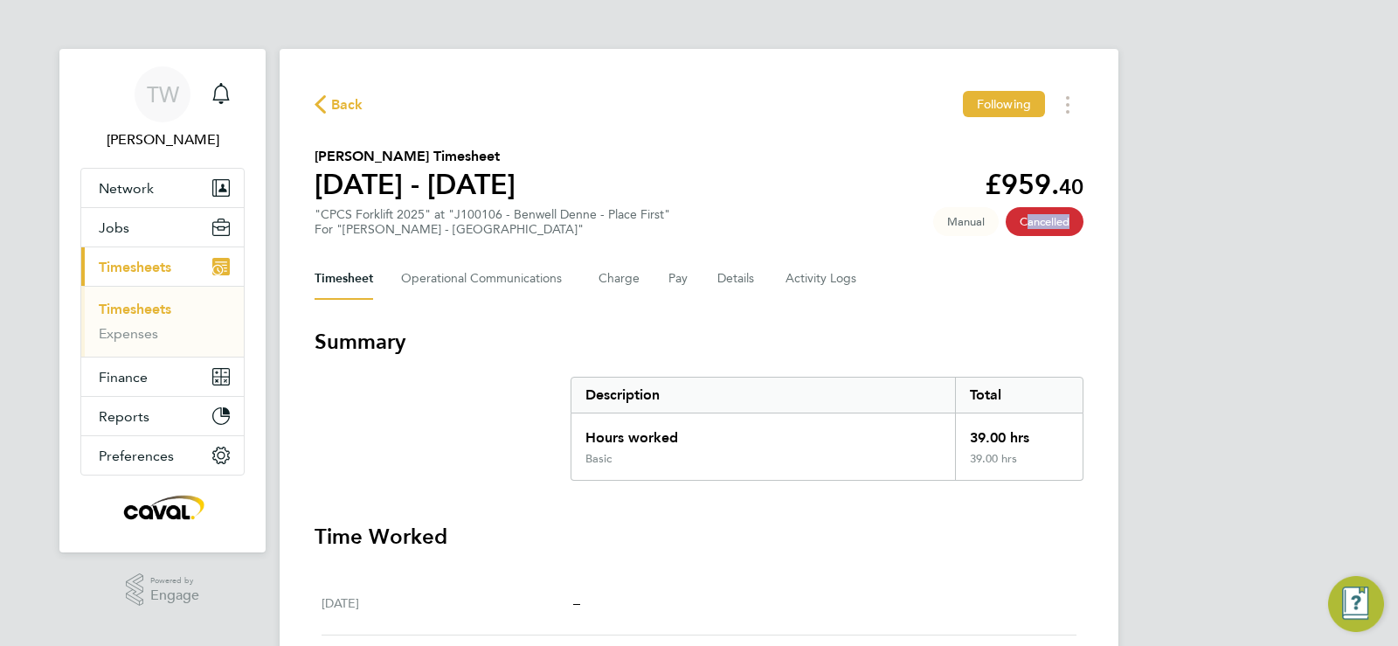
select select "30"
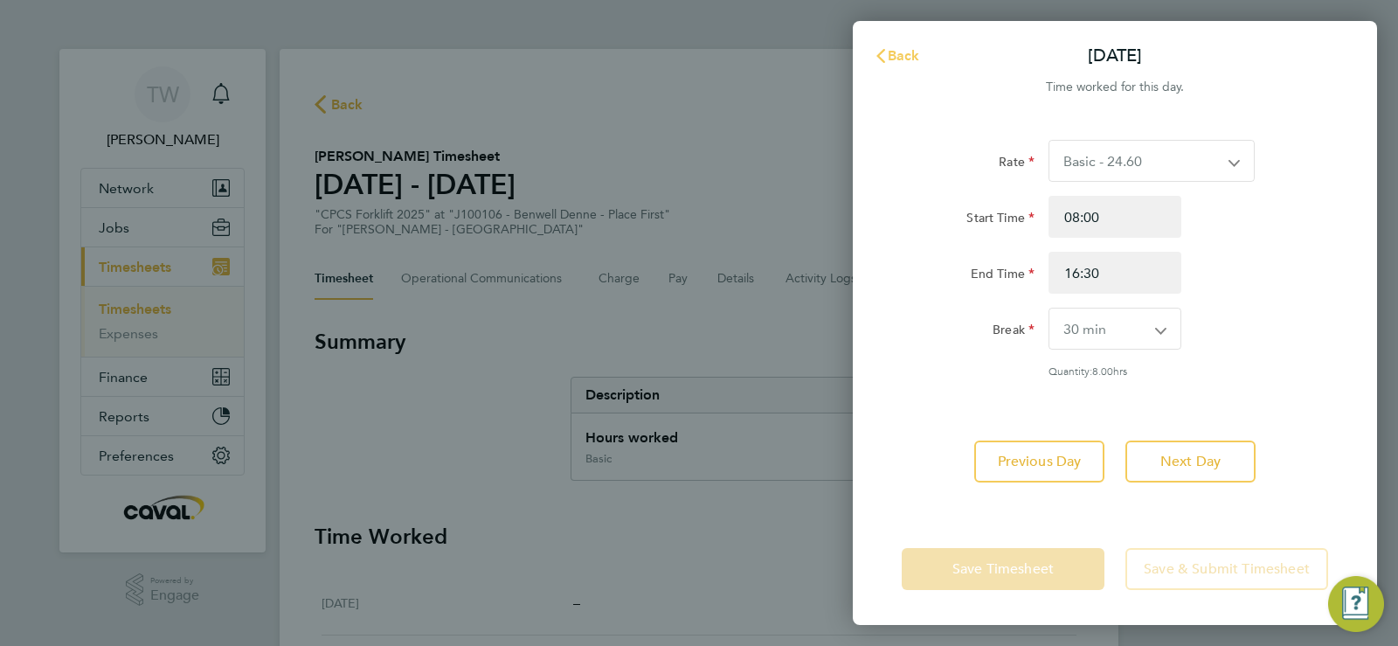
click at [907, 49] on span "Back" at bounding box center [904, 55] width 32 height 17
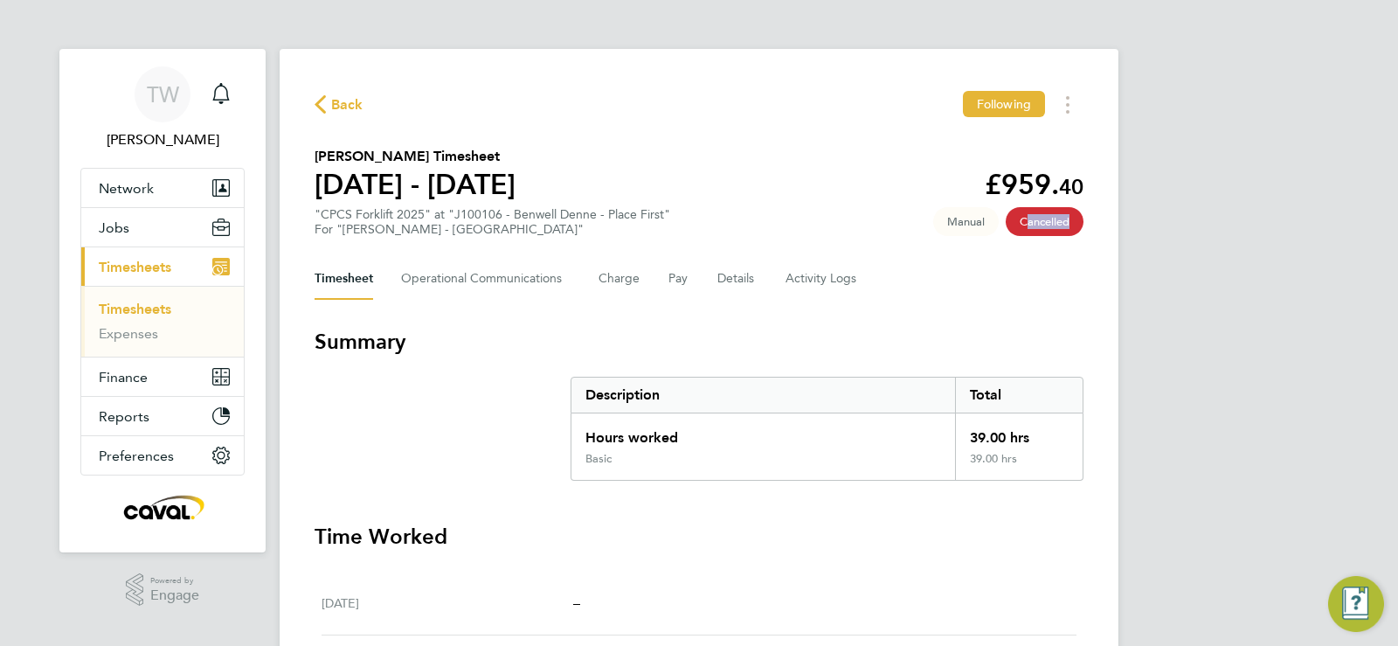
click at [343, 113] on span "Back" at bounding box center [347, 104] width 32 height 21
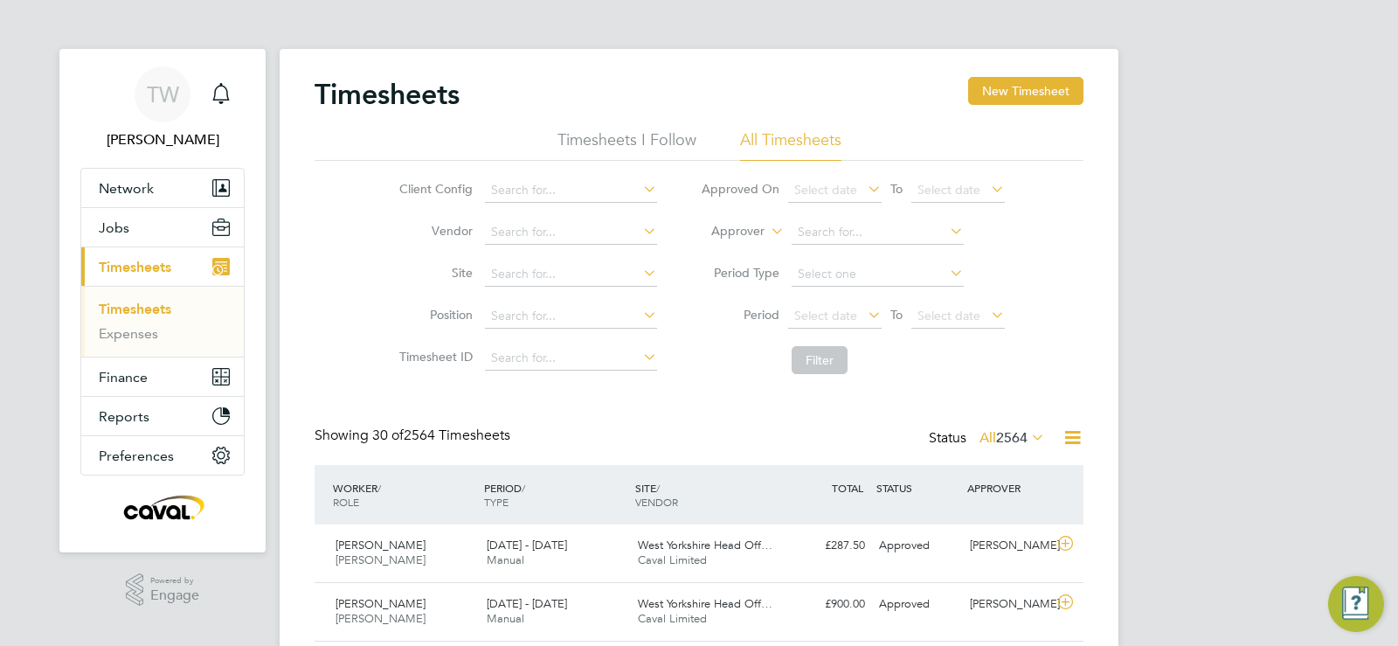
click at [156, 310] on link "Timesheets" at bounding box center [135, 309] width 73 height 17
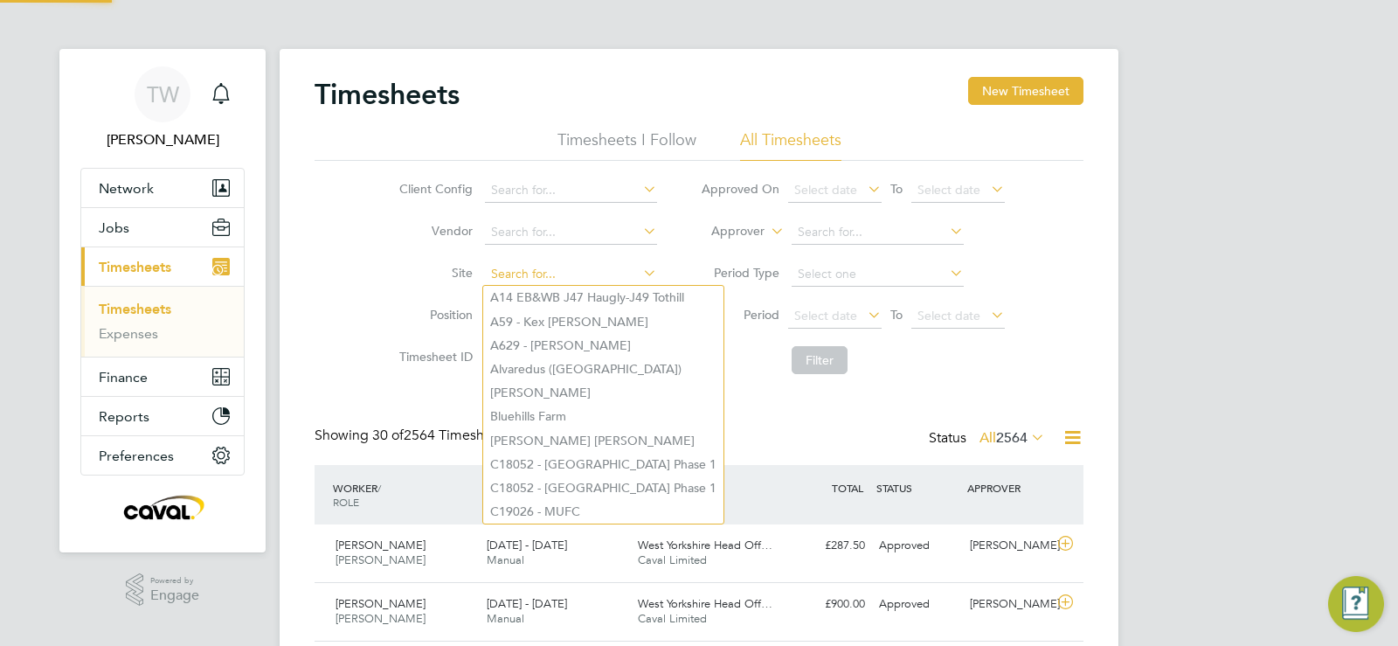
click at [519, 266] on input at bounding box center [571, 274] width 172 height 24
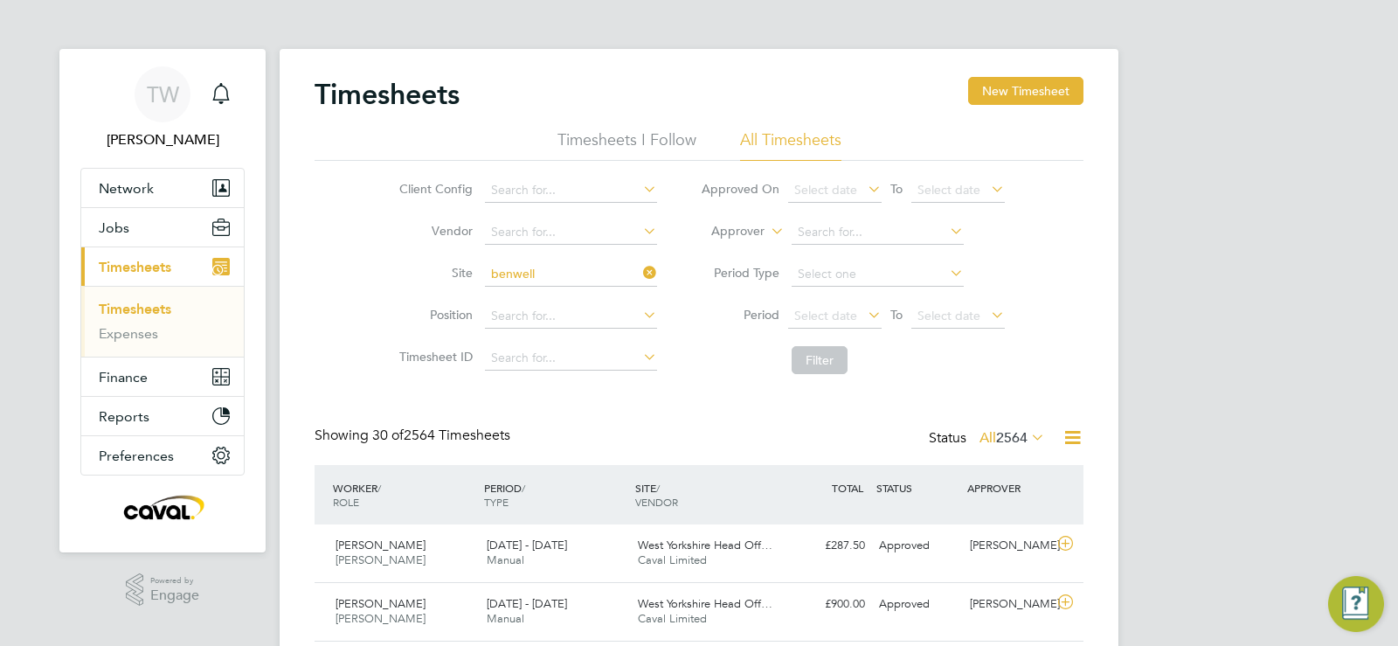
click at [588, 306] on li "J100106 - Benwell Denne - Place First" at bounding box center [592, 298] width 218 height 24
type input "J100106 - Benwell Denne - Place First"
click at [844, 368] on button "Filter" at bounding box center [820, 360] width 56 height 28
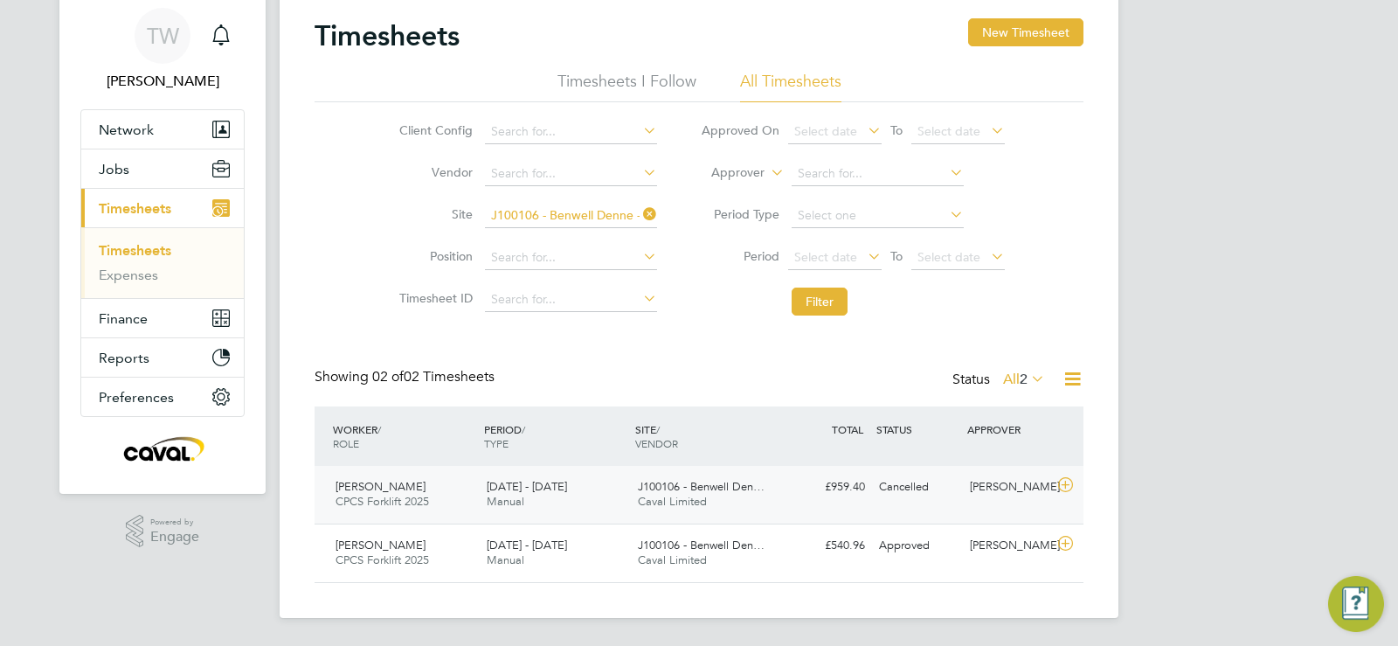
click at [391, 481] on span "[PERSON_NAME]" at bounding box center [381, 486] width 90 height 15
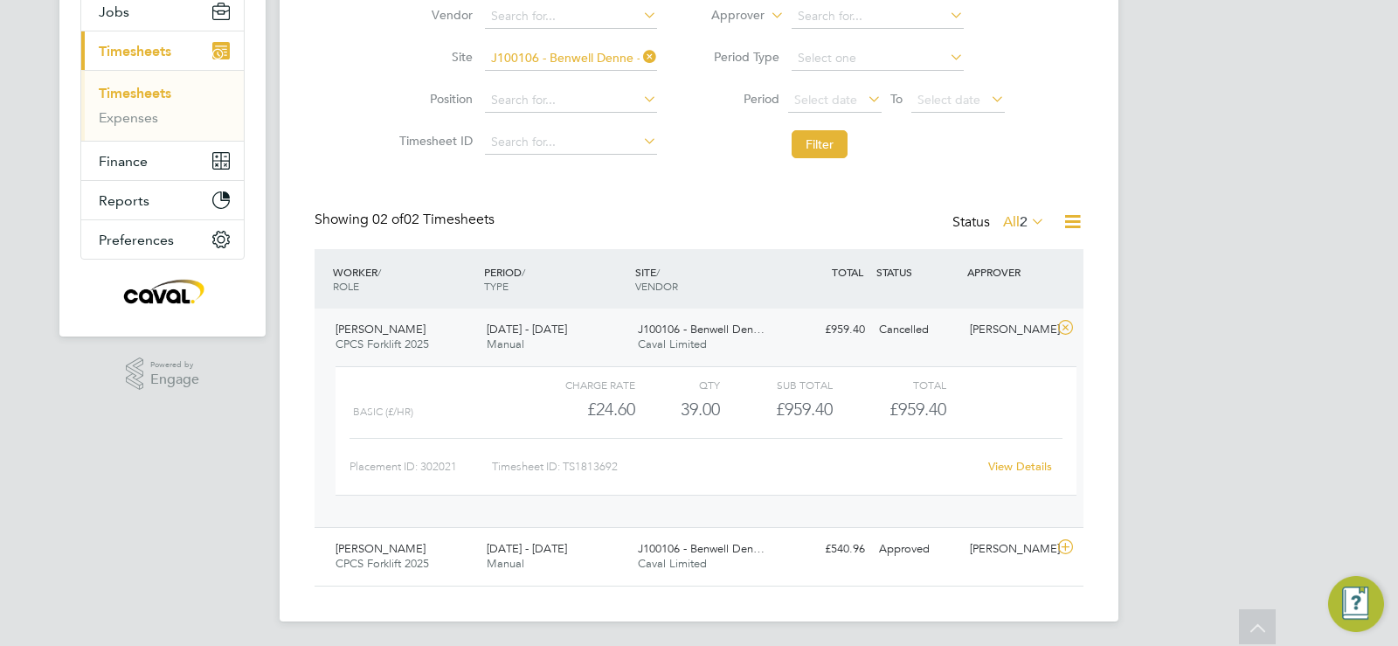
click at [1036, 471] on link "View Details" at bounding box center [1020, 466] width 64 height 15
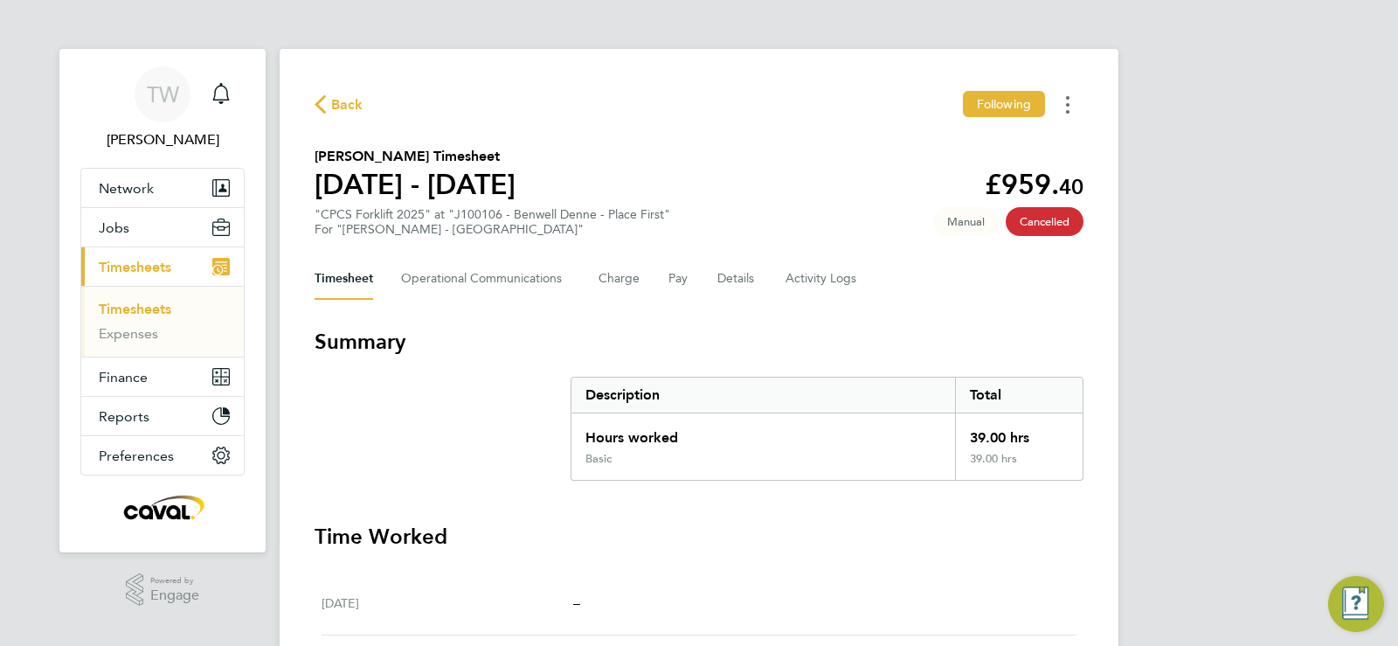
click at [1066, 102] on icon "Timesheets Menu" at bounding box center [1067, 104] width 3 height 17
click at [166, 310] on link "Timesheets" at bounding box center [135, 309] width 73 height 17
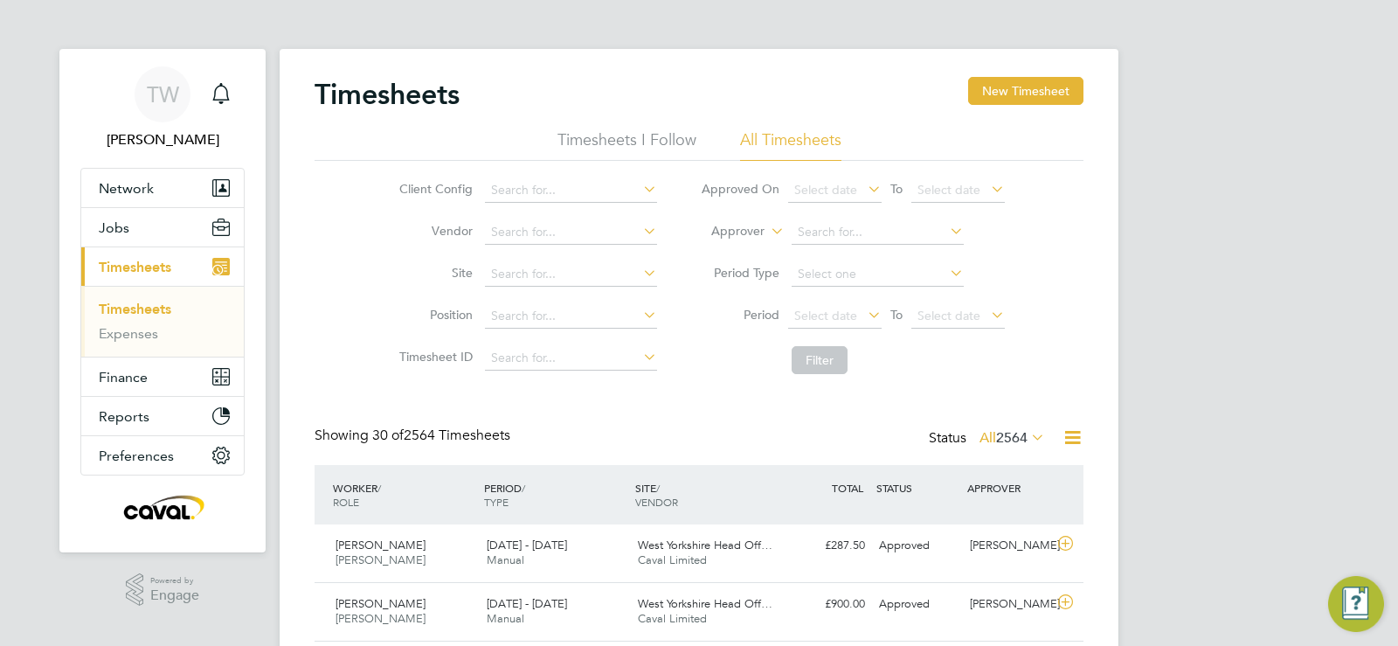
click at [967, 101] on div "Timesheets New Timesheet" at bounding box center [699, 103] width 769 height 52
click at [1006, 91] on button "New Timesheet" at bounding box center [1025, 91] width 115 height 28
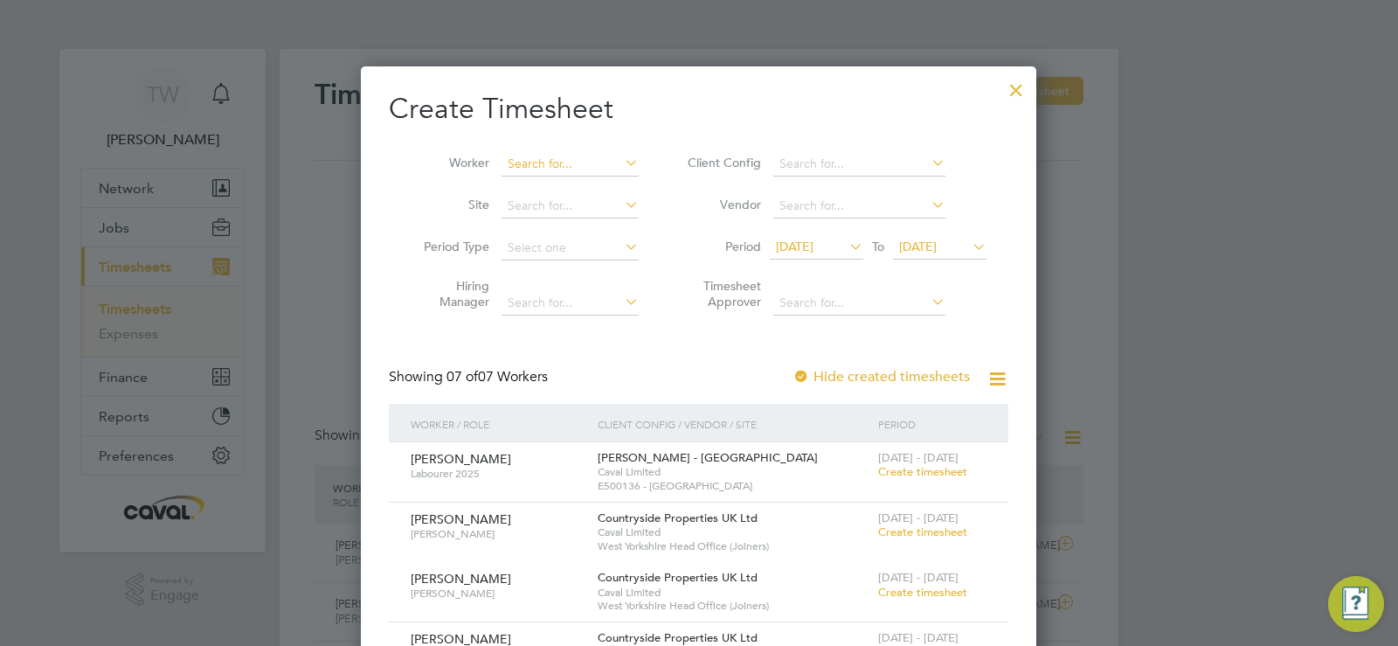
click at [562, 168] on input at bounding box center [570, 164] width 137 height 24
click at [570, 228] on li "[PERSON_NAME]" at bounding box center [609, 235] width 216 height 24
type input "[PERSON_NAME]"
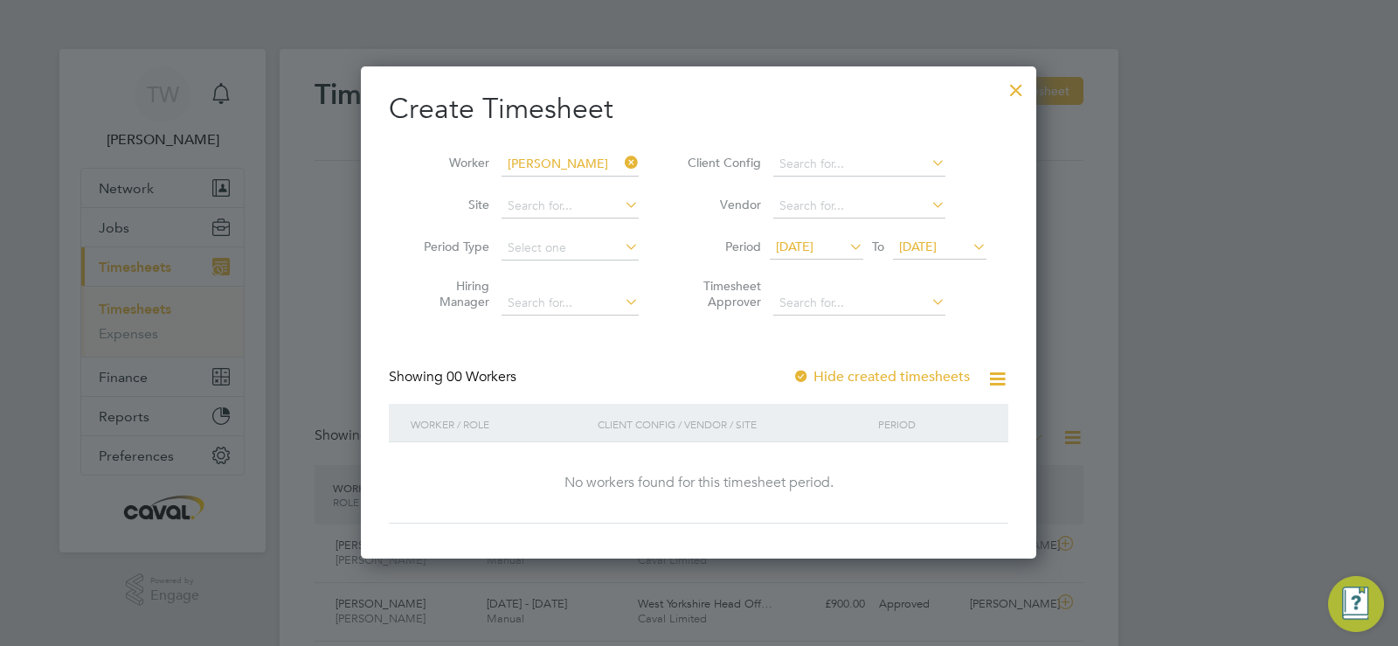
click at [849, 256] on span "[DATE]" at bounding box center [817, 248] width 94 height 24
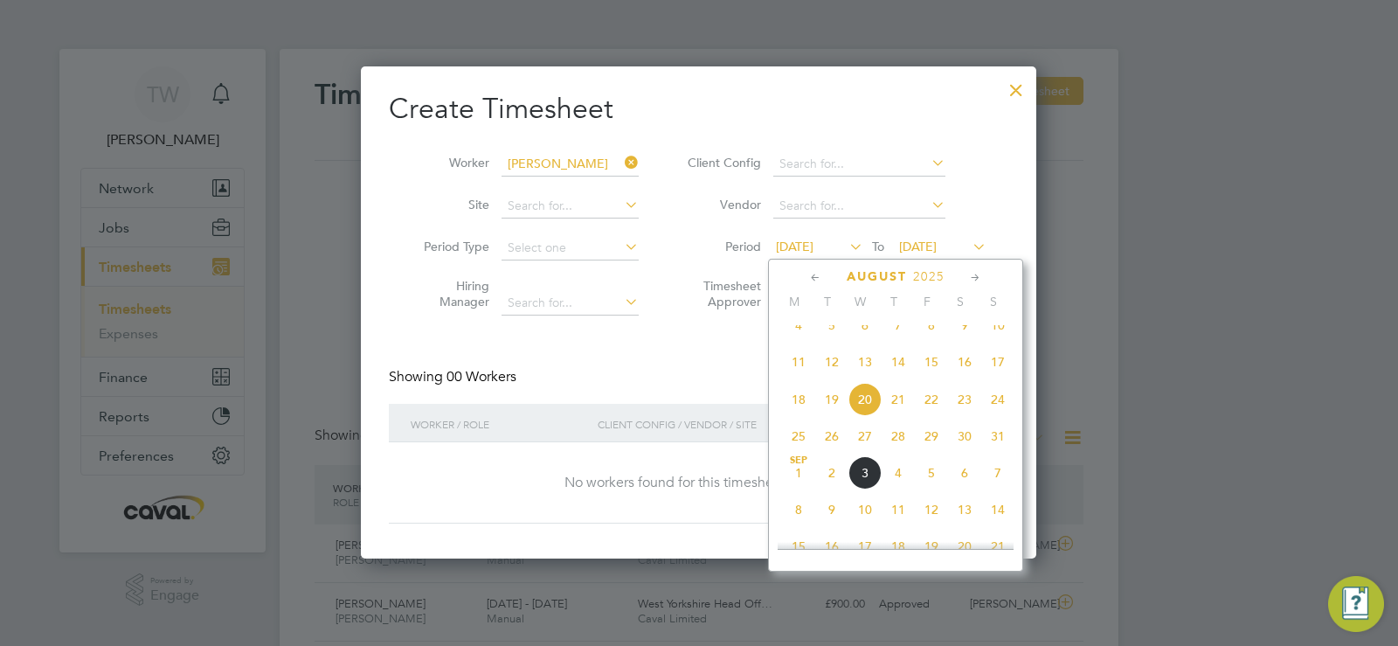
click at [807, 378] on span "11" at bounding box center [798, 361] width 33 height 33
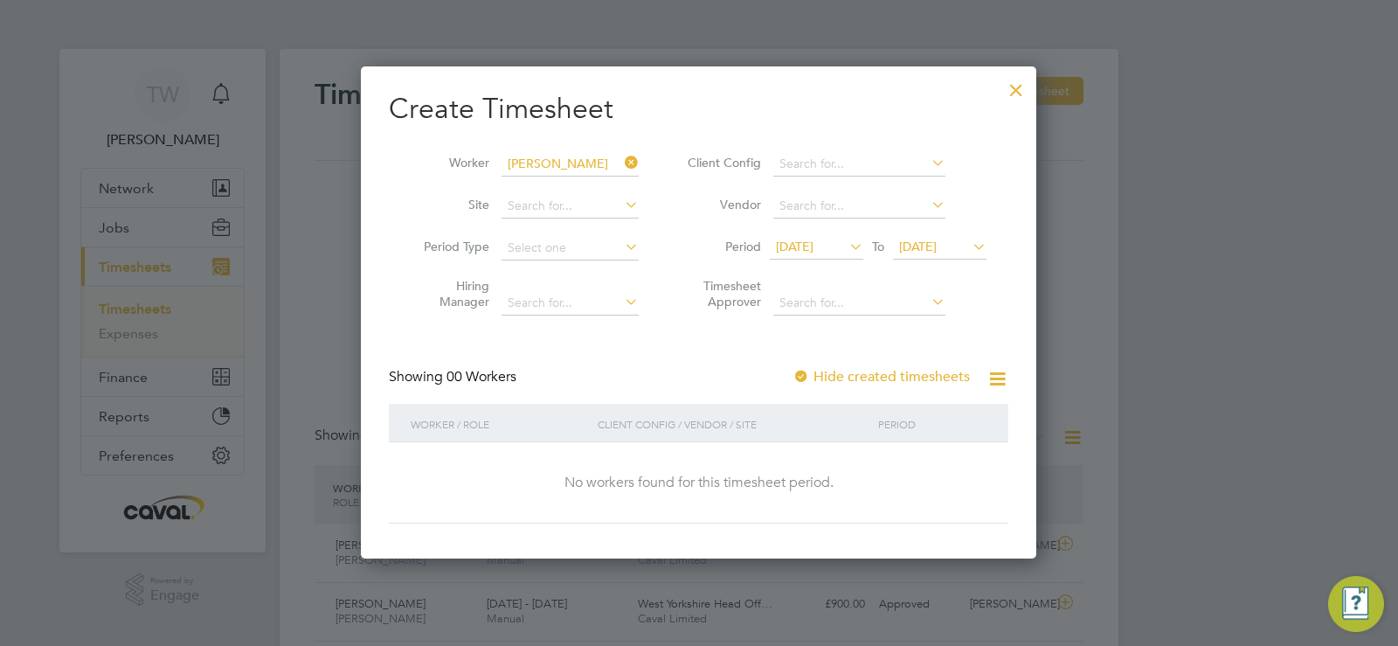
click at [937, 245] on span "[DATE]" at bounding box center [918, 247] width 38 height 16
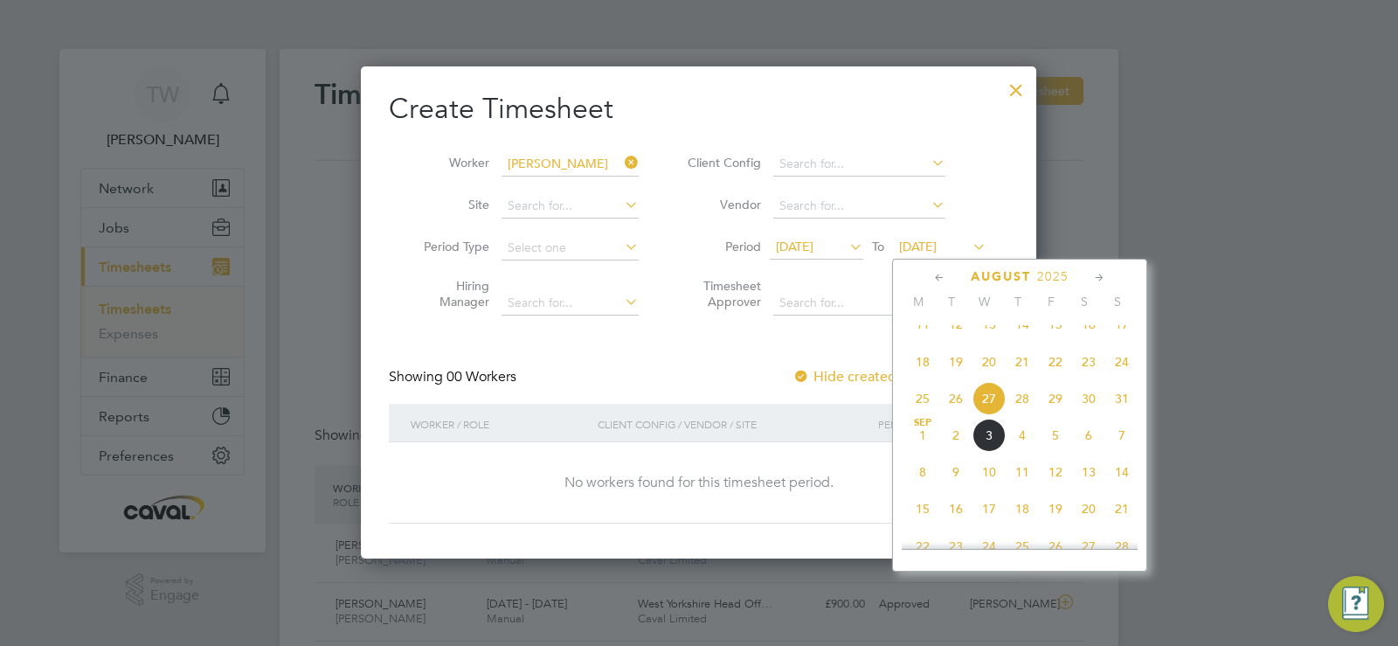
click at [1123, 452] on span "7" at bounding box center [1121, 435] width 33 height 33
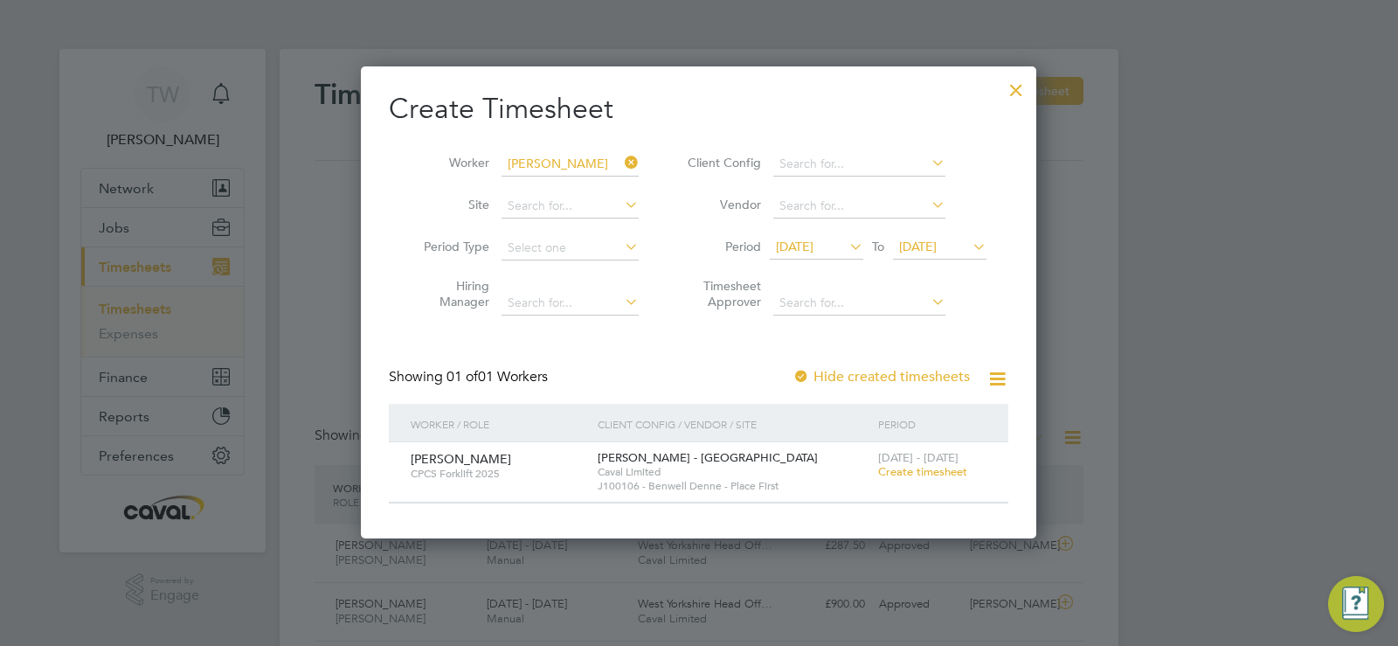
click at [916, 469] on span "Create timesheet" at bounding box center [922, 471] width 89 height 15
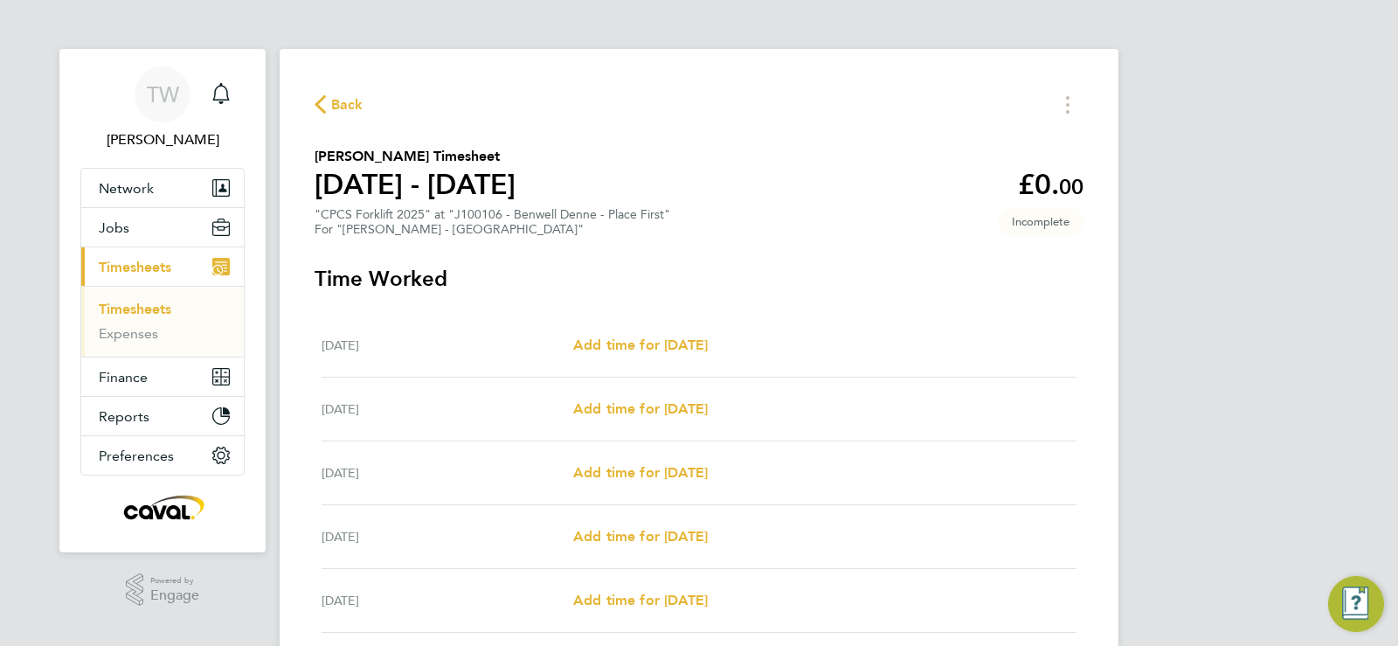
click at [339, 105] on span "Back" at bounding box center [347, 104] width 32 height 21
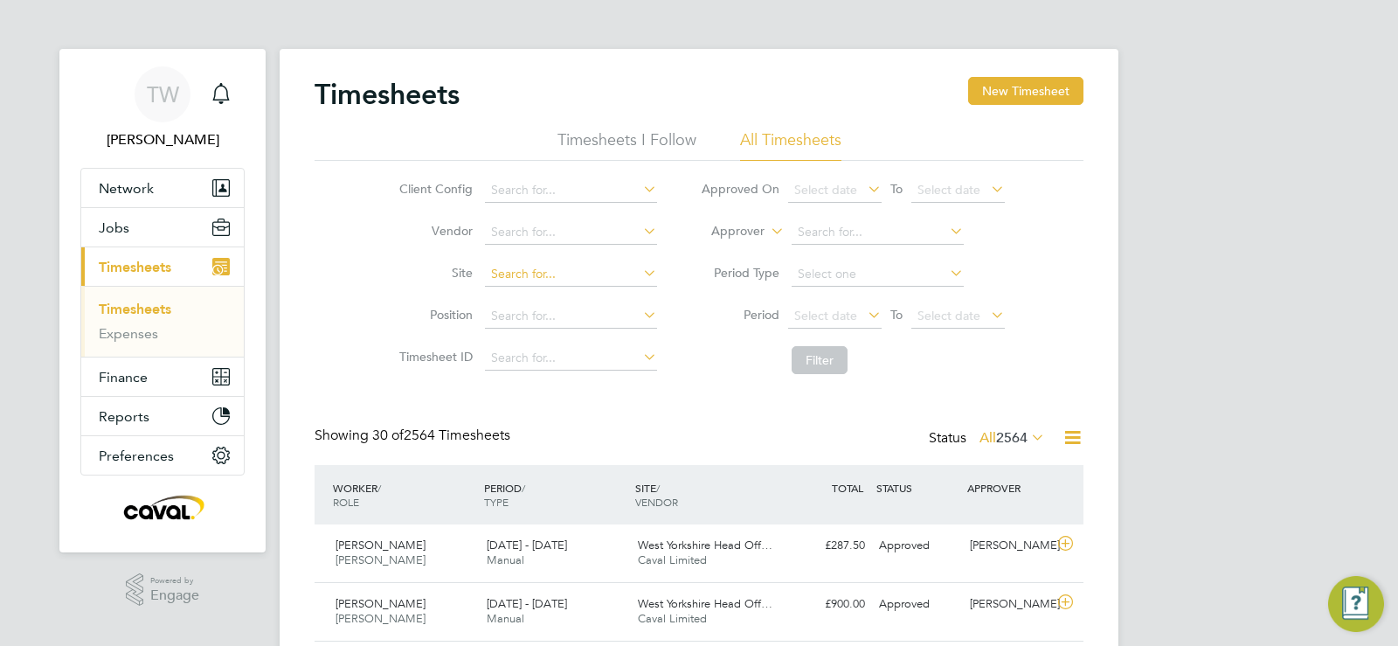
click at [578, 267] on input at bounding box center [571, 274] width 172 height 24
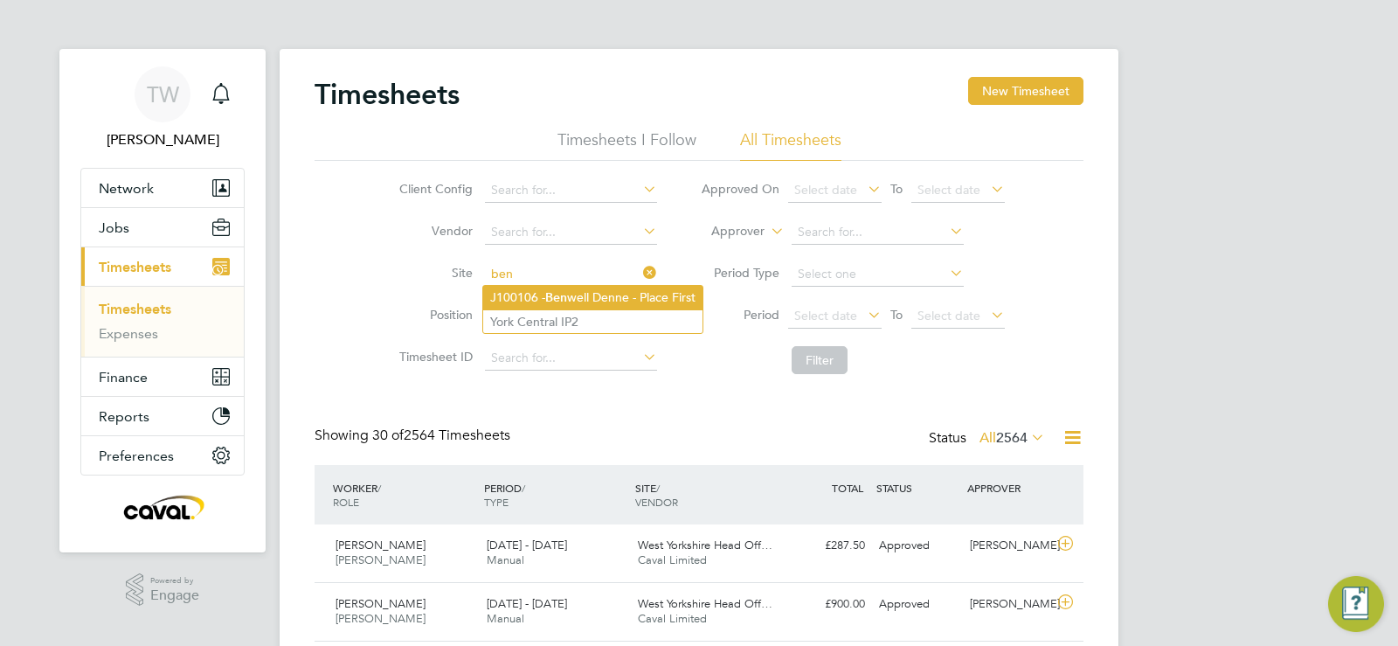
click at [578, 290] on li "J100106 - Ben well Denne - Place First" at bounding box center [592, 298] width 219 height 24
type input "J100106 - Benwell Denne - Place First"
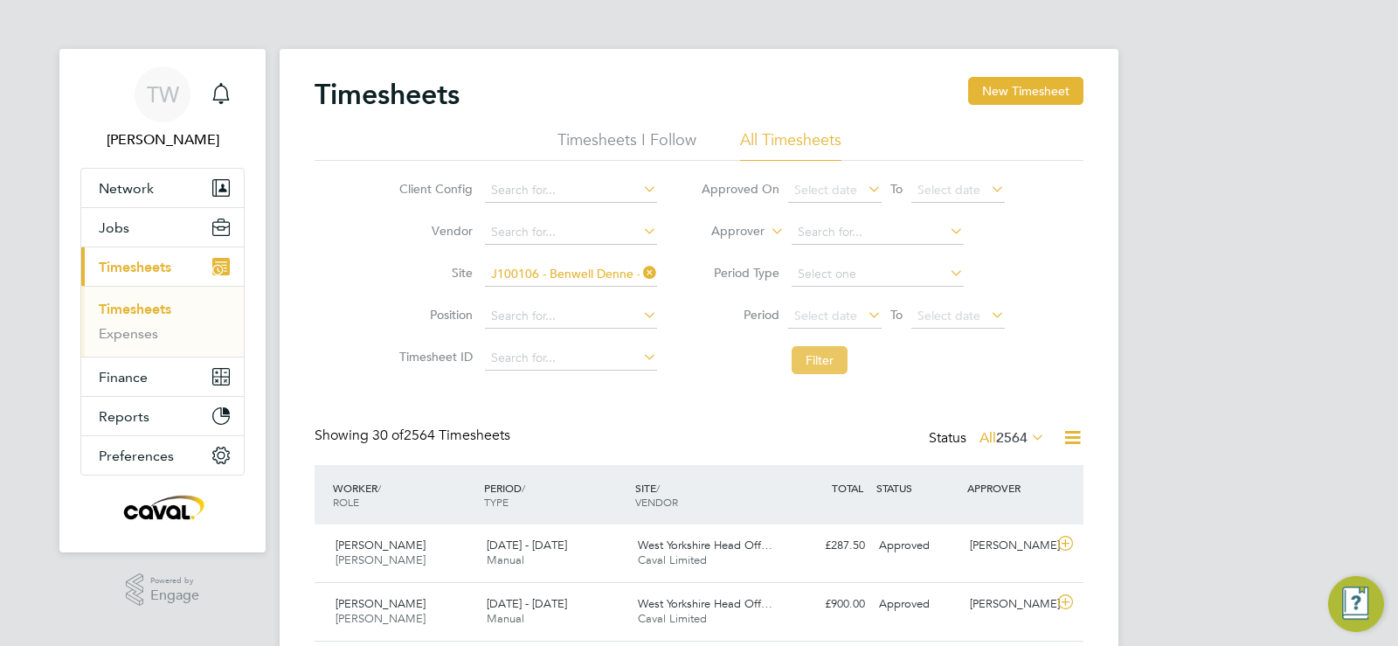
click at [820, 372] on button "Filter" at bounding box center [820, 360] width 56 height 28
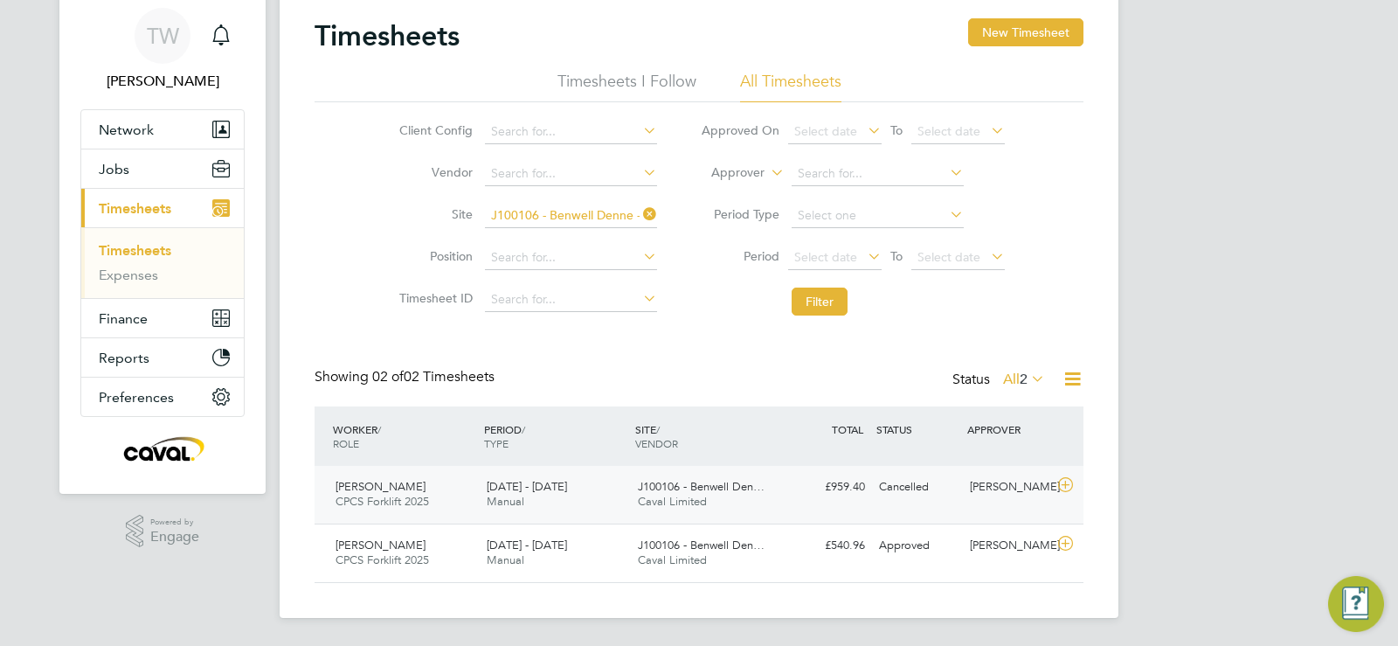
click at [916, 495] on div "Cancelled" at bounding box center [917, 487] width 91 height 29
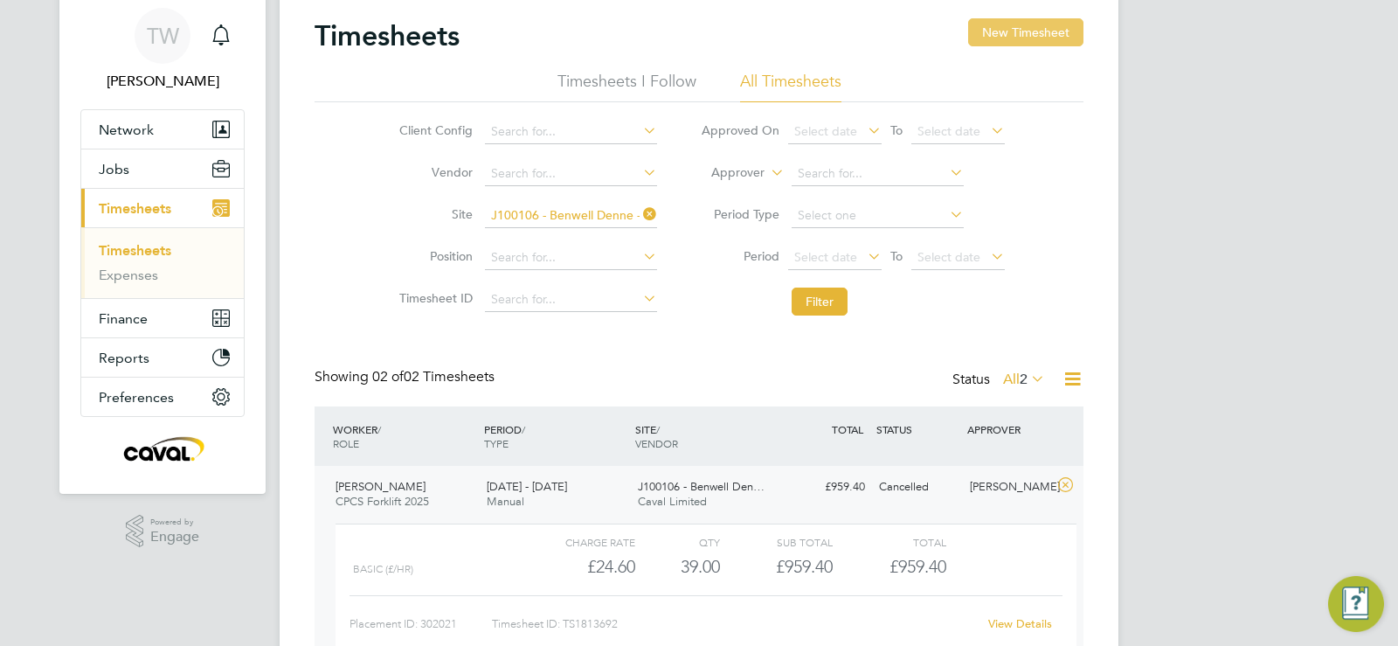
click at [1023, 33] on button "New Timesheet" at bounding box center [1025, 32] width 115 height 28
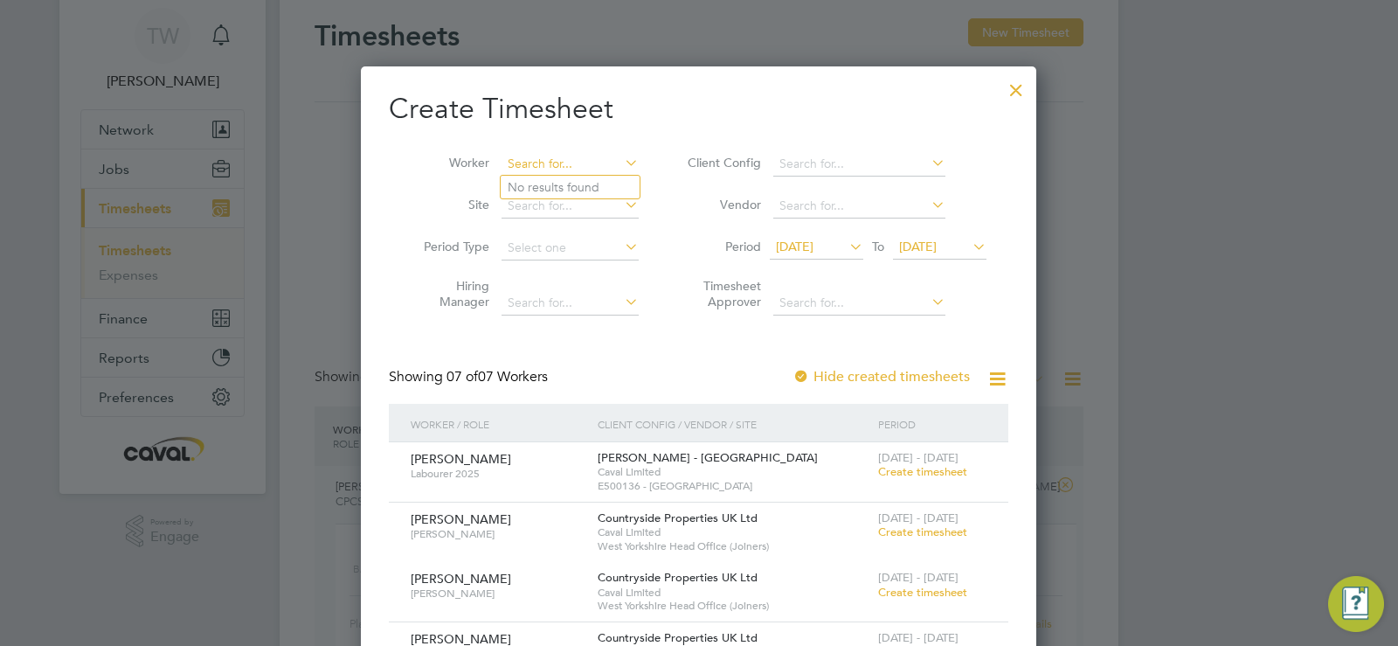
click at [569, 168] on input at bounding box center [570, 164] width 137 height 24
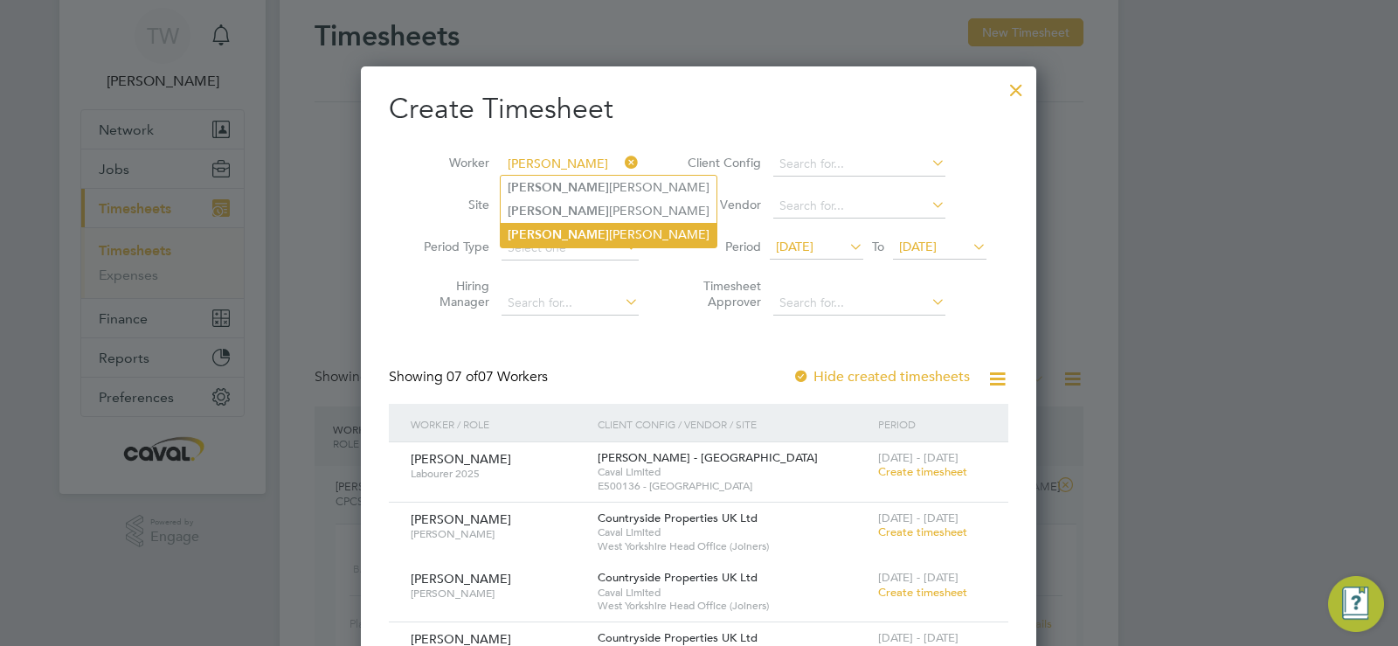
click at [544, 230] on li "Craig Ward" at bounding box center [609, 235] width 216 height 24
type input "[PERSON_NAME]"
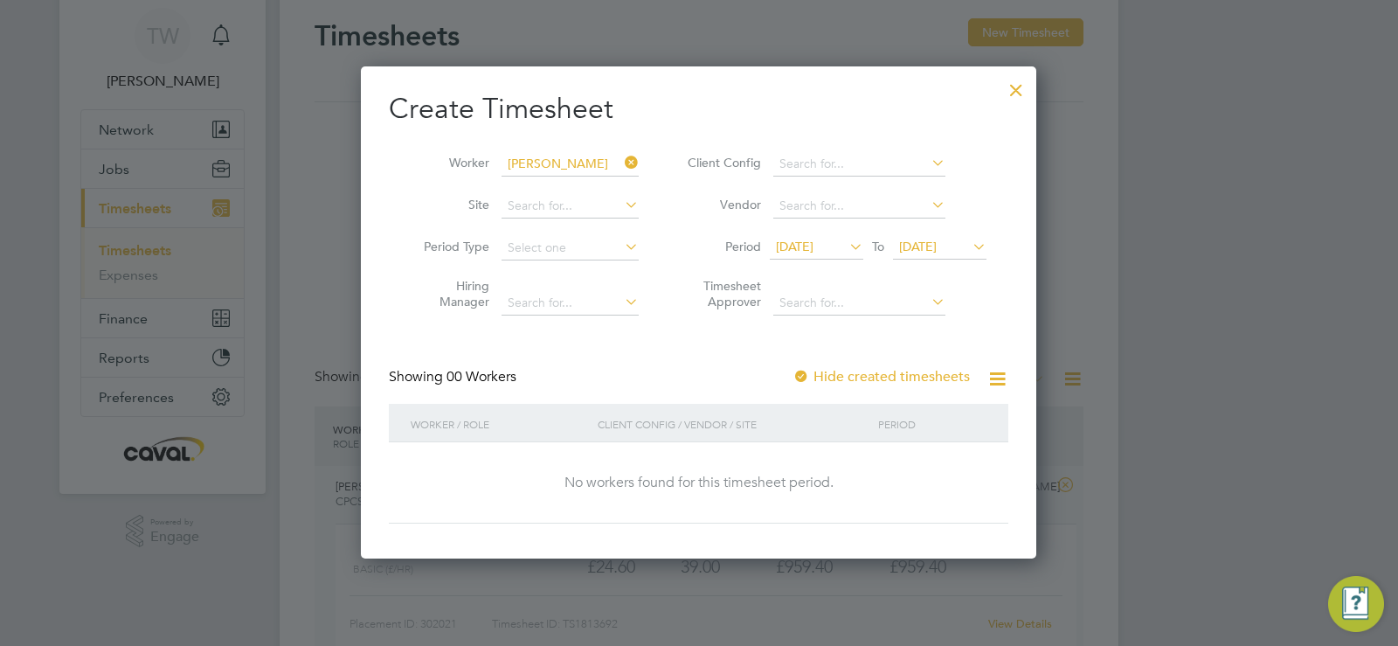
click at [814, 251] on span "[DATE]" at bounding box center [795, 247] width 38 height 16
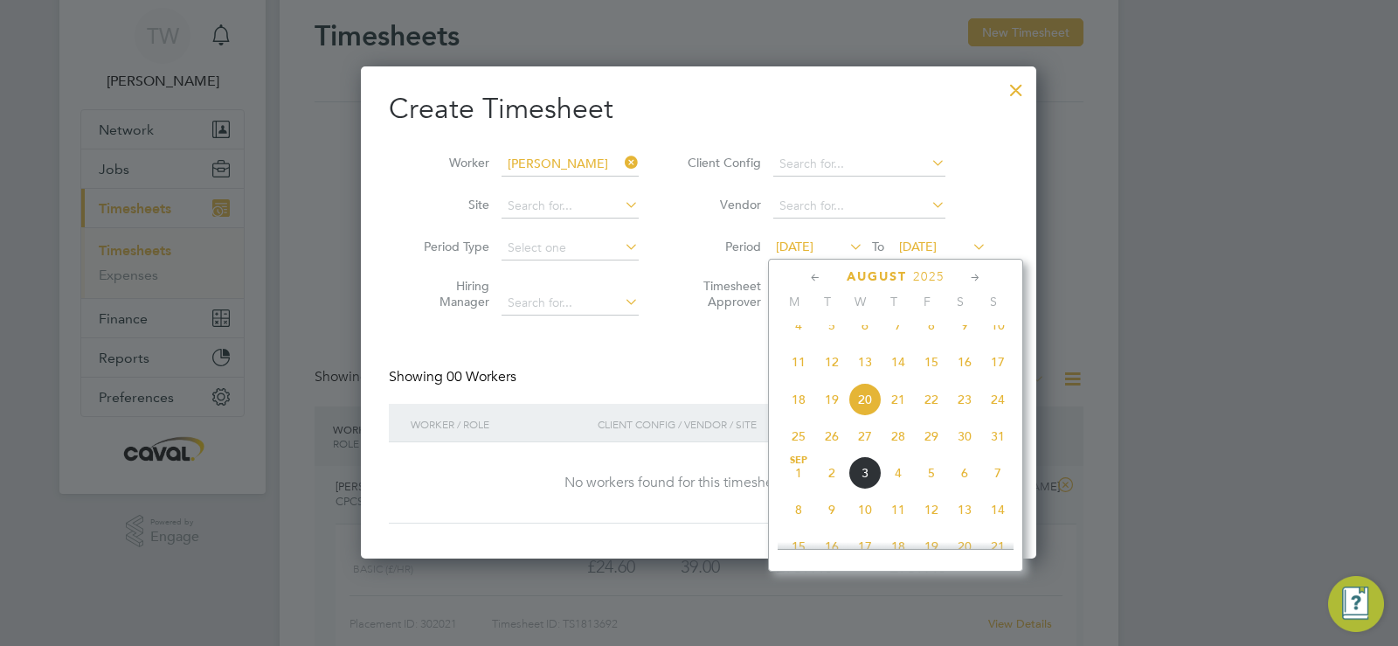
click at [1001, 372] on span "17" at bounding box center [997, 361] width 33 height 33
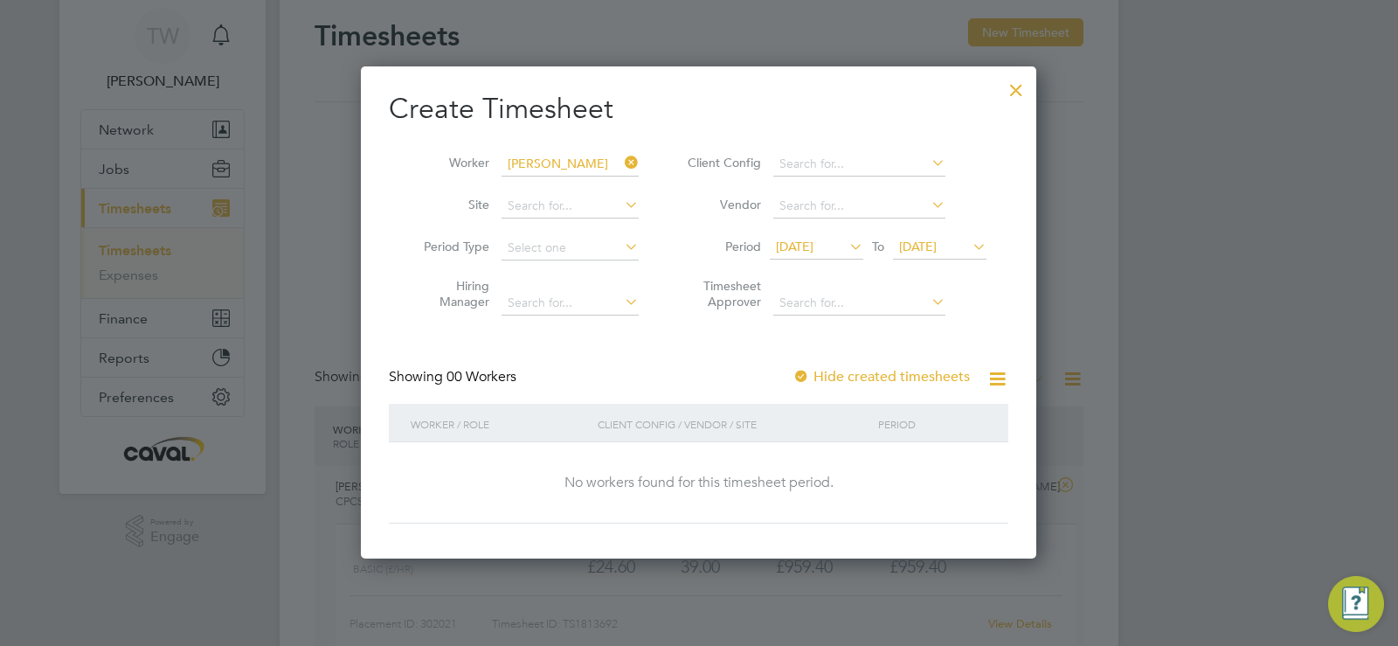
click at [814, 252] on span "17 Aug 2025" at bounding box center [795, 247] width 38 height 16
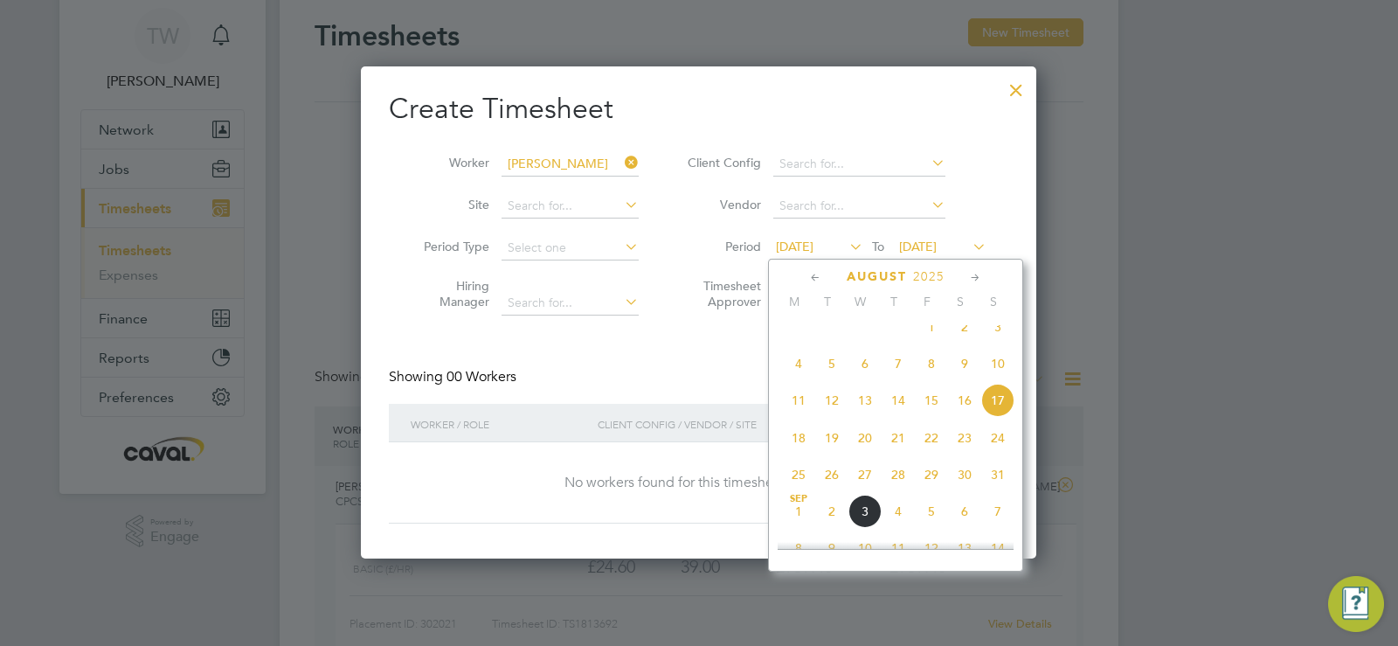
click at [995, 380] on span "10" at bounding box center [997, 363] width 33 height 33
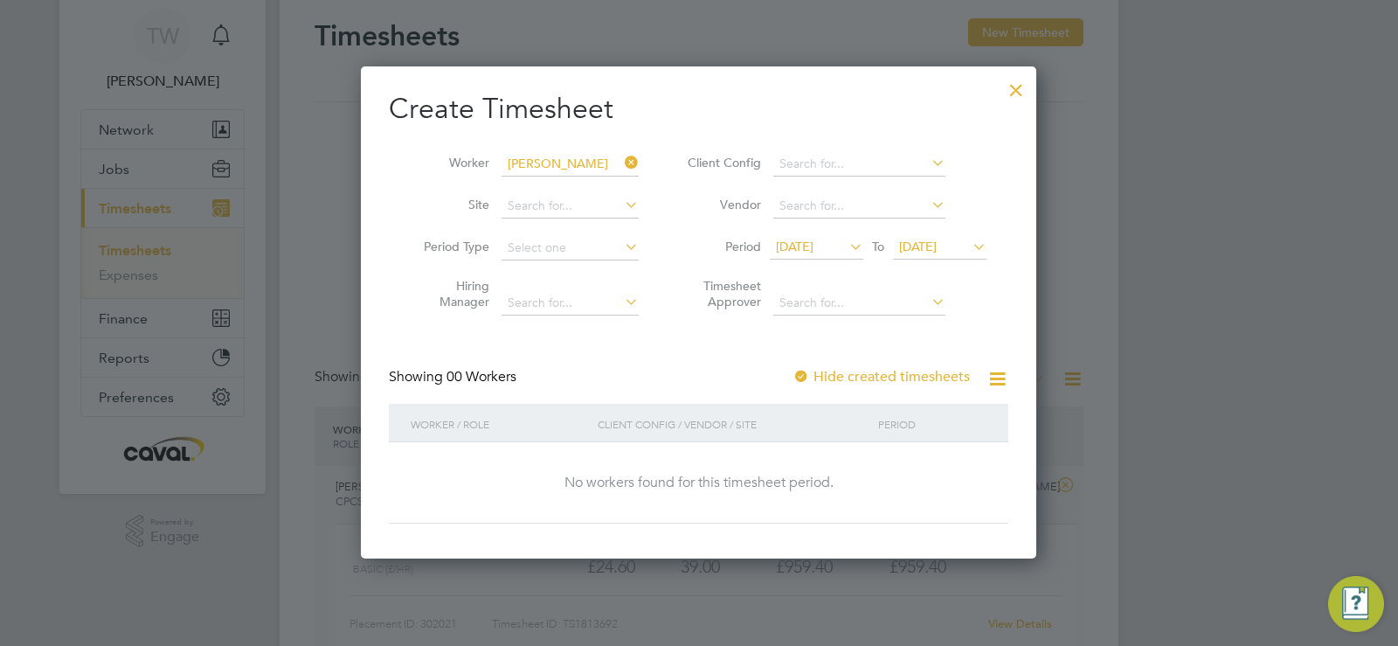
click at [846, 249] on icon at bounding box center [846, 246] width 0 height 24
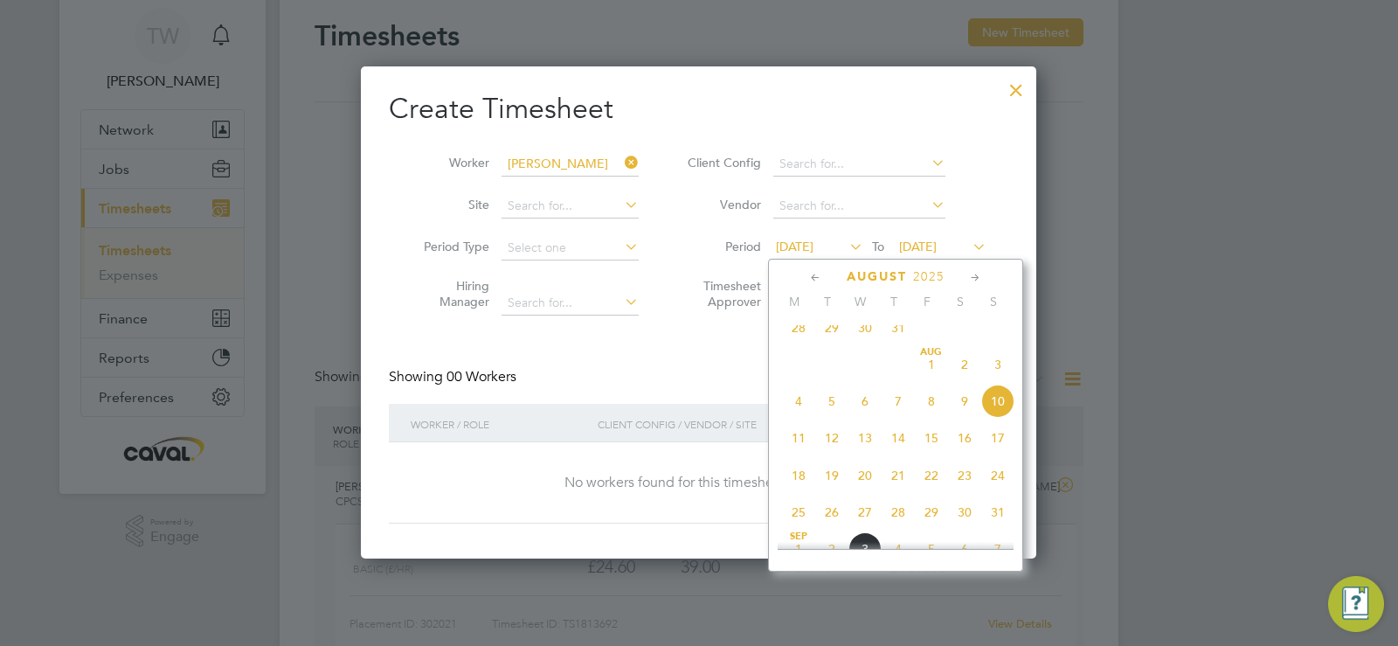
click at [992, 418] on span "10" at bounding box center [997, 400] width 33 height 33
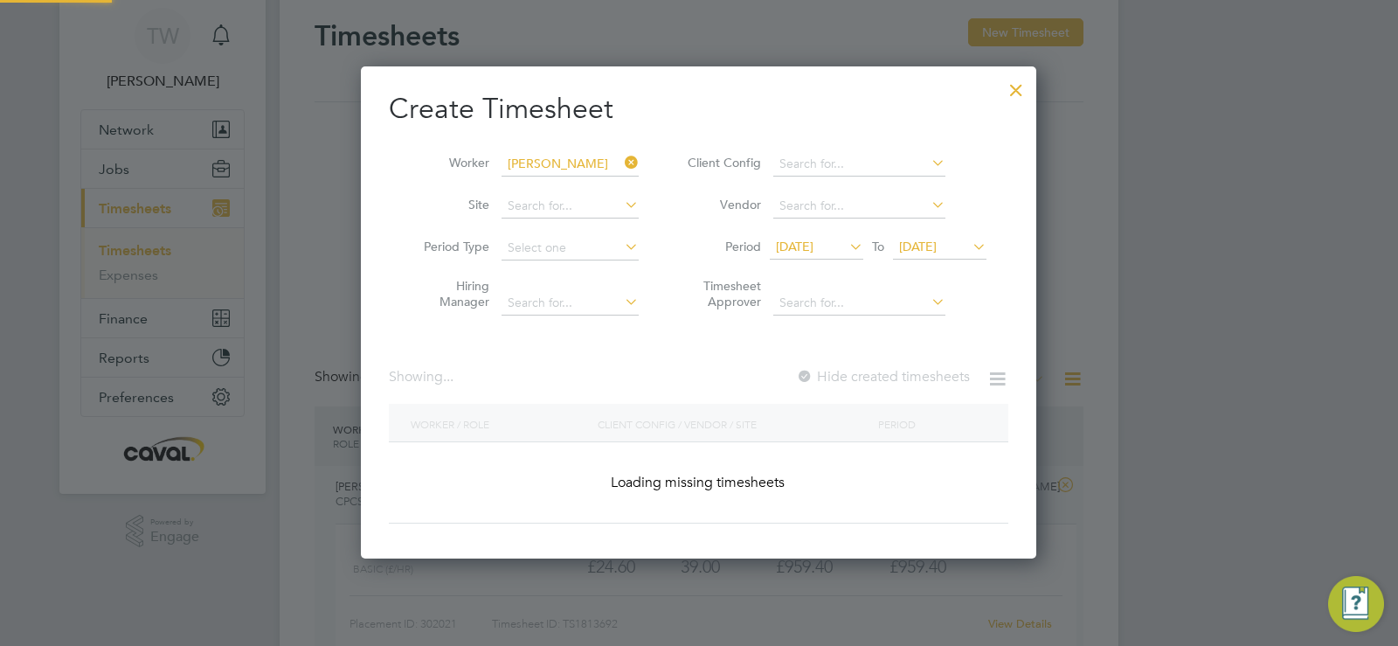
scroll to position [493, 676]
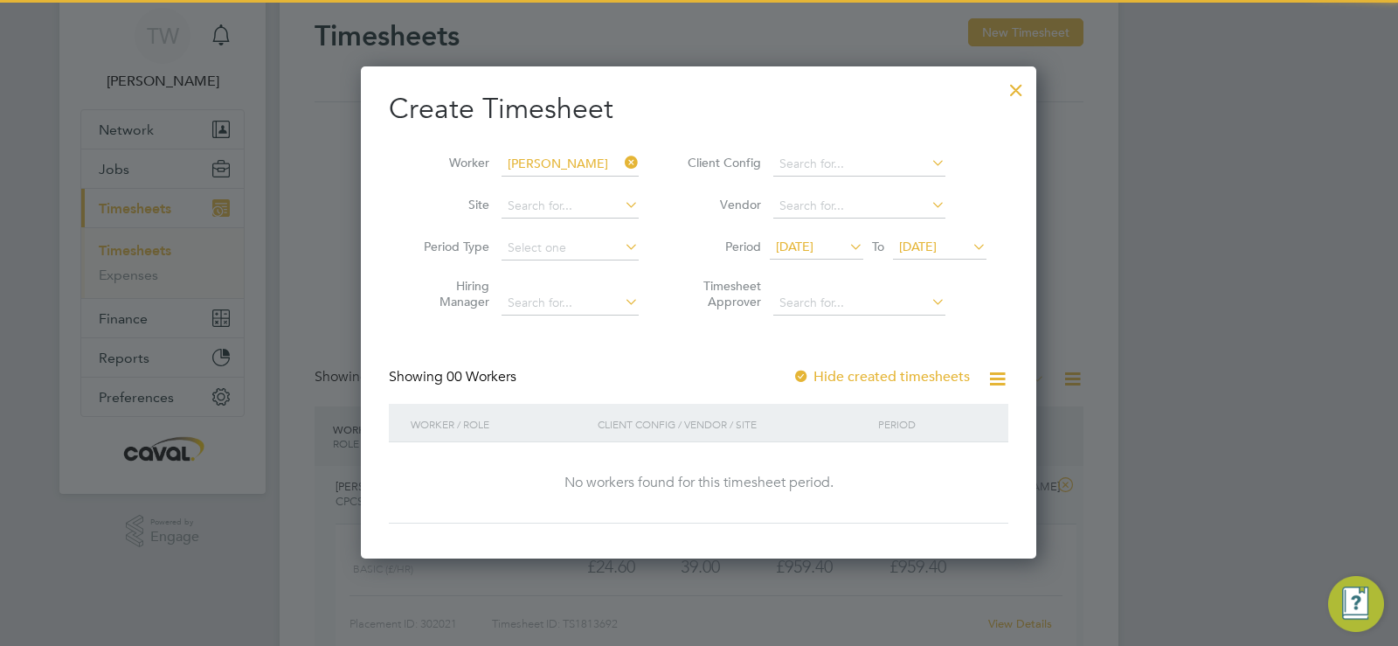
click at [932, 248] on span "[DATE]" at bounding box center [918, 247] width 38 height 16
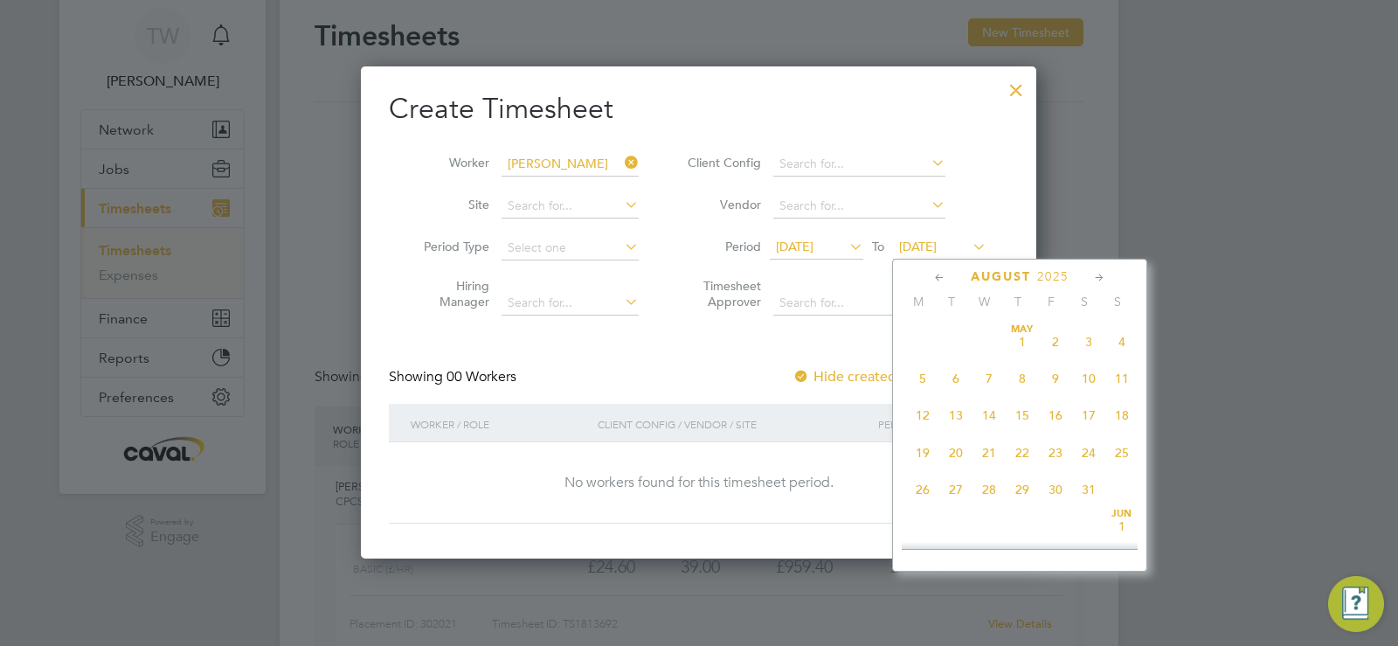
scroll to position [681, 0]
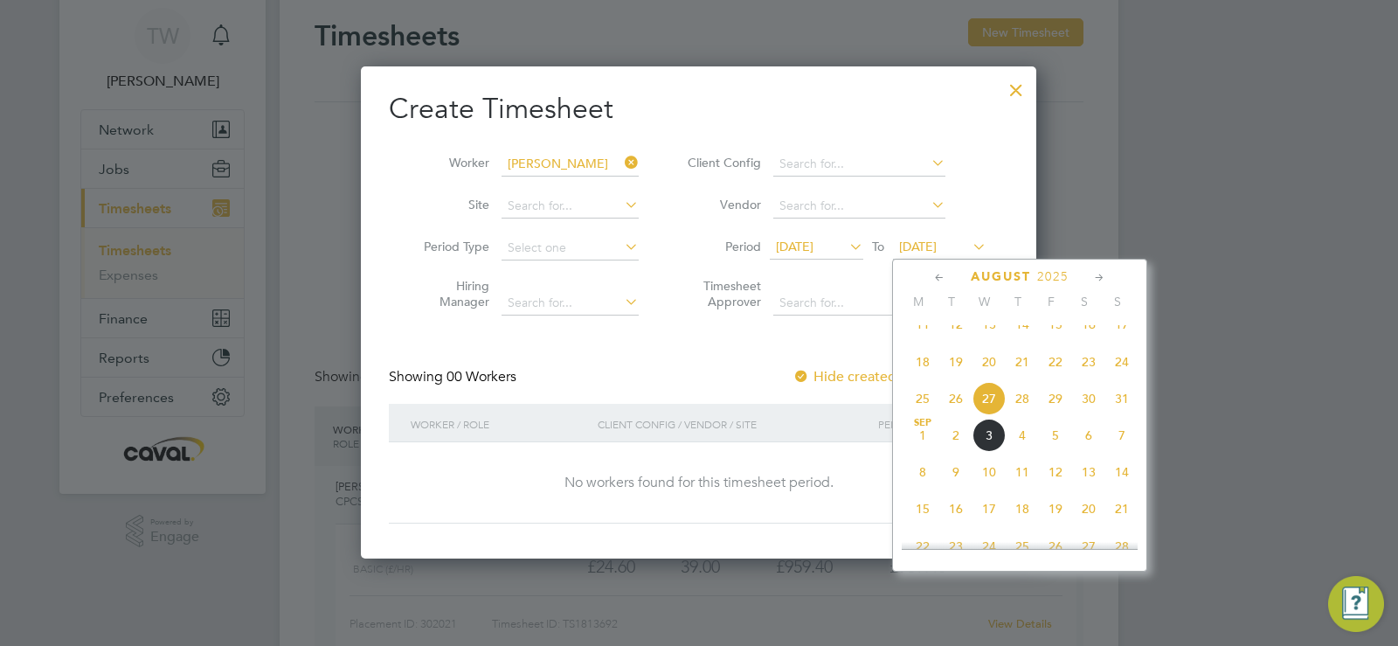
click at [988, 441] on span "3" at bounding box center [989, 435] width 33 height 33
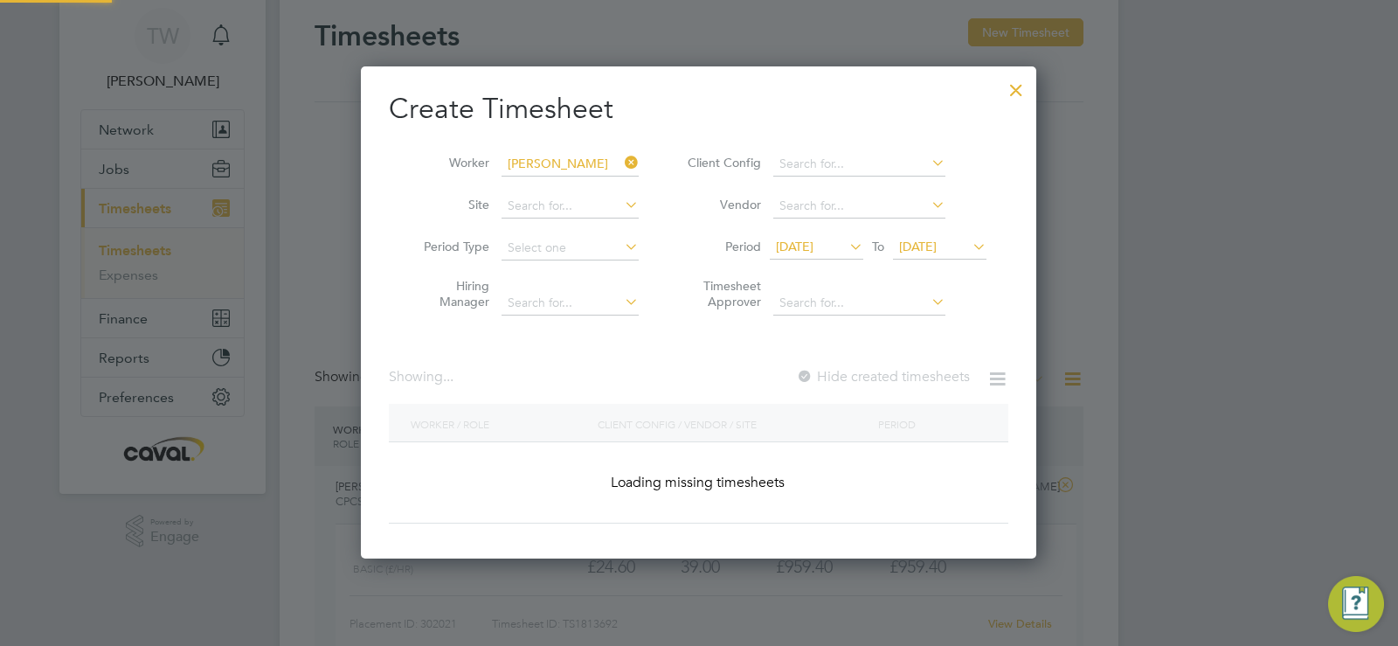
scroll to position [471, 676]
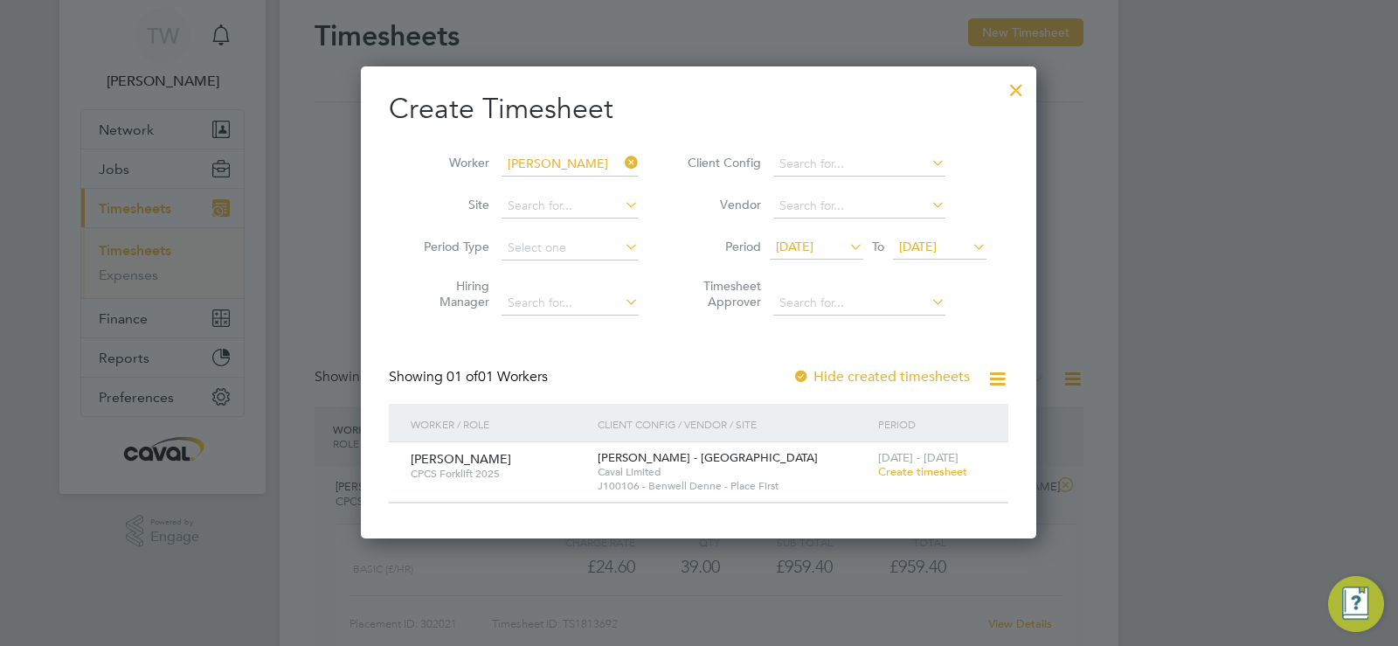
click at [958, 474] on span "Create timesheet" at bounding box center [922, 471] width 89 height 15
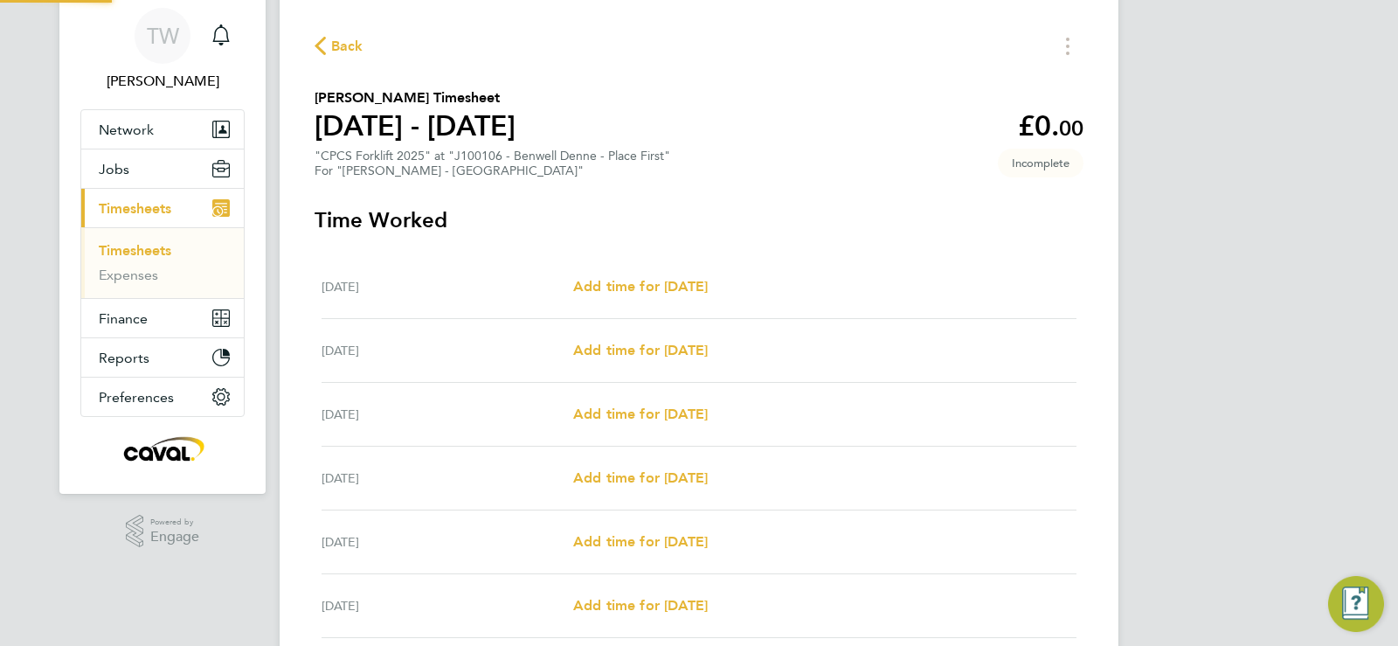
scroll to position [59, 0]
click at [687, 285] on span "Add time for Sat 30 Aug" at bounding box center [640, 286] width 135 height 17
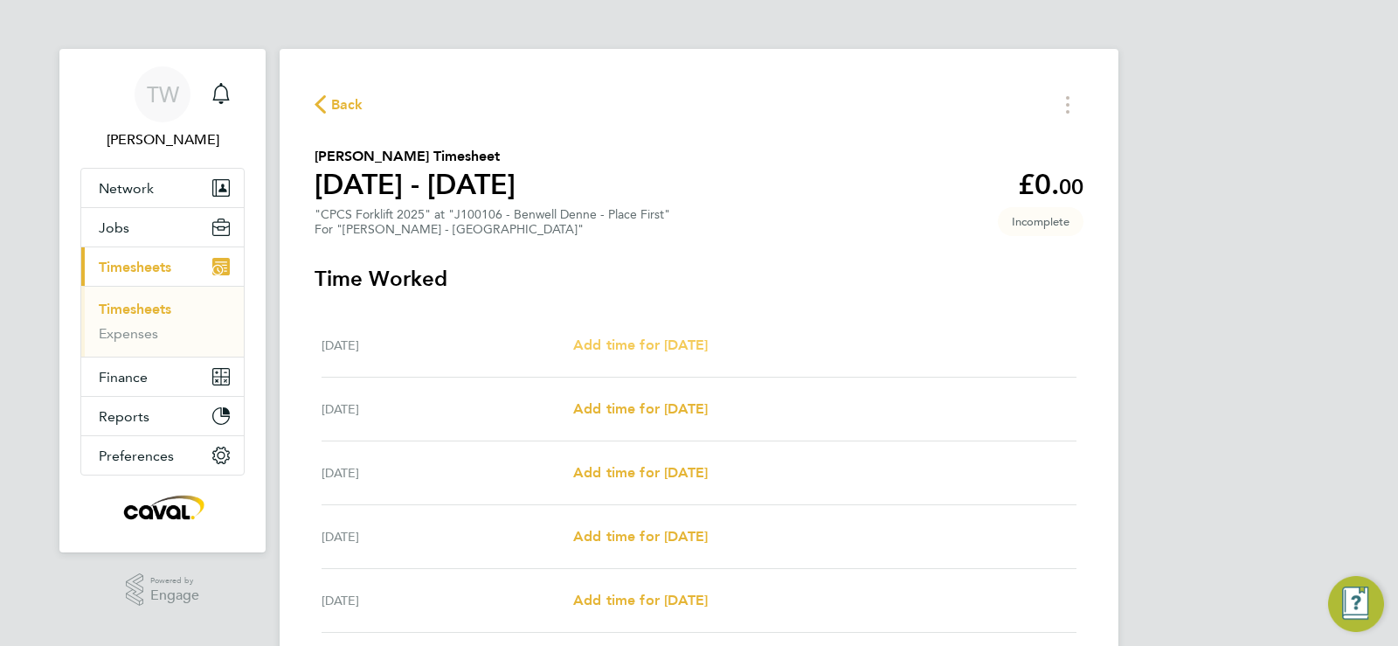
select select "60"
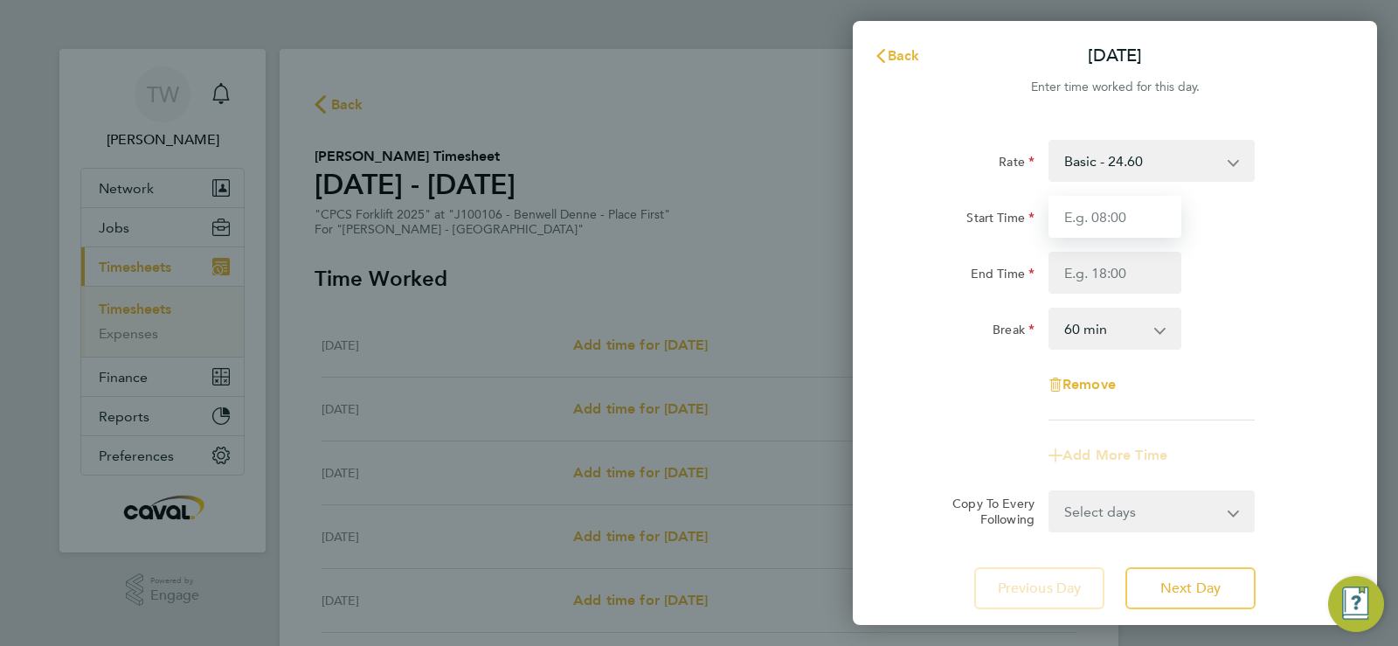
click at [1102, 202] on input "Start Time" at bounding box center [1115, 217] width 133 height 42
type input "06:00"
click at [1103, 278] on input "End Time" at bounding box center [1115, 273] width 133 height 42
type input "00:00"
click at [1109, 221] on input "06:00" at bounding box center [1115, 217] width 133 height 42
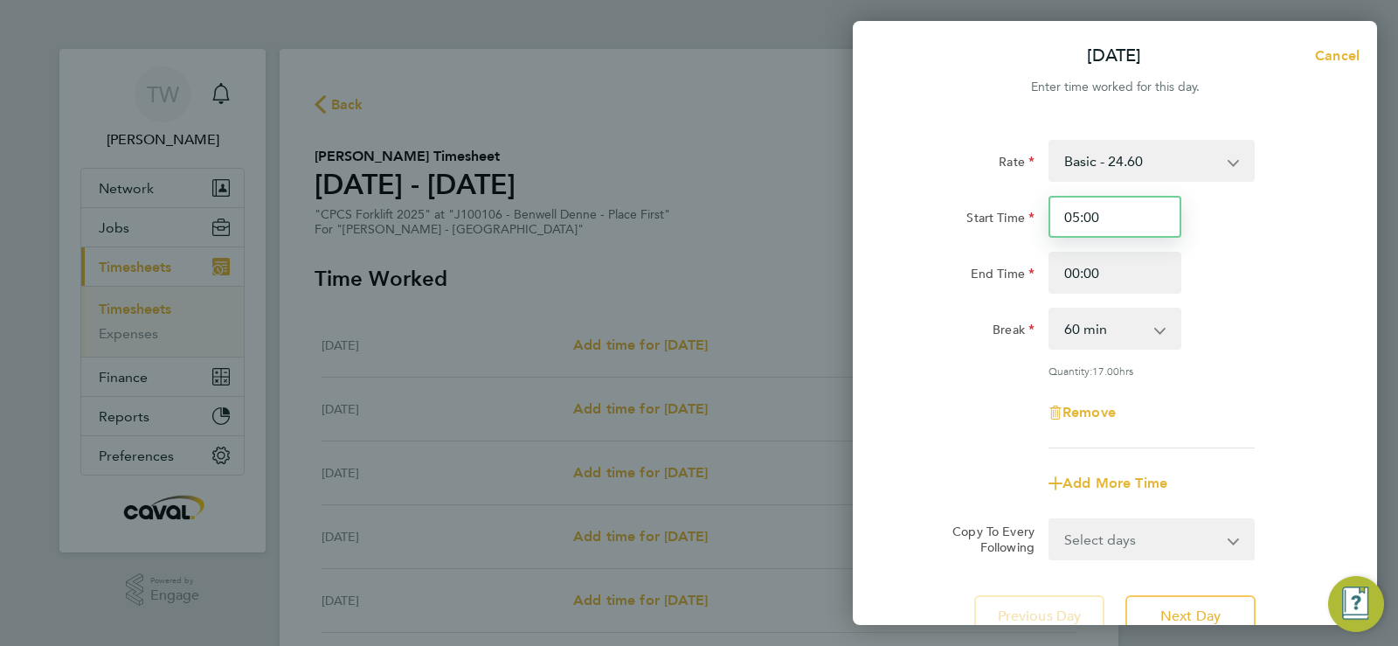
type input "05:00"
click at [1112, 267] on input "00:00" at bounding box center [1115, 273] width 133 height 42
type input "0"
type input "20:00"
click at [1276, 267] on div "End Time 20:00" at bounding box center [1115, 273] width 440 height 42
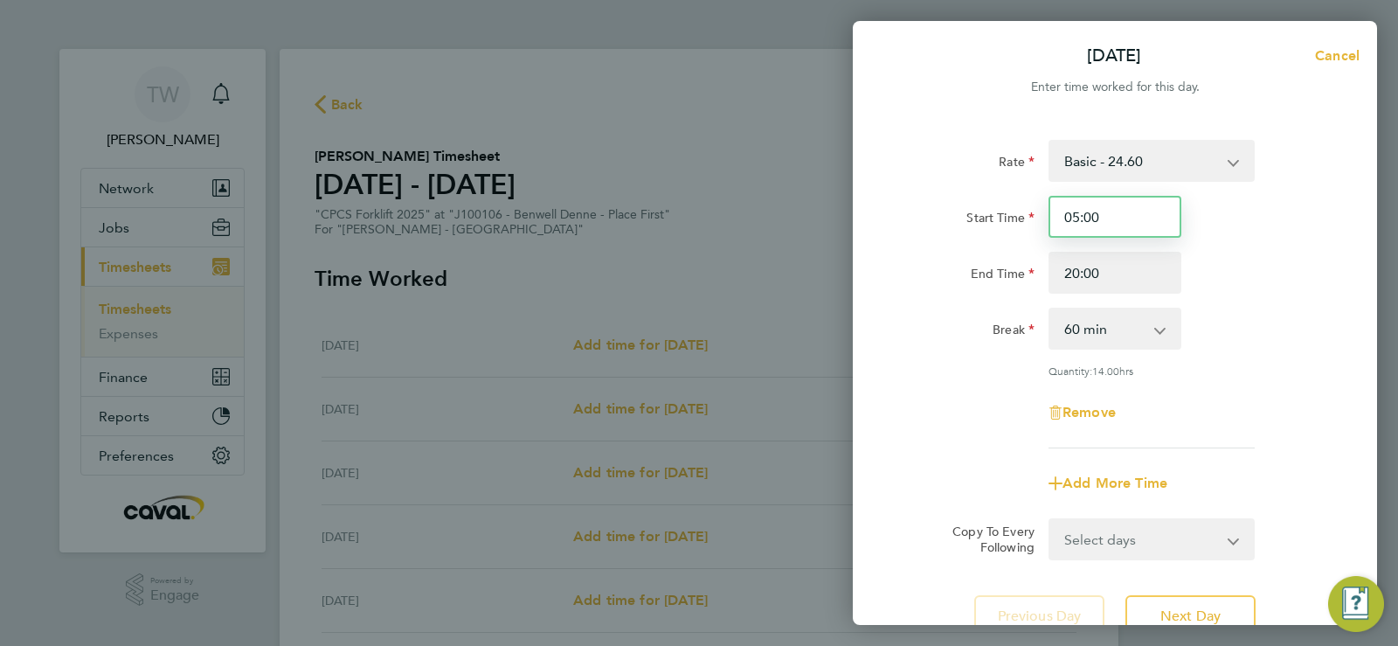
click at [1114, 224] on input "05:00" at bounding box center [1115, 217] width 133 height 42
type input "04:00"
click at [1221, 248] on div "Start Time 04:00 End Time 20:00" at bounding box center [1115, 245] width 440 height 98
drag, startPoint x: 1241, startPoint y: 294, endPoint x: 1144, endPoint y: 296, distance: 97.0
click at [1144, 296] on div "Rate Basic - 24.60 Basic - 23.52 Overtime - 33.98 Start Time 04:00 End Time 20:…" at bounding box center [1115, 294] width 426 height 308
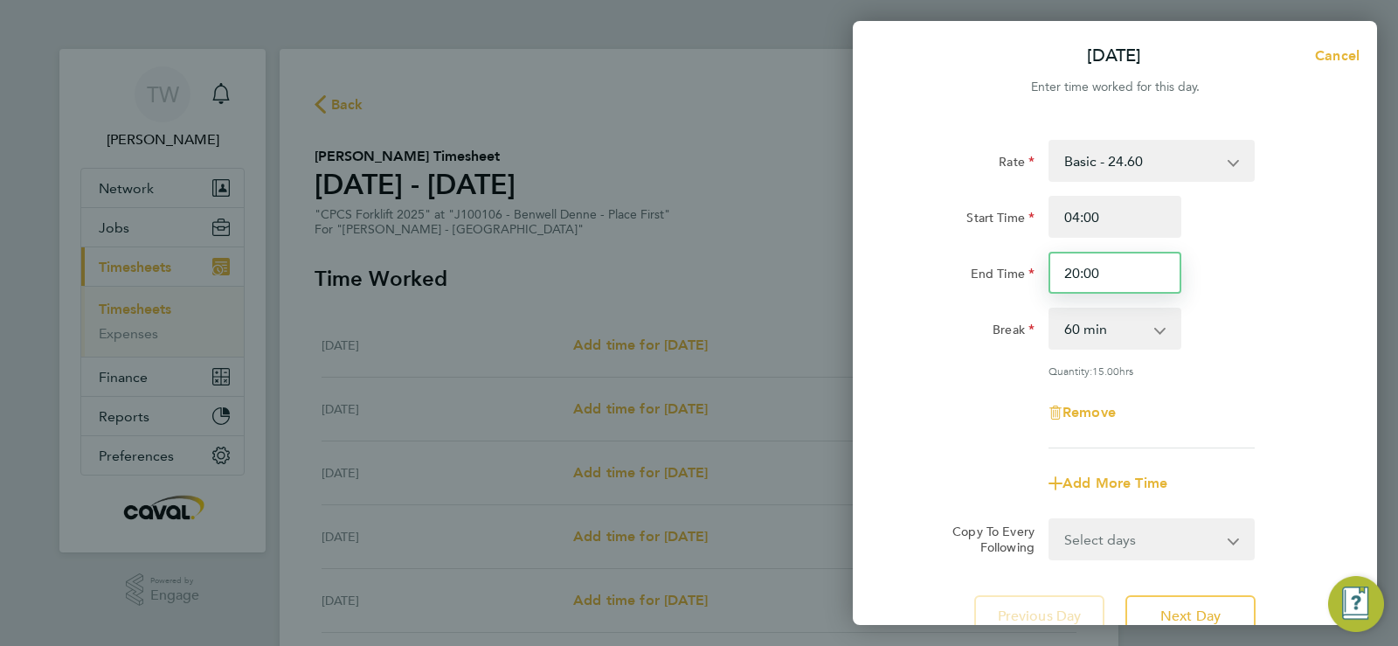
click at [1121, 265] on input "20:00" at bounding box center [1115, 273] width 133 height 42
type input "23:00"
click at [1263, 288] on div "End Time 23:00" at bounding box center [1115, 273] width 440 height 42
click at [1105, 343] on select "0 min 15 min 30 min 45 min 60 min 75 min 90 min" at bounding box center [1104, 328] width 108 height 38
select select "0"
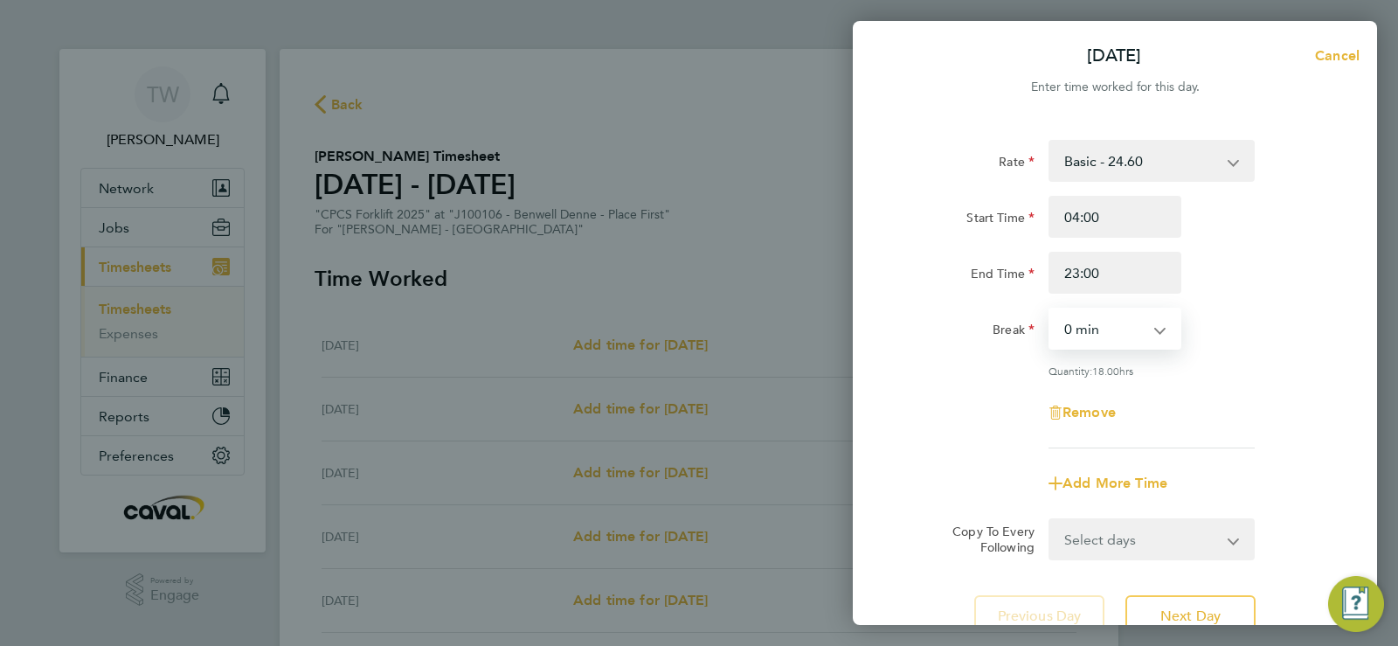
click at [1050, 309] on select "0 min 15 min 30 min 45 min 60 min 75 min 90 min" at bounding box center [1104, 328] width 108 height 38
click at [1123, 281] on input "23:00" at bounding box center [1115, 273] width 133 height 42
type input "23:30"
click at [1221, 287] on div "End Time 23:30" at bounding box center [1115, 273] width 440 height 42
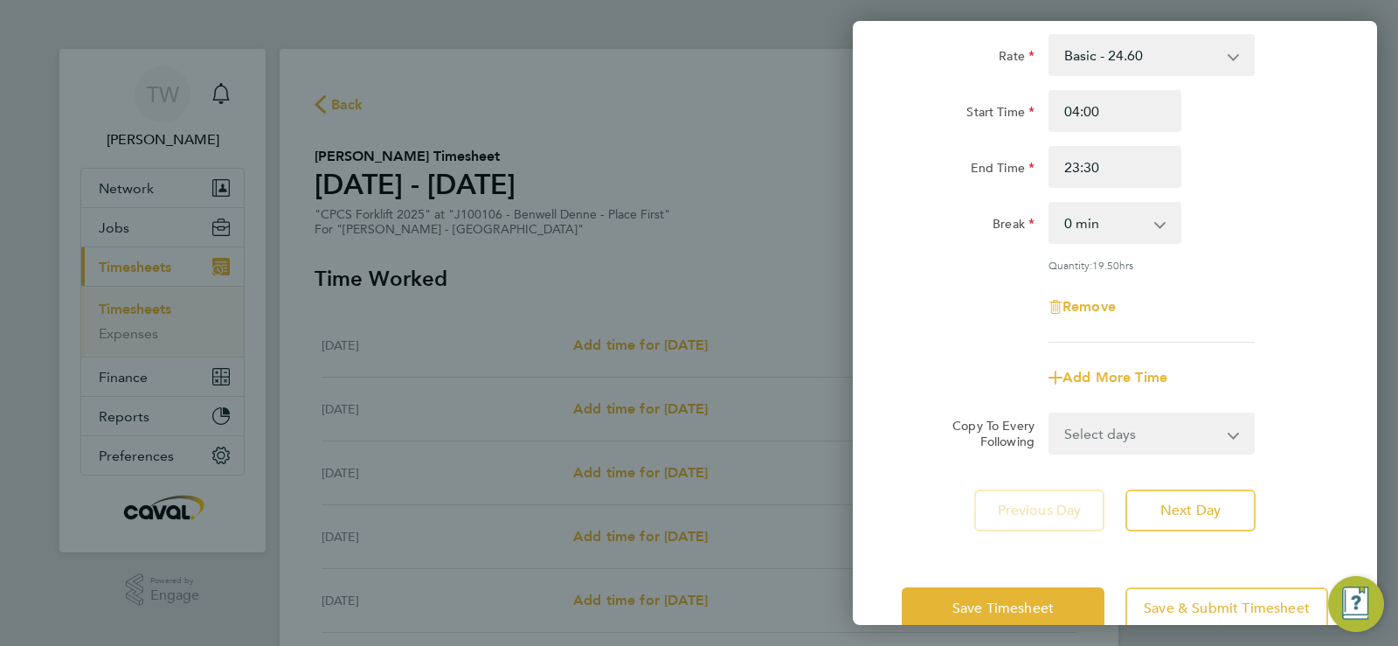
scroll to position [112, 0]
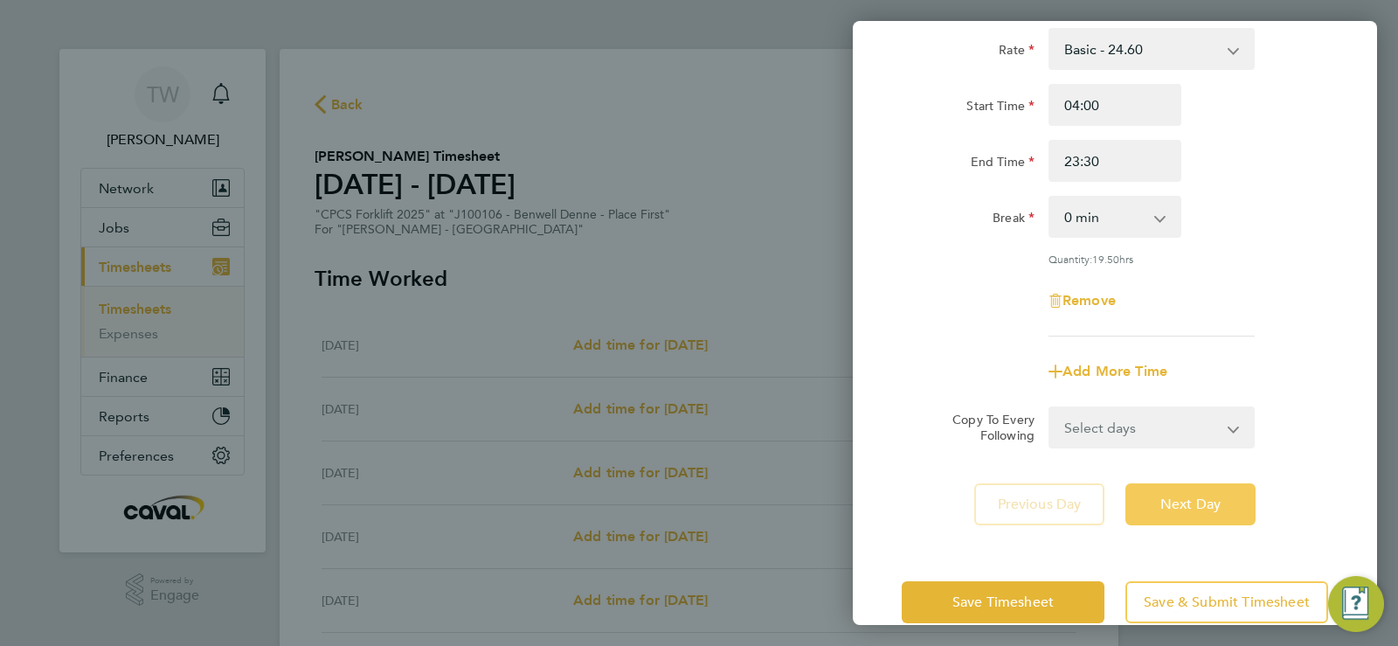
click at [1200, 491] on button "Next Day" at bounding box center [1191, 504] width 130 height 42
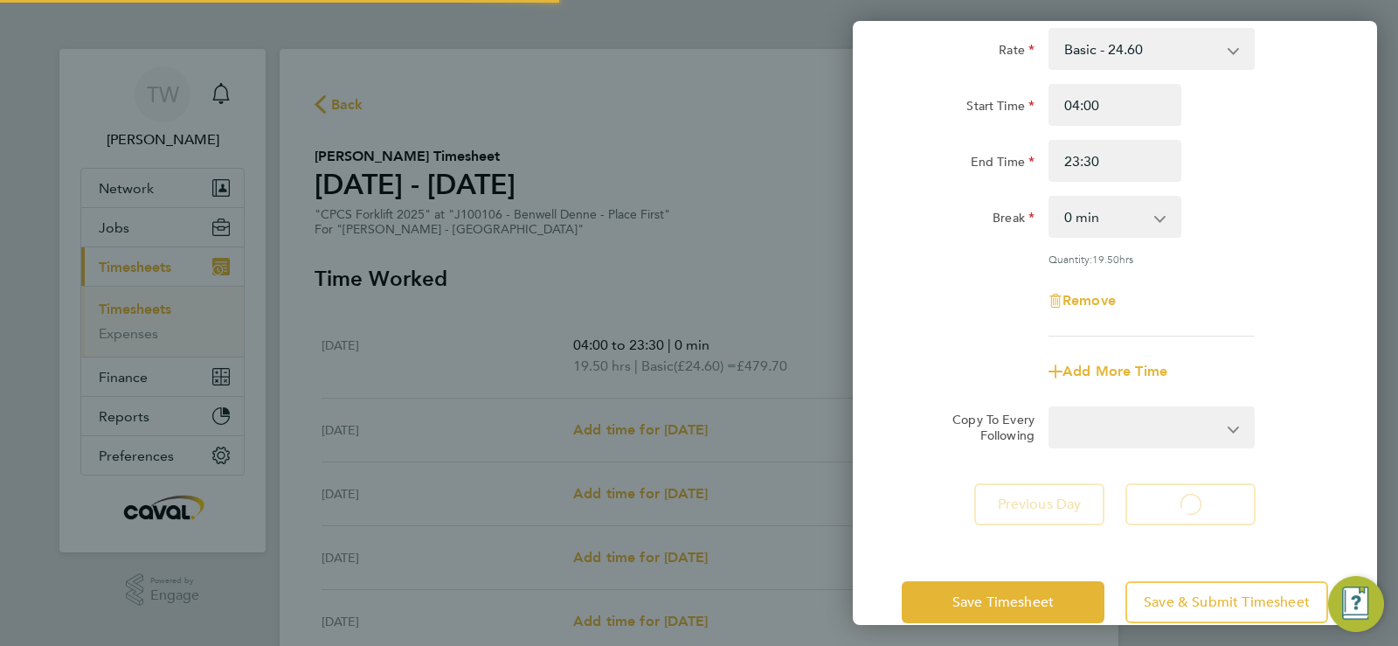
select select "60"
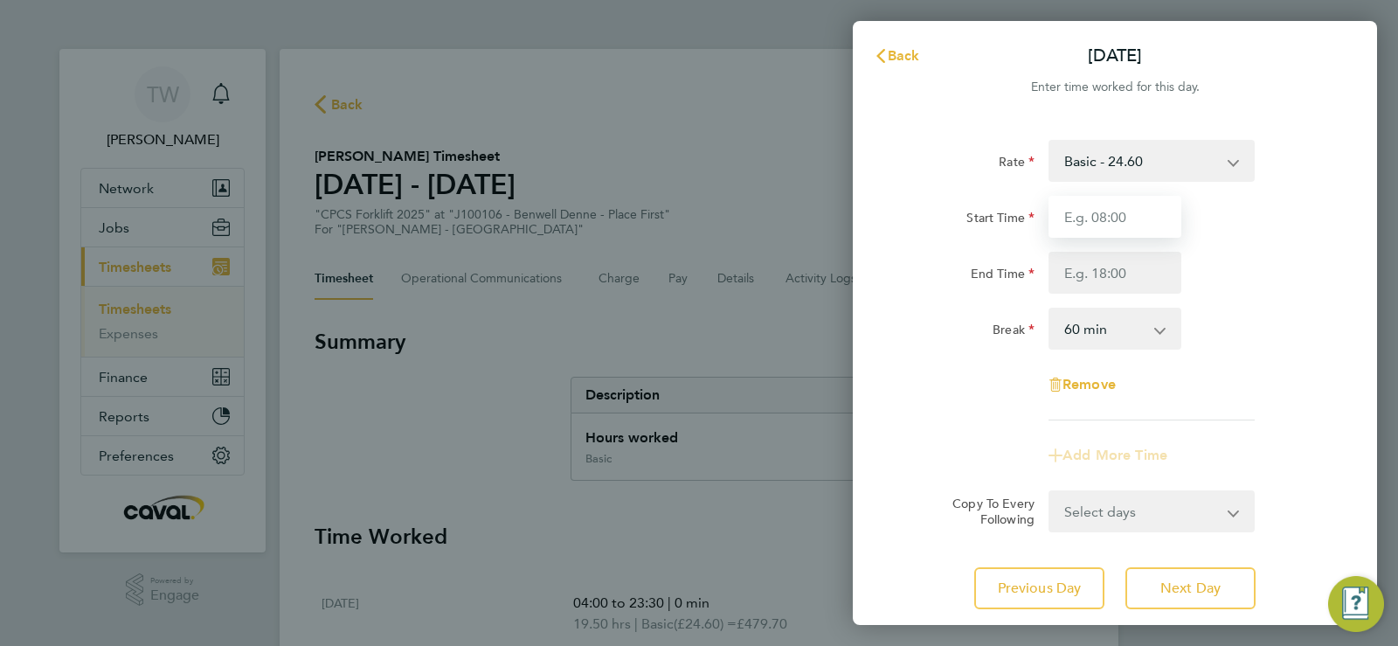
click at [1125, 224] on input "Start Time" at bounding box center [1115, 217] width 133 height 42
type input "04:00"
click at [1082, 270] on input "End Time" at bounding box center [1115, 273] width 133 height 42
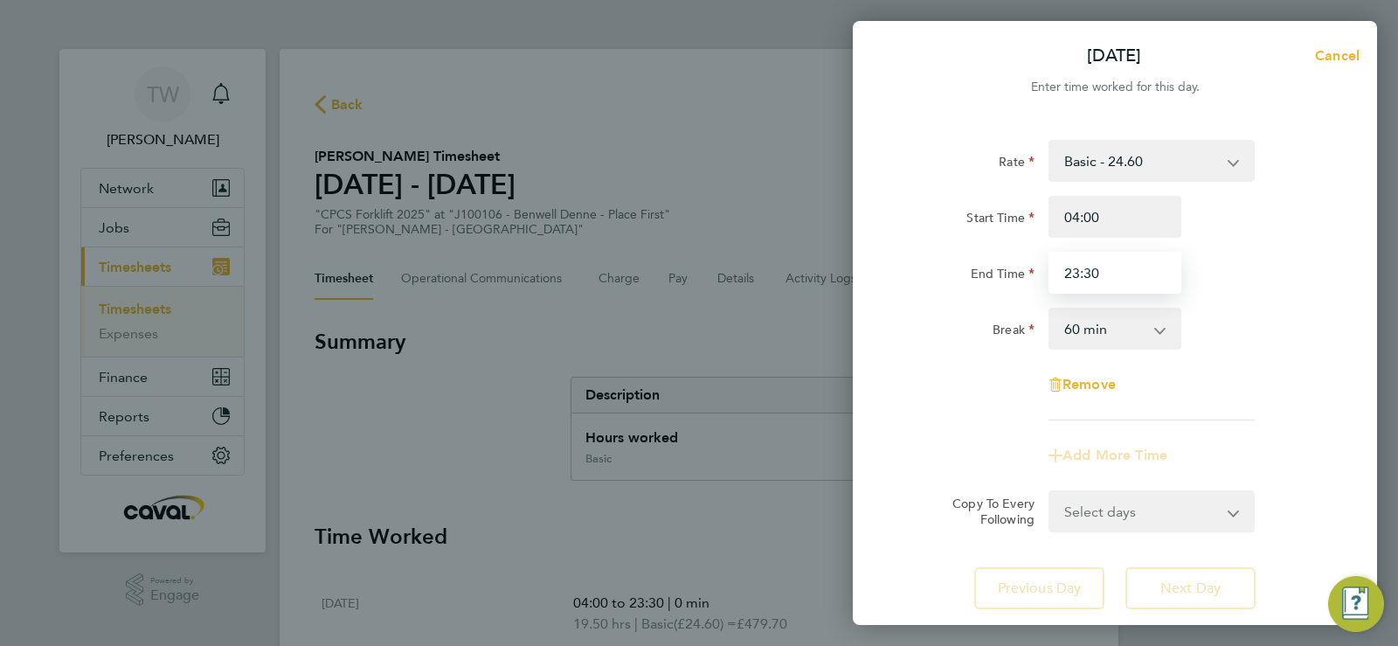
type input "23:30"
click at [1282, 229] on div "Start Time 04:00" at bounding box center [1115, 217] width 440 height 42
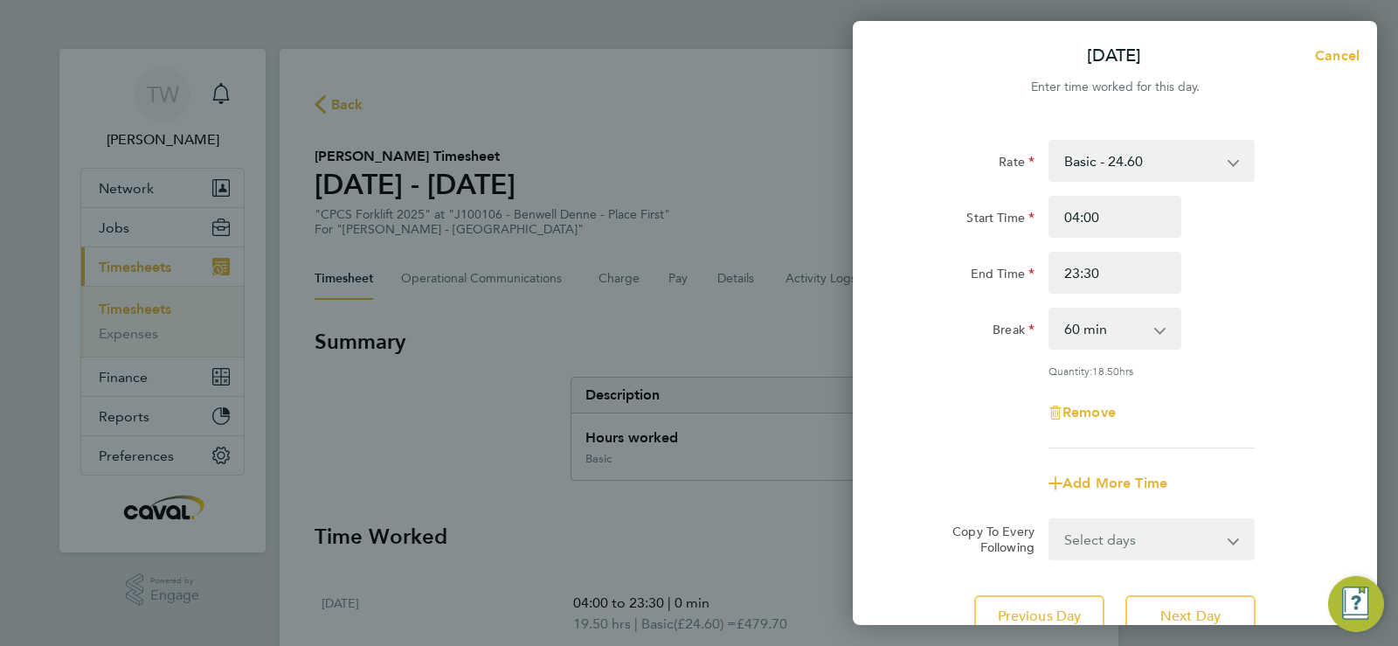
click at [1070, 333] on select "0 min 15 min 30 min 45 min 60 min 75 min 90 min" at bounding box center [1104, 328] width 108 height 38
select select "0"
click at [1050, 309] on select "0 min 15 min 30 min 45 min 60 min 75 min 90 min" at bounding box center [1104, 328] width 108 height 38
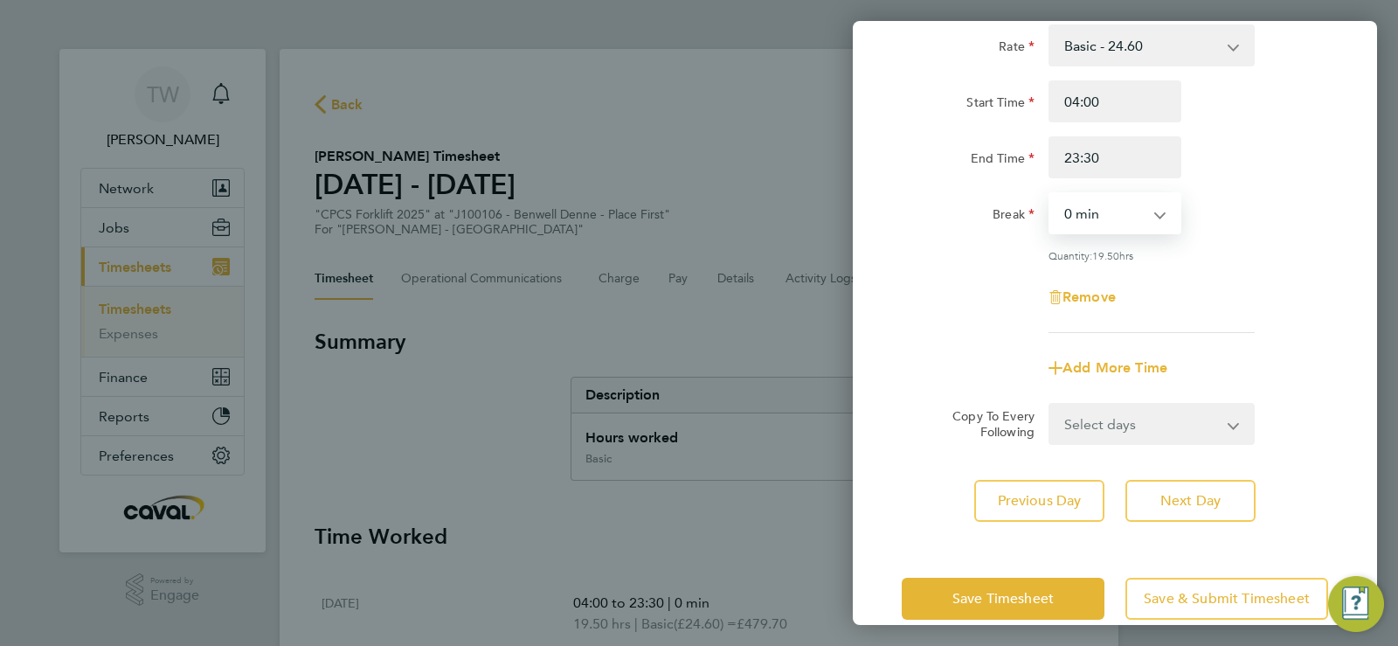
scroll to position [120, 0]
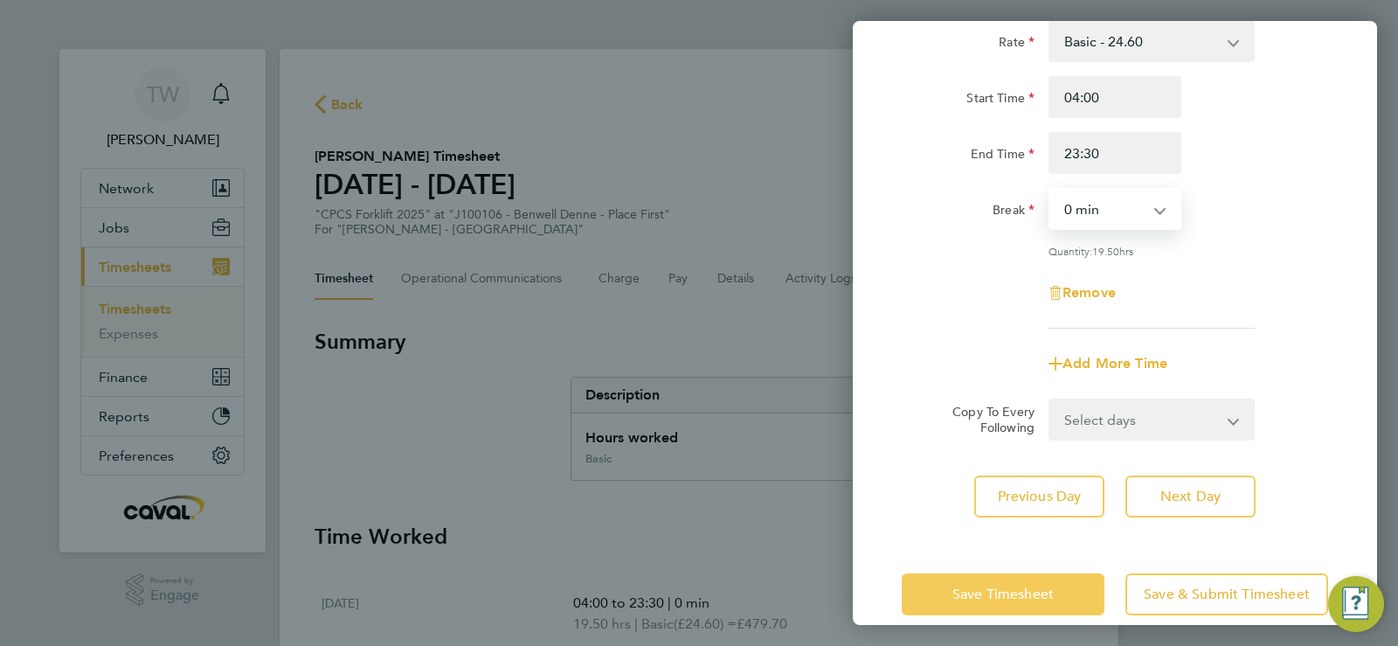
click at [1080, 583] on button "Save Timesheet" at bounding box center [1003, 594] width 203 height 42
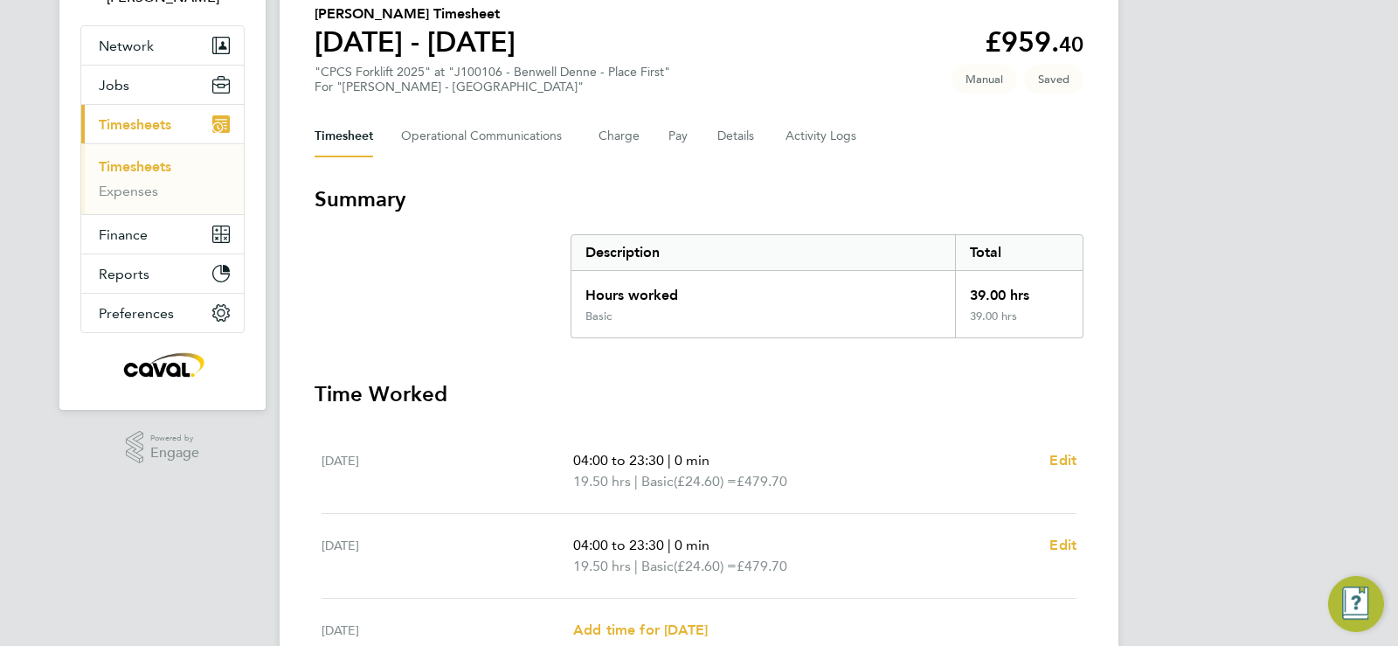
scroll to position [144, 0]
